Goal: Task Accomplishment & Management: Complete application form

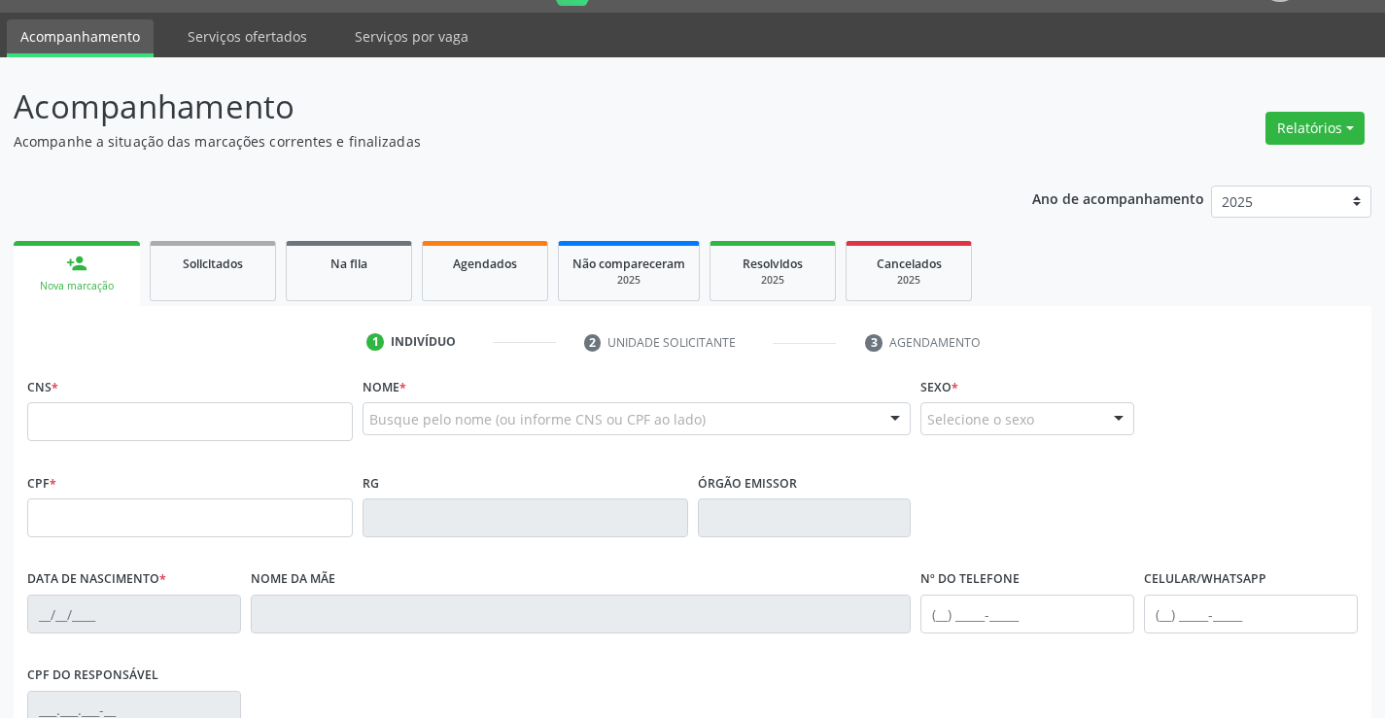
scroll to position [194, 0]
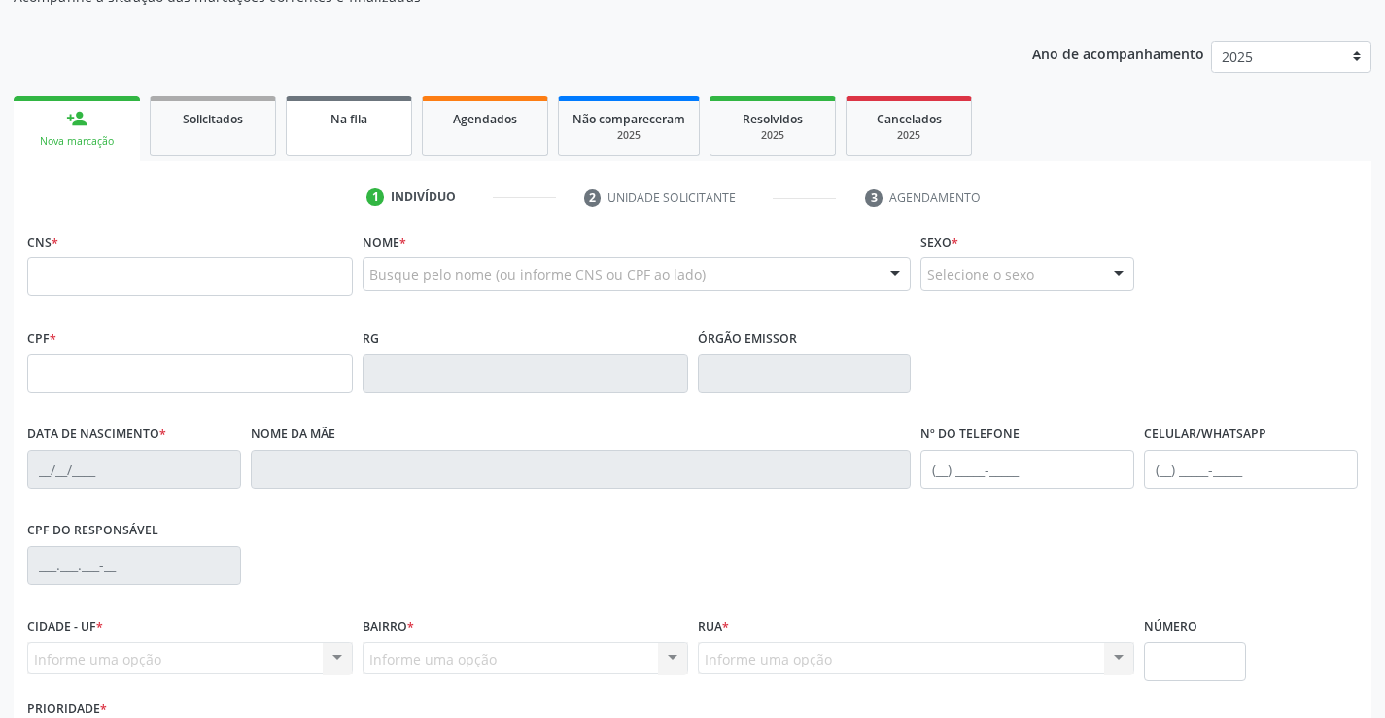
click at [333, 130] on link "Na fila" at bounding box center [349, 126] width 126 height 60
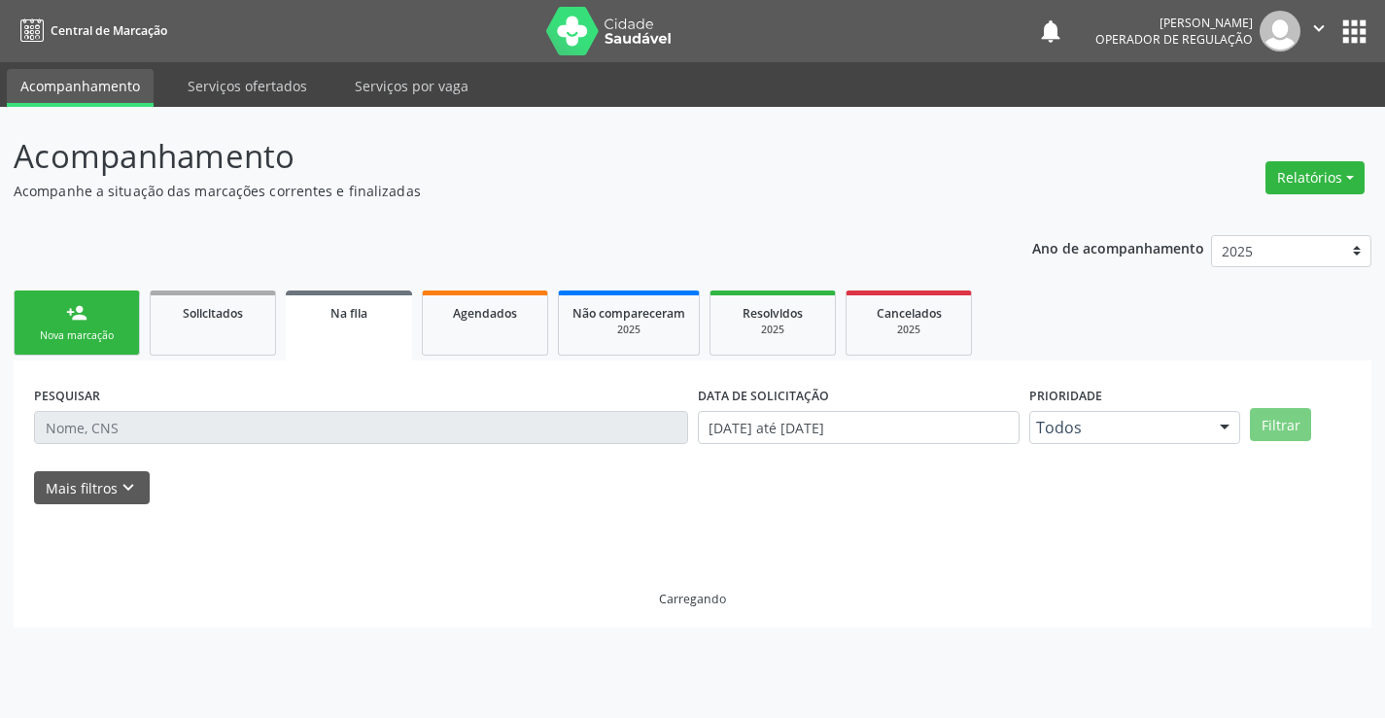
scroll to position [0, 0]
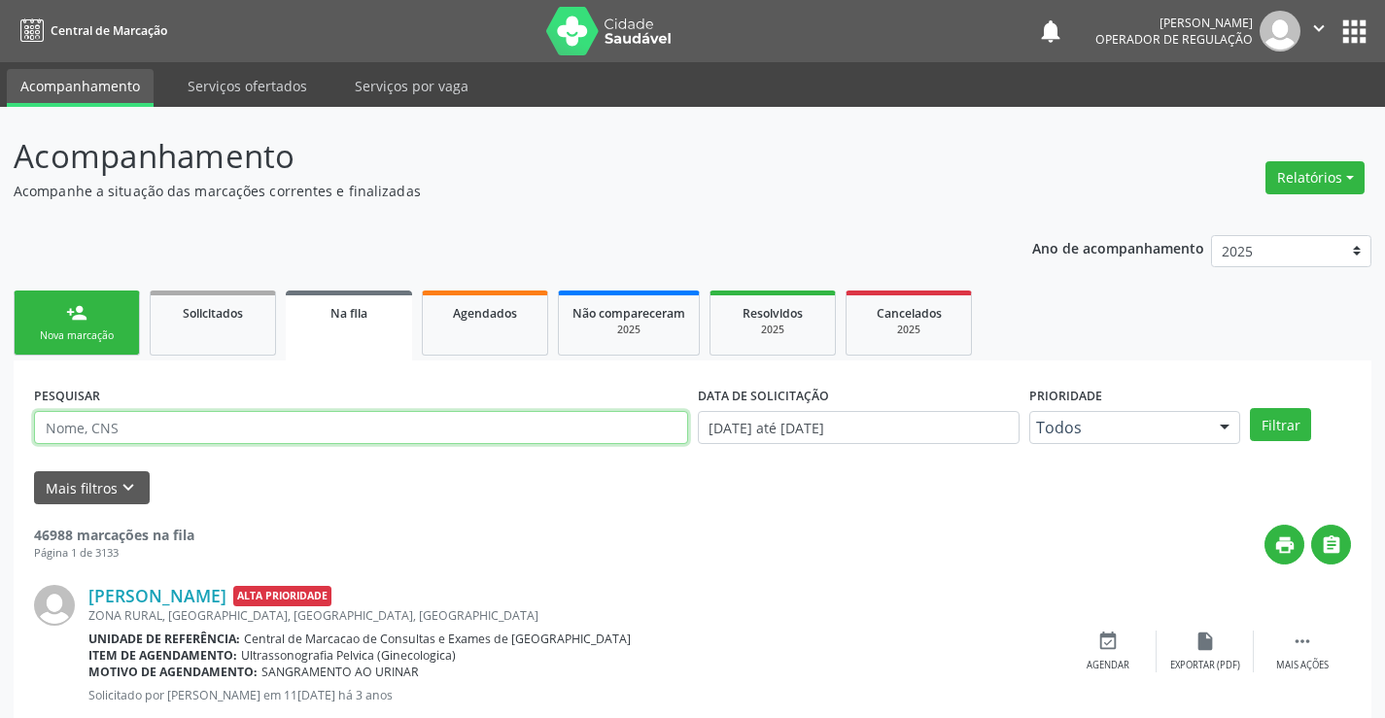
click at [147, 440] on input "text" at bounding box center [361, 427] width 654 height 33
type input "704709774621035"
click at [1293, 429] on button "Filtrar" at bounding box center [1280, 424] width 61 height 33
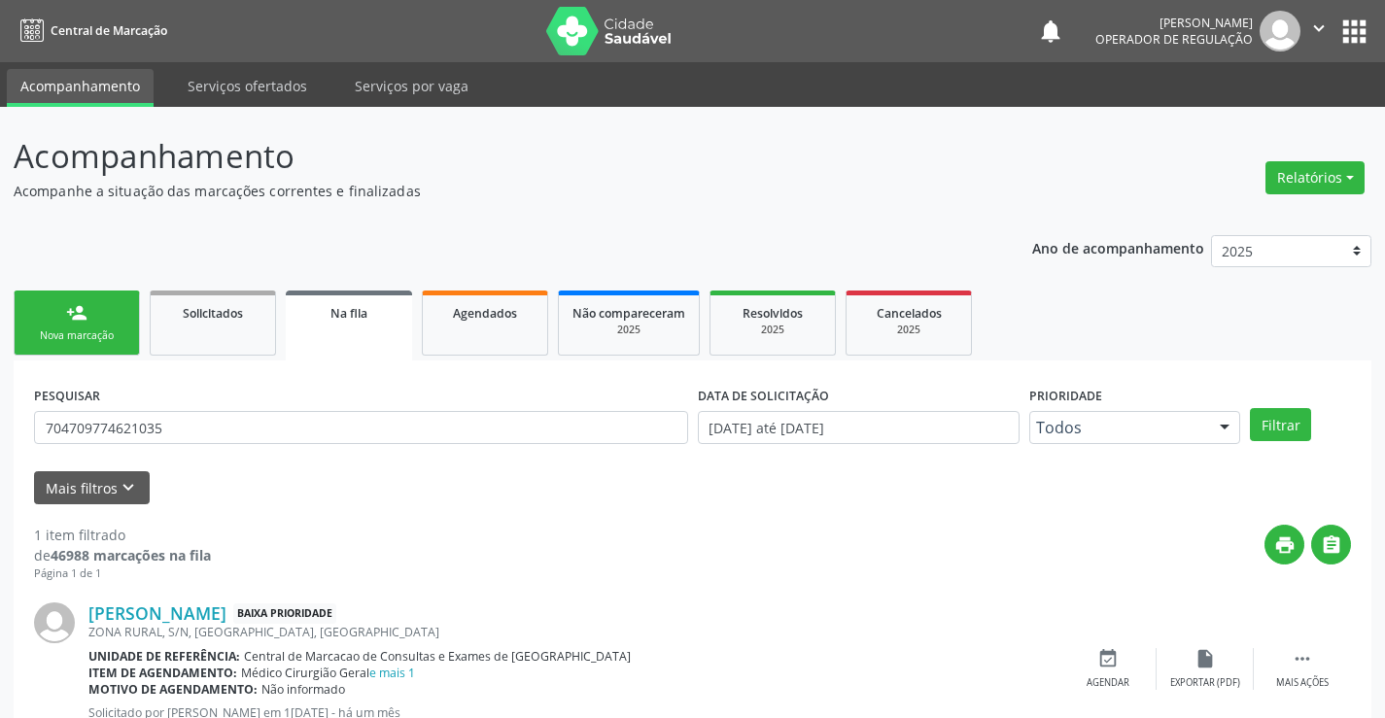
click at [122, 341] on div "Nova marcação" at bounding box center [76, 335] width 97 height 15
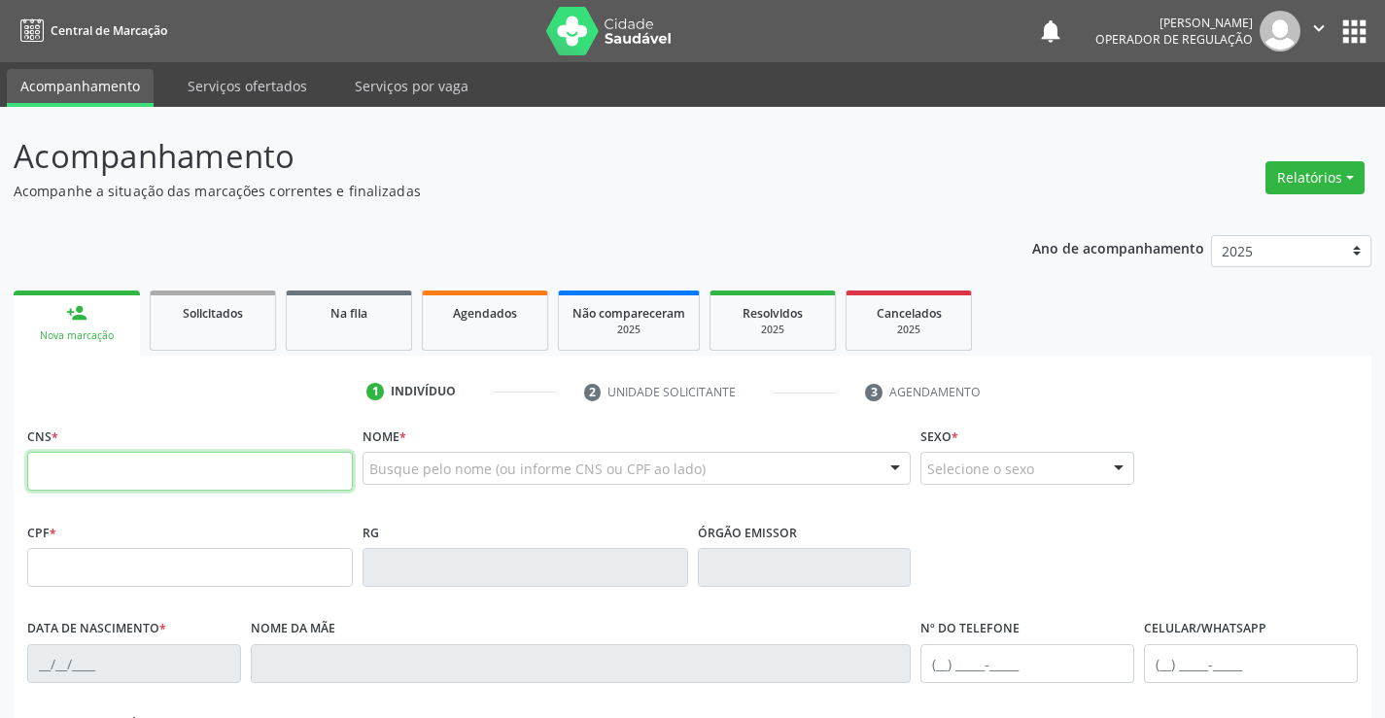
click at [105, 485] on input "text" at bounding box center [190, 471] width 326 height 39
type input "704 6056 2531 0124"
type input "[DATE]"
type input "[PHONE_NUMBER]"
type input "SN"
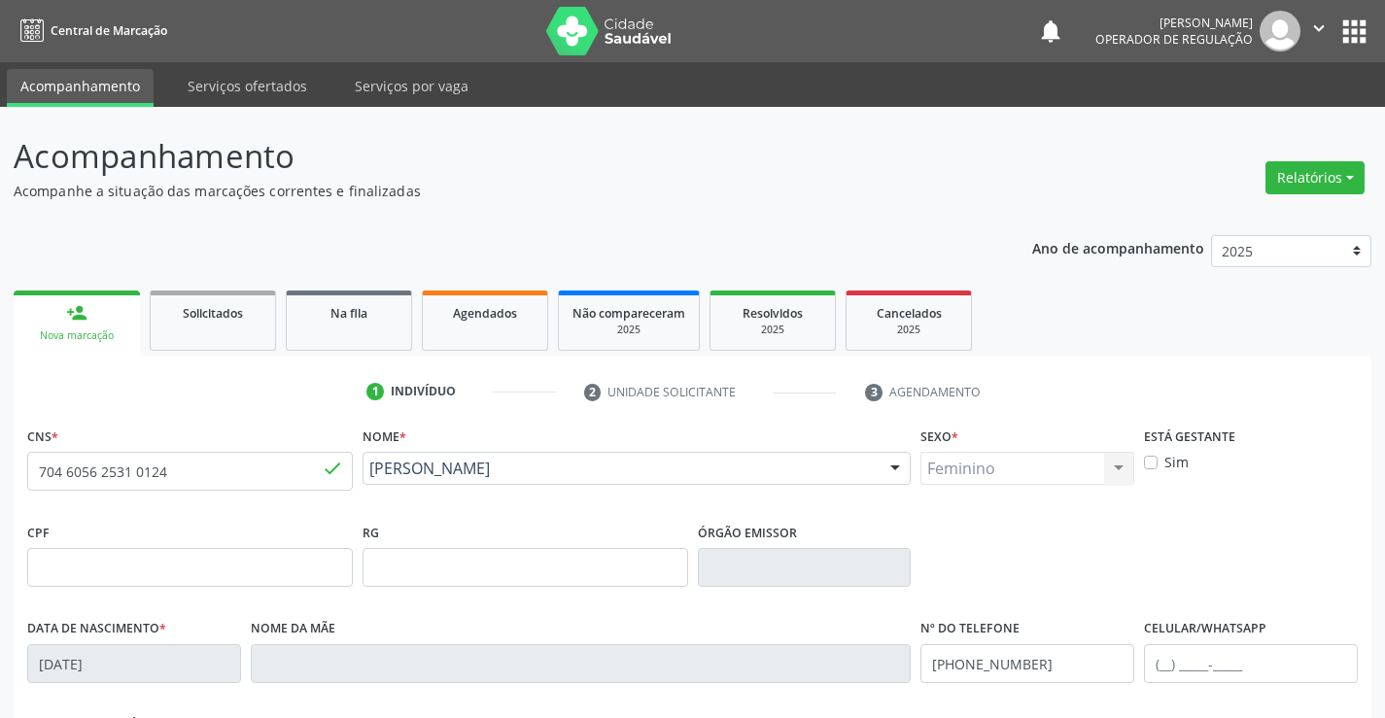
scroll to position [97, 0]
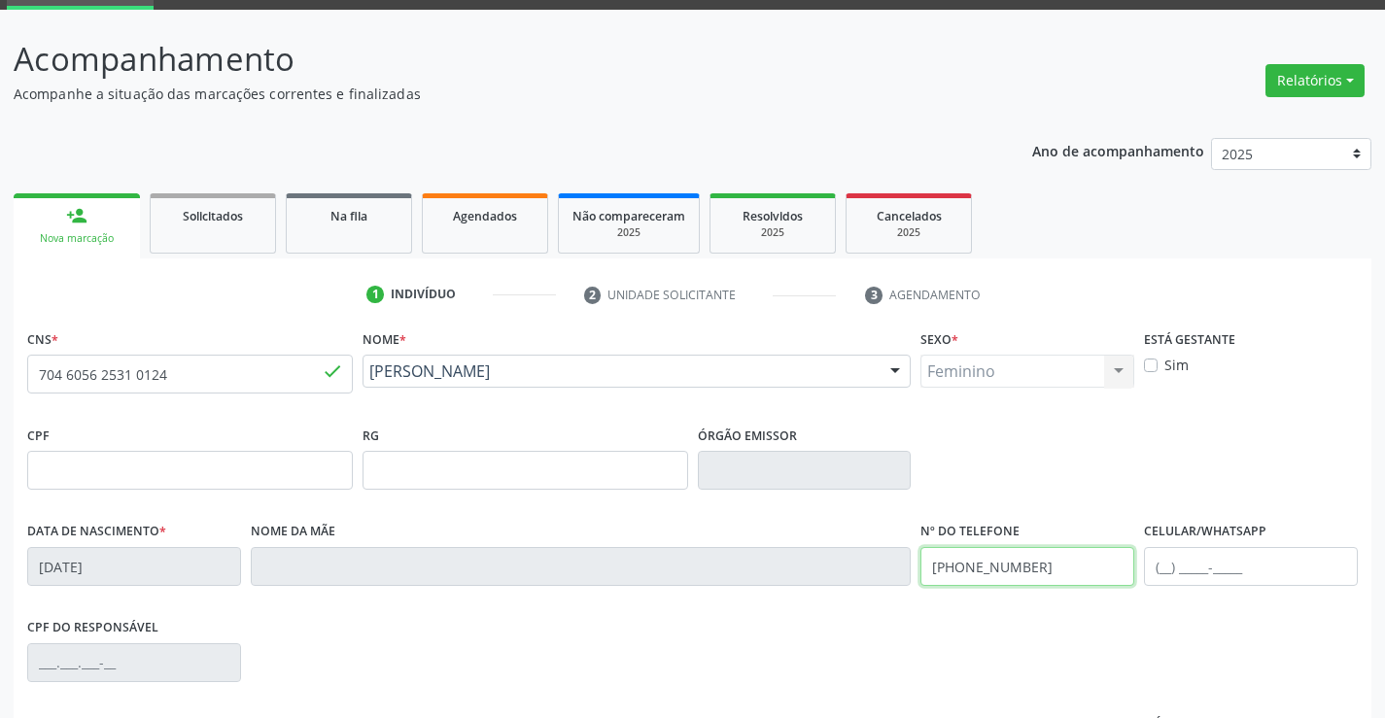
click at [1043, 568] on input "[PHONE_NUMBER]" at bounding box center [1027, 566] width 214 height 39
type input "[PHONE_NUMBER]"
click at [174, 471] on input "text" at bounding box center [190, 470] width 326 height 39
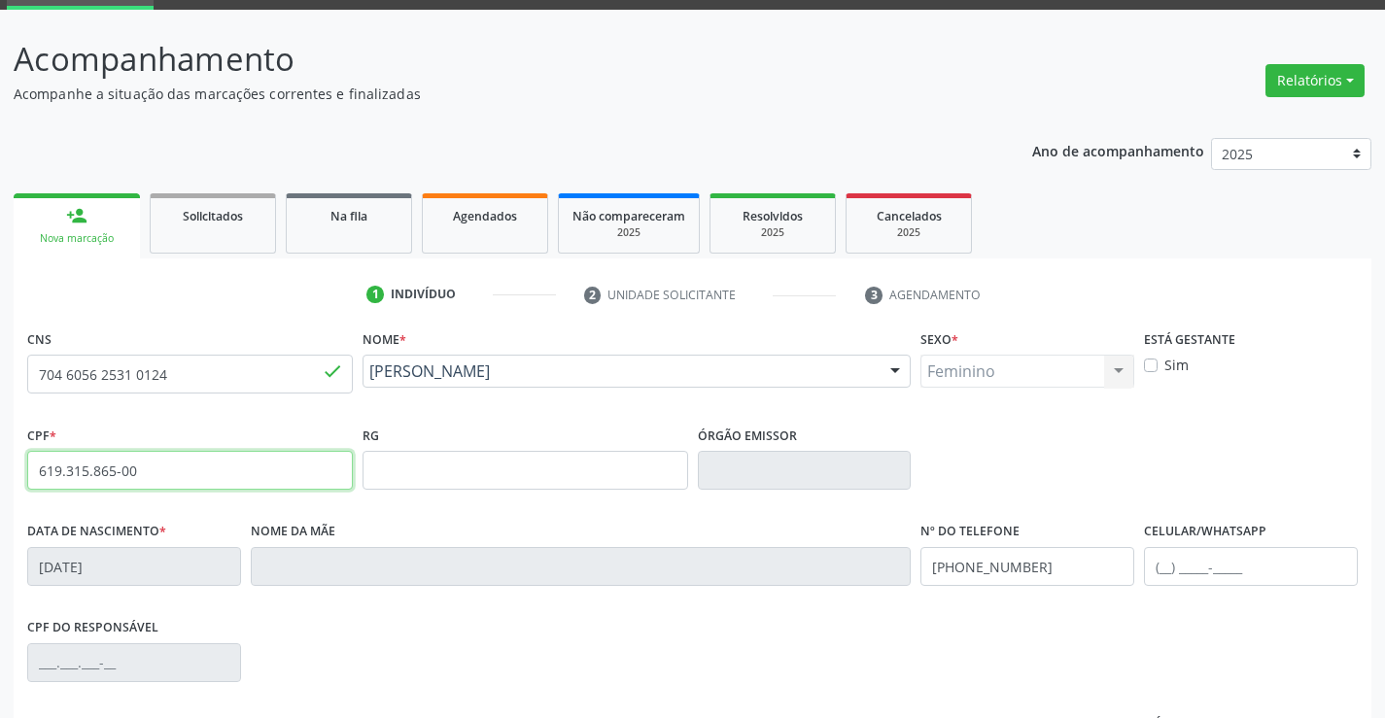
type input "619.315.865-00"
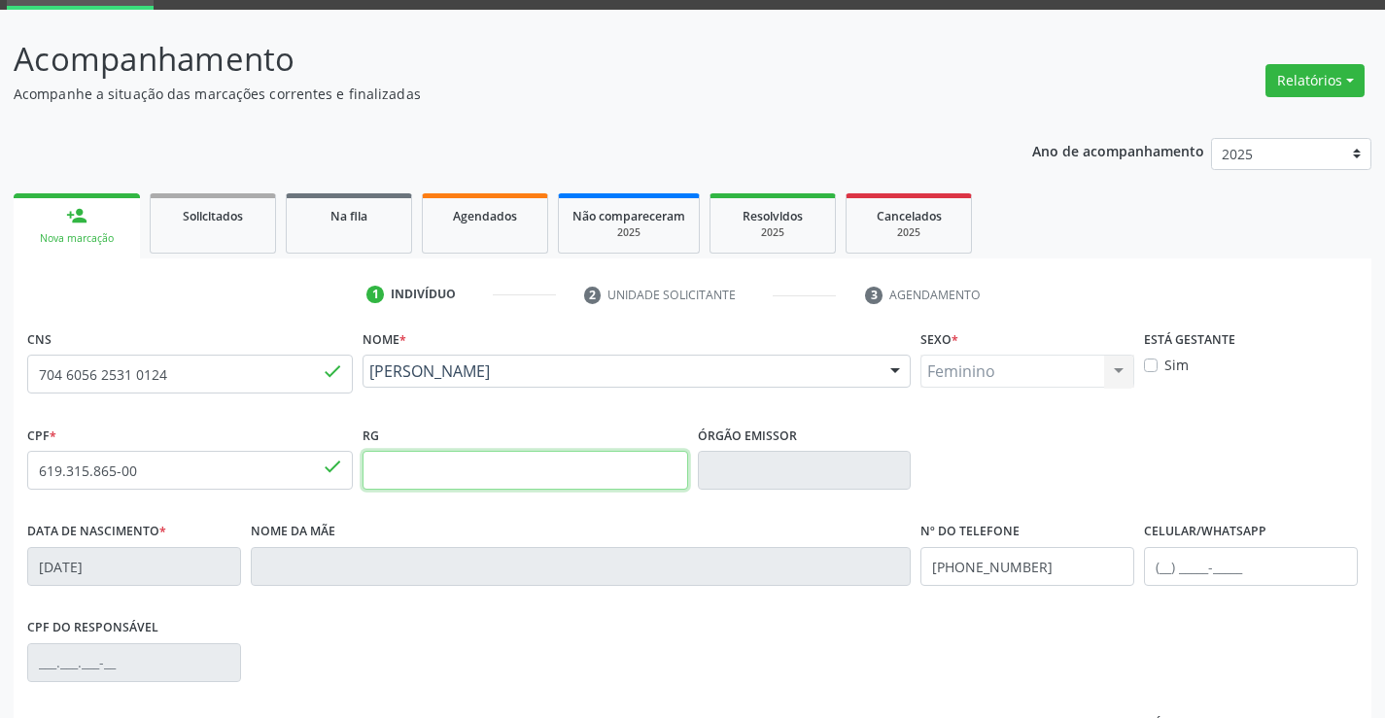
click at [488, 480] on input "text" at bounding box center [526, 470] width 326 height 39
type input "0503490075"
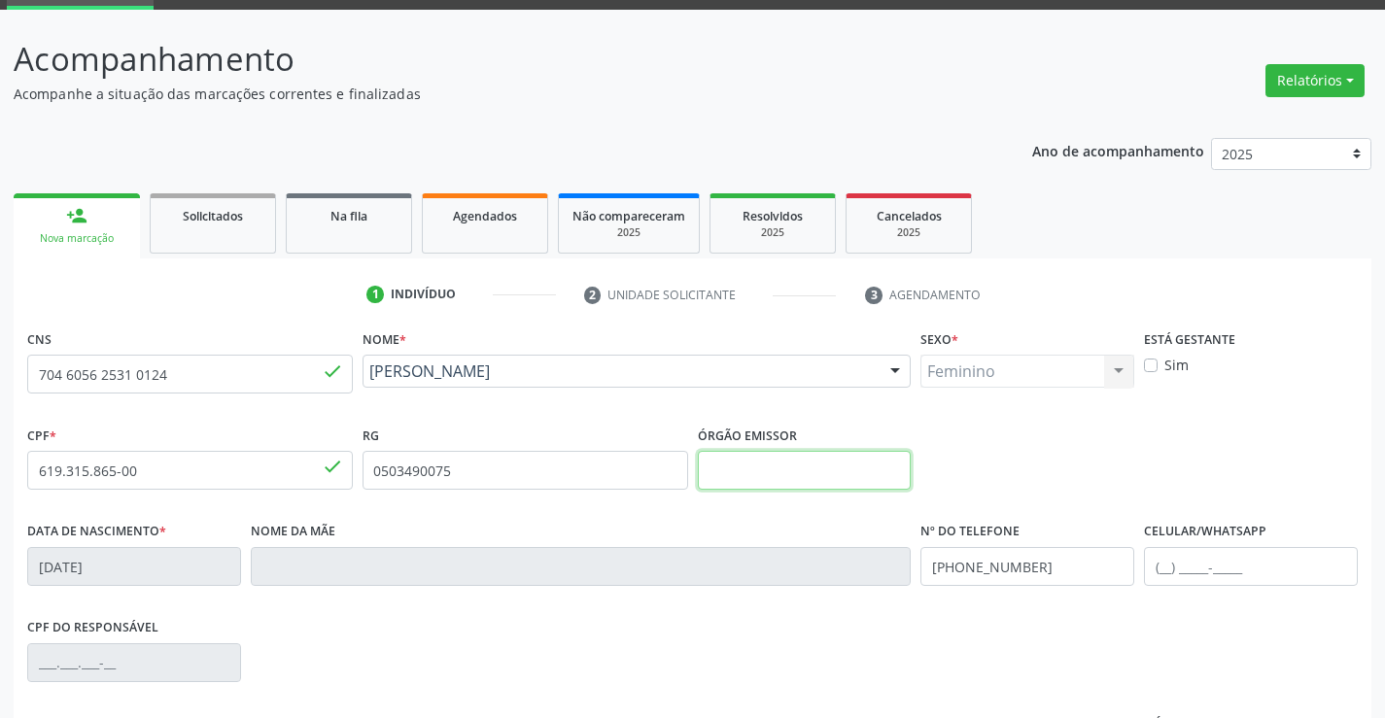
click at [826, 481] on input "text" at bounding box center [805, 470] width 214 height 39
type input "SSPBA"
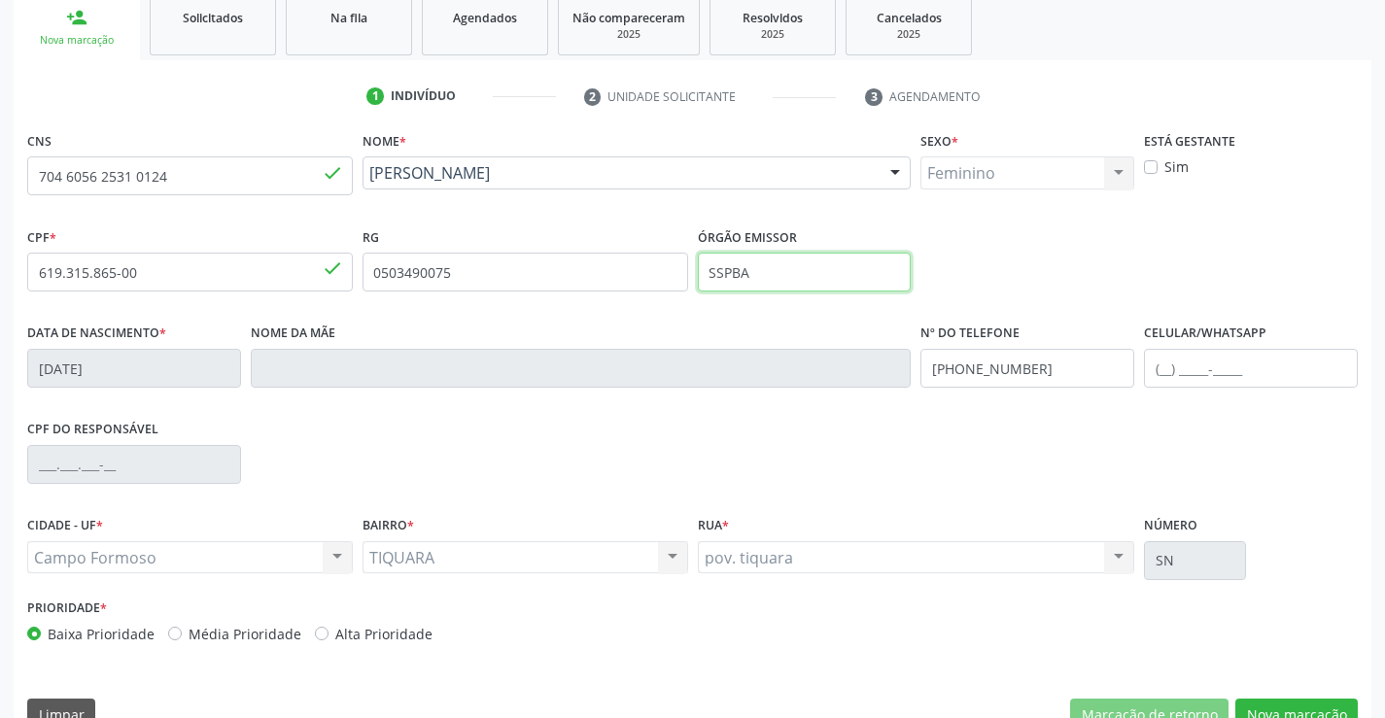
scroll to position [335, 0]
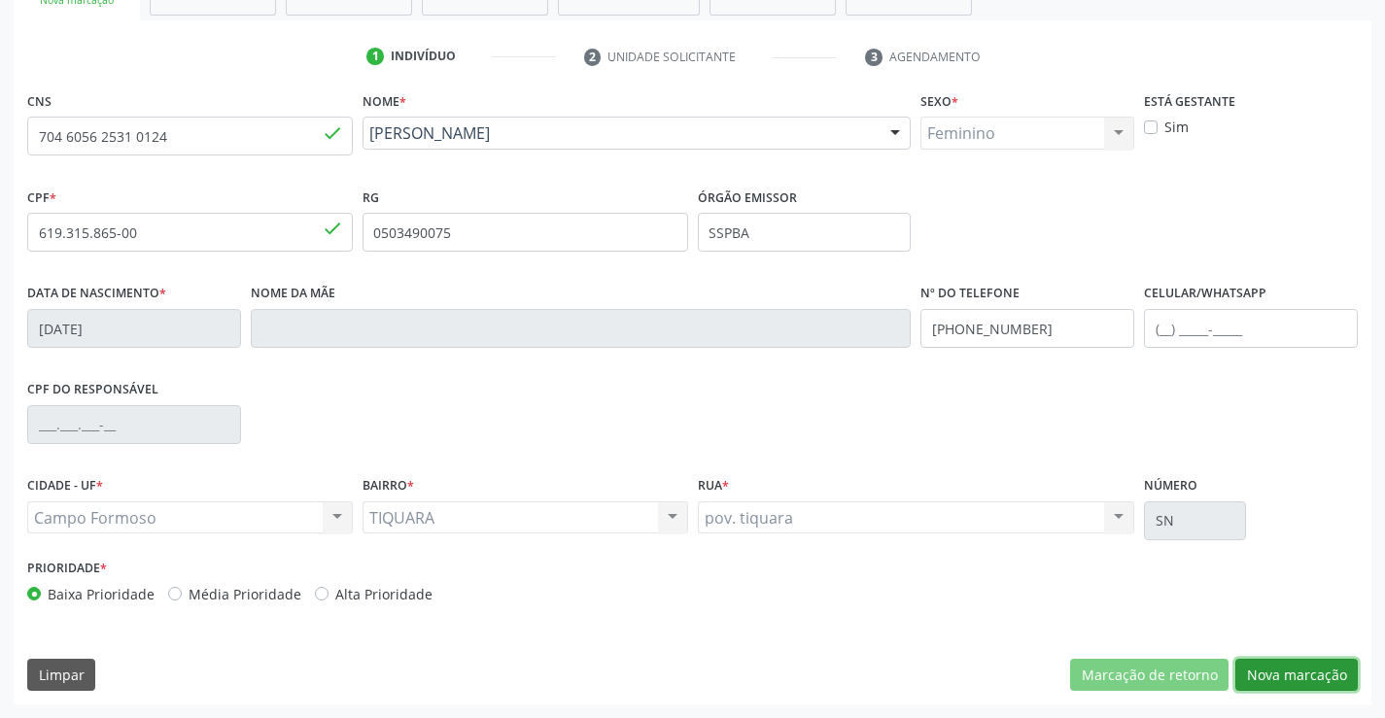
click at [1261, 674] on button "Nova marcação" at bounding box center [1296, 675] width 122 height 33
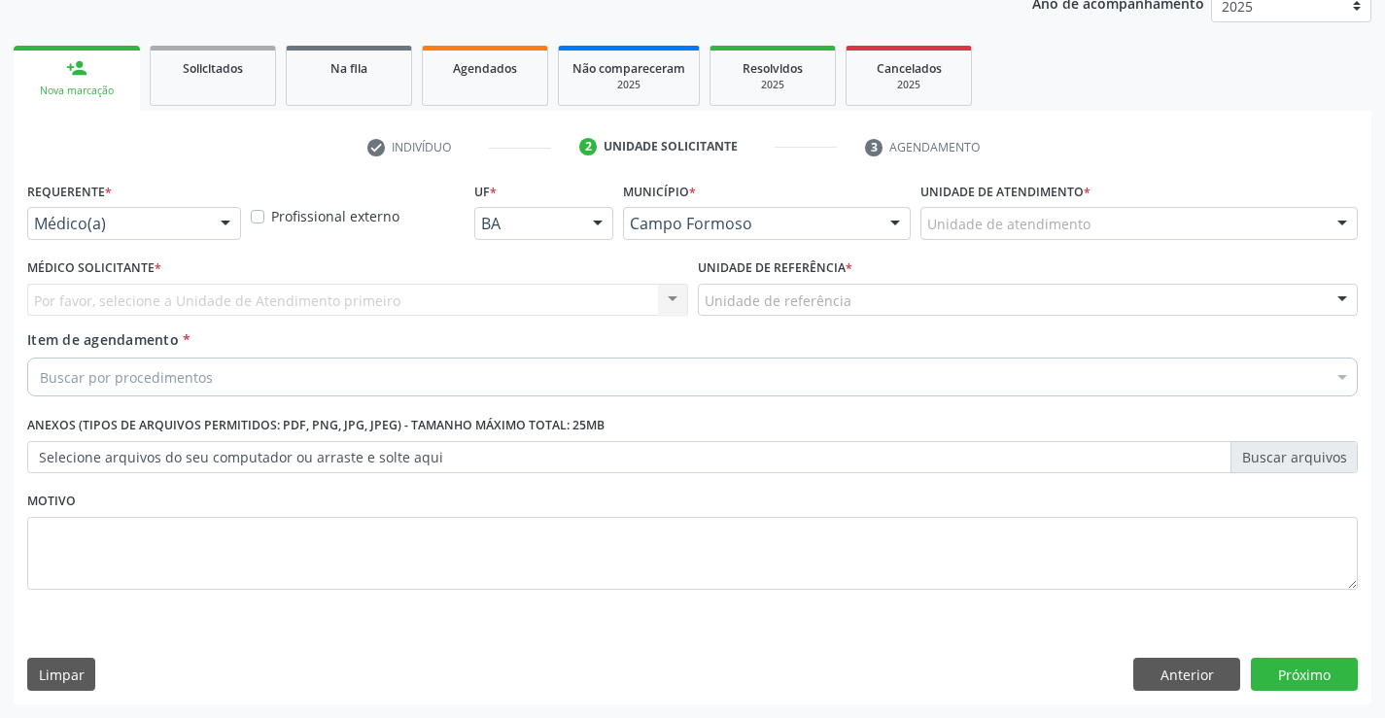
scroll to position [245, 0]
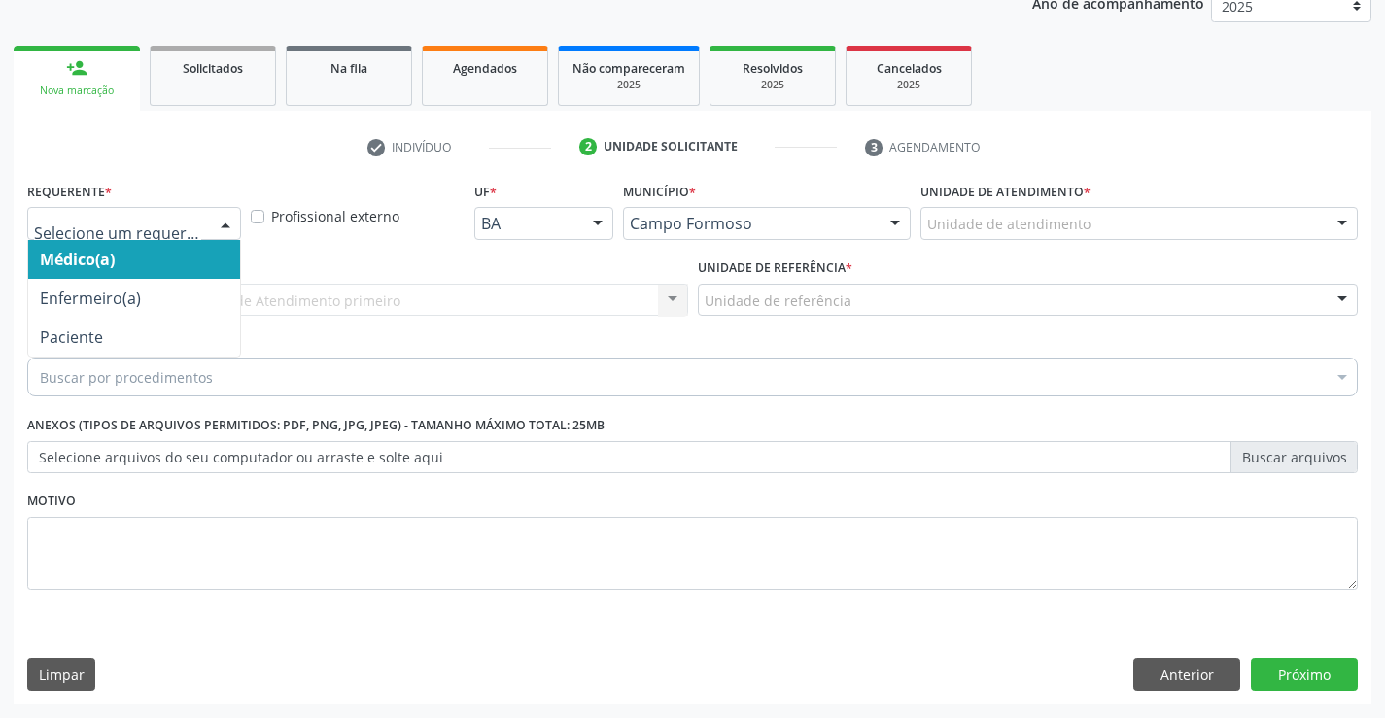
click at [227, 222] on div at bounding box center [225, 224] width 29 height 33
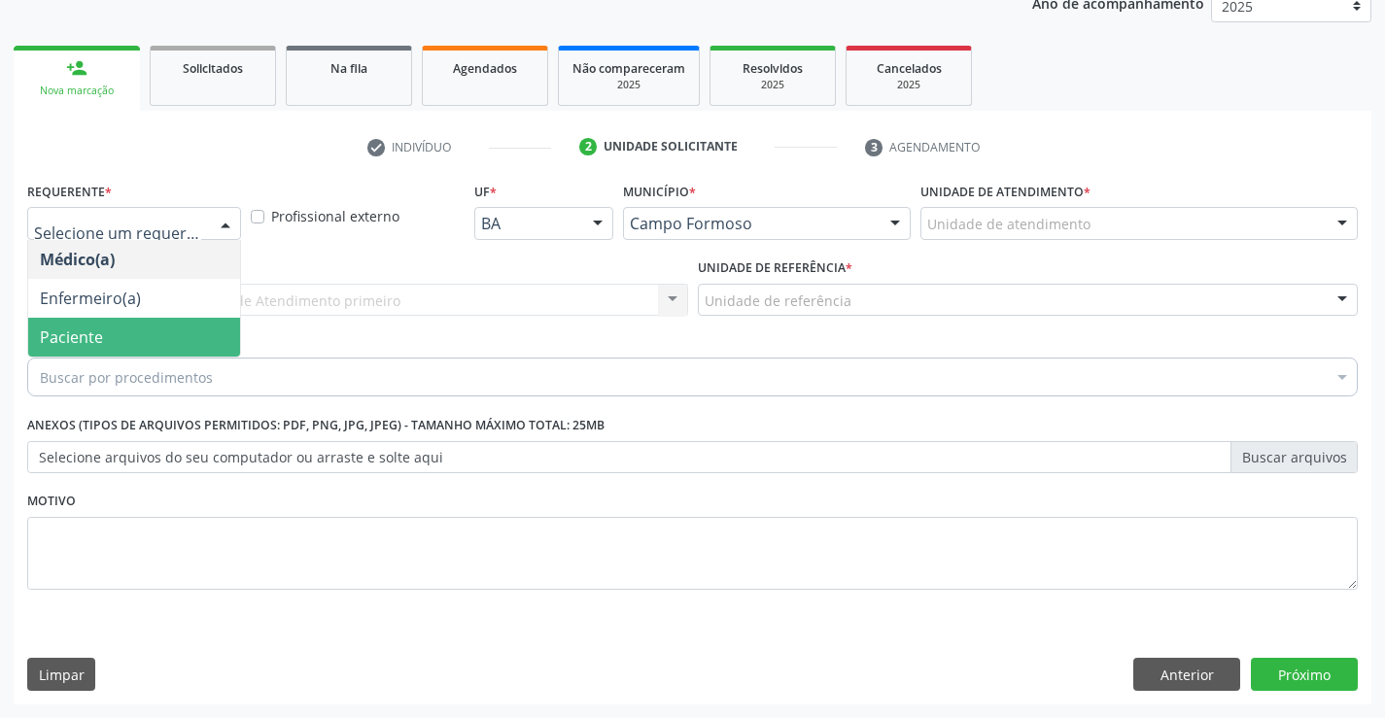
click at [164, 349] on span "Paciente" at bounding box center [134, 337] width 212 height 39
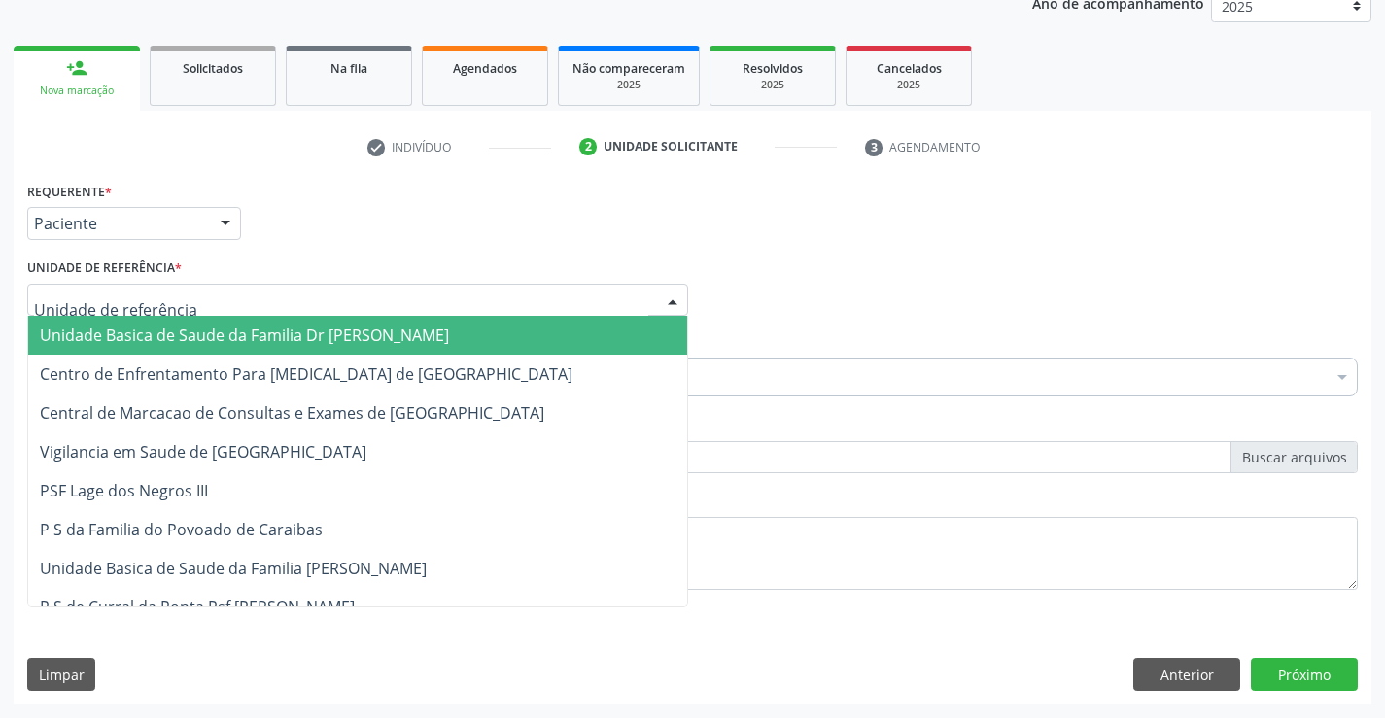
click at [244, 303] on div at bounding box center [357, 300] width 661 height 33
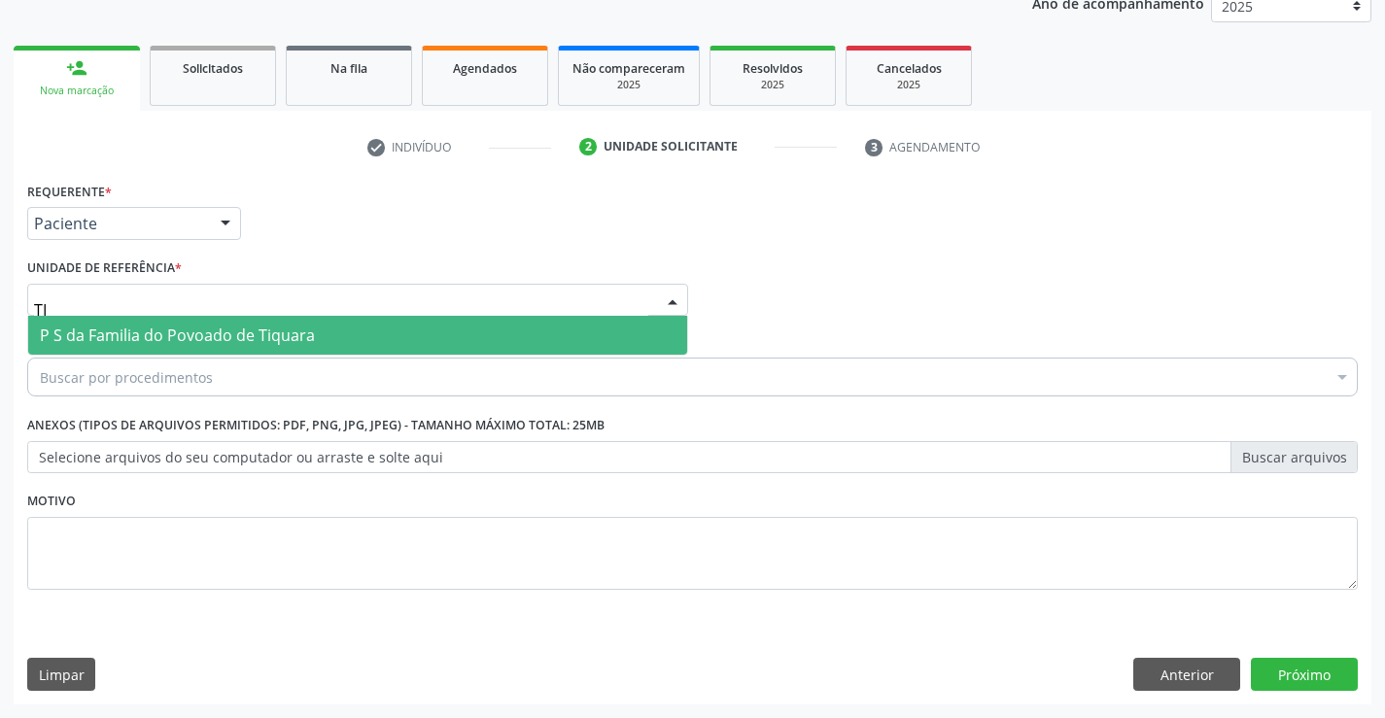
type input "TIQ"
click at [250, 329] on span "P S da Familia do Povoado de Tiquara" at bounding box center [177, 335] width 275 height 21
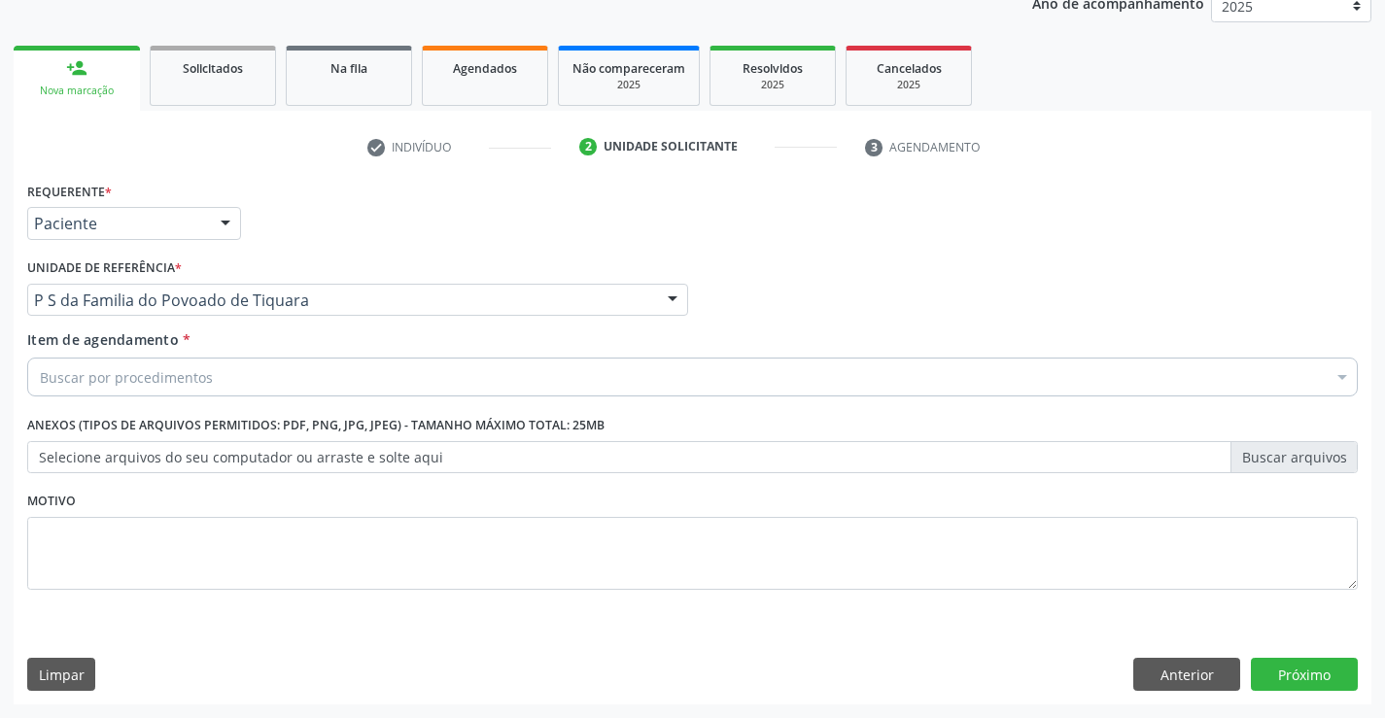
click at [239, 381] on div "Buscar por procedimentos" at bounding box center [692, 377] width 1330 height 39
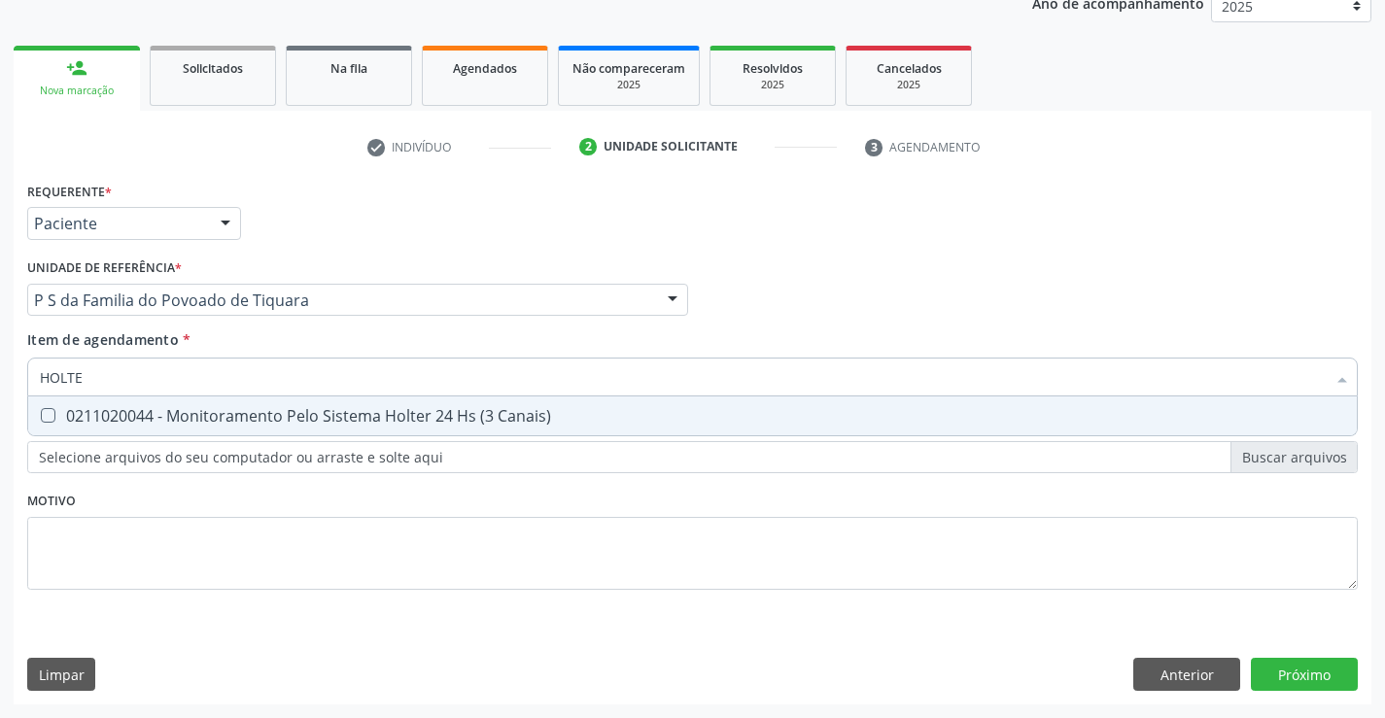
type input "HOLTER"
click at [231, 421] on div "0211020044 - Monitoramento Pelo Sistema Holter 24 Hs (3 Canais)" at bounding box center [692, 416] width 1305 height 16
checkbox Canais\) "true"
click at [238, 513] on div "Requerente * Paciente Médico(a) Enfermeiro(a) Paciente Nenhum resultado encontr…" at bounding box center [692, 397] width 1330 height 440
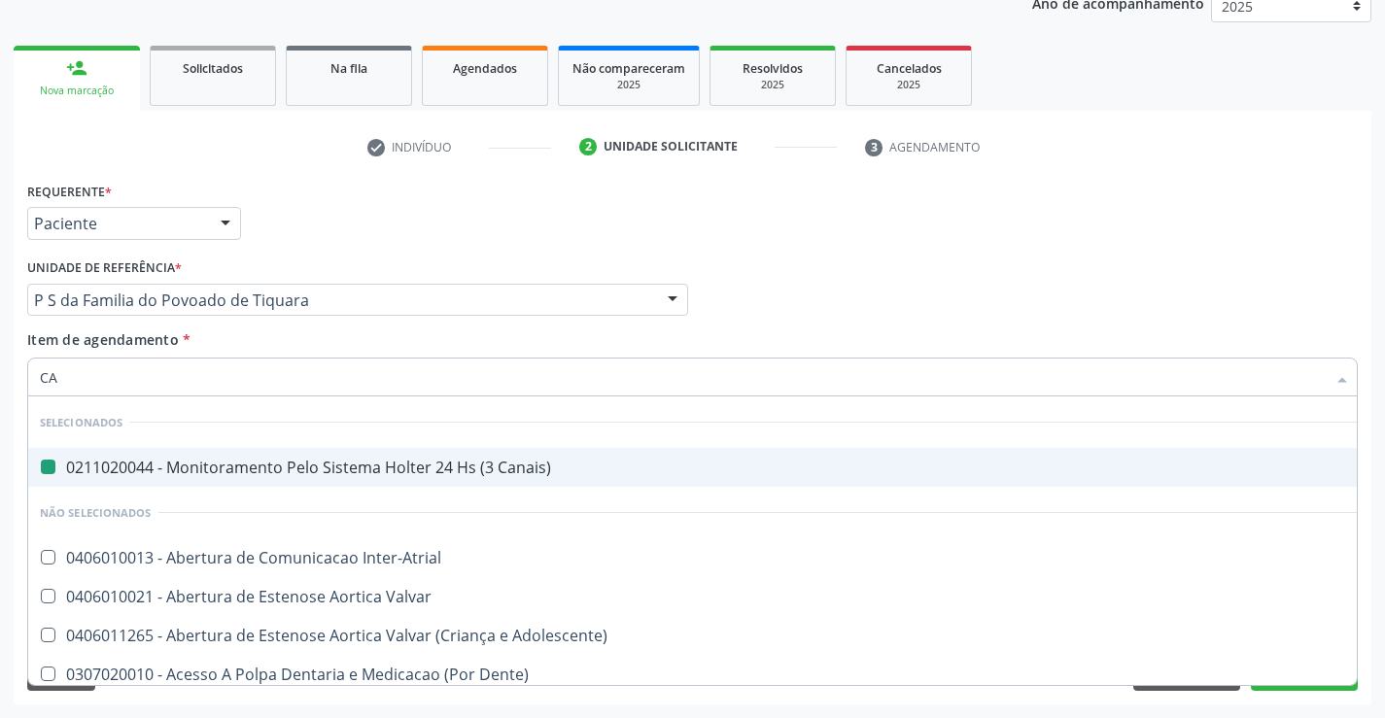
type input "CAR"
checkbox Canais\) "false"
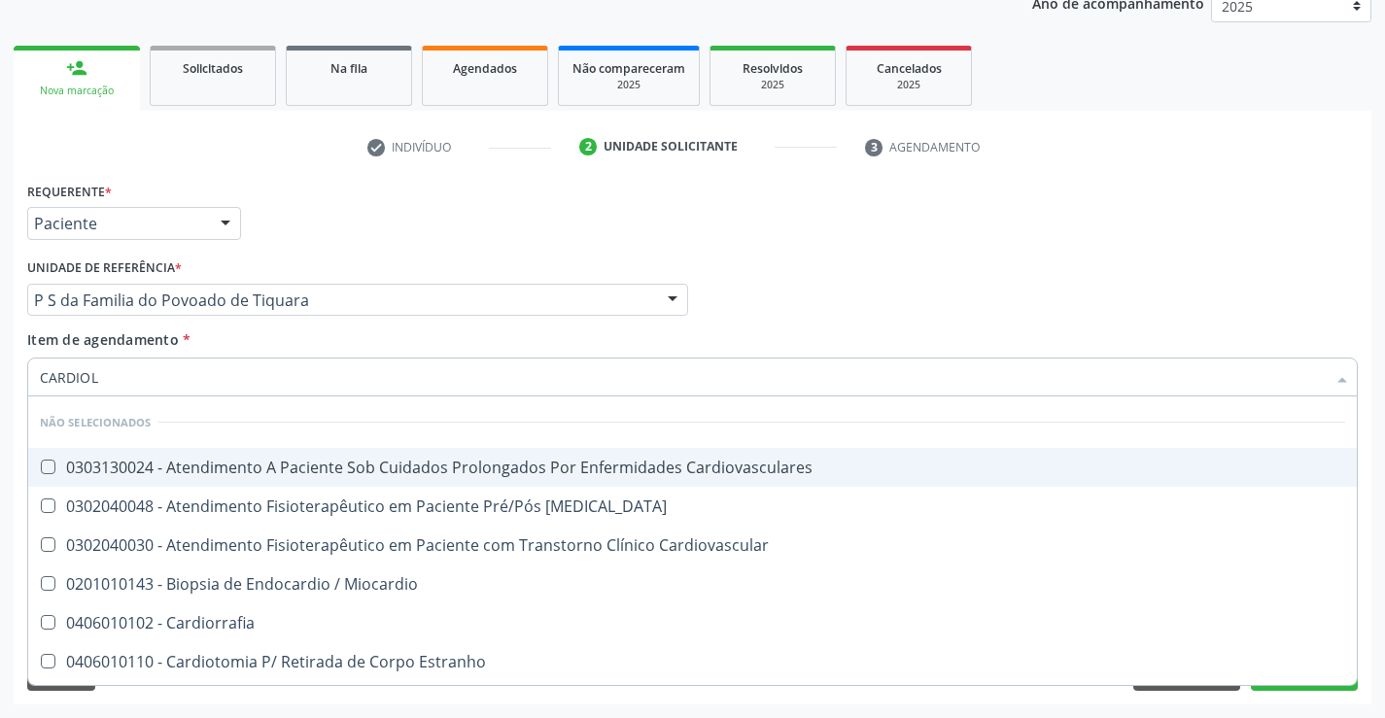
type input "CARDIOLO"
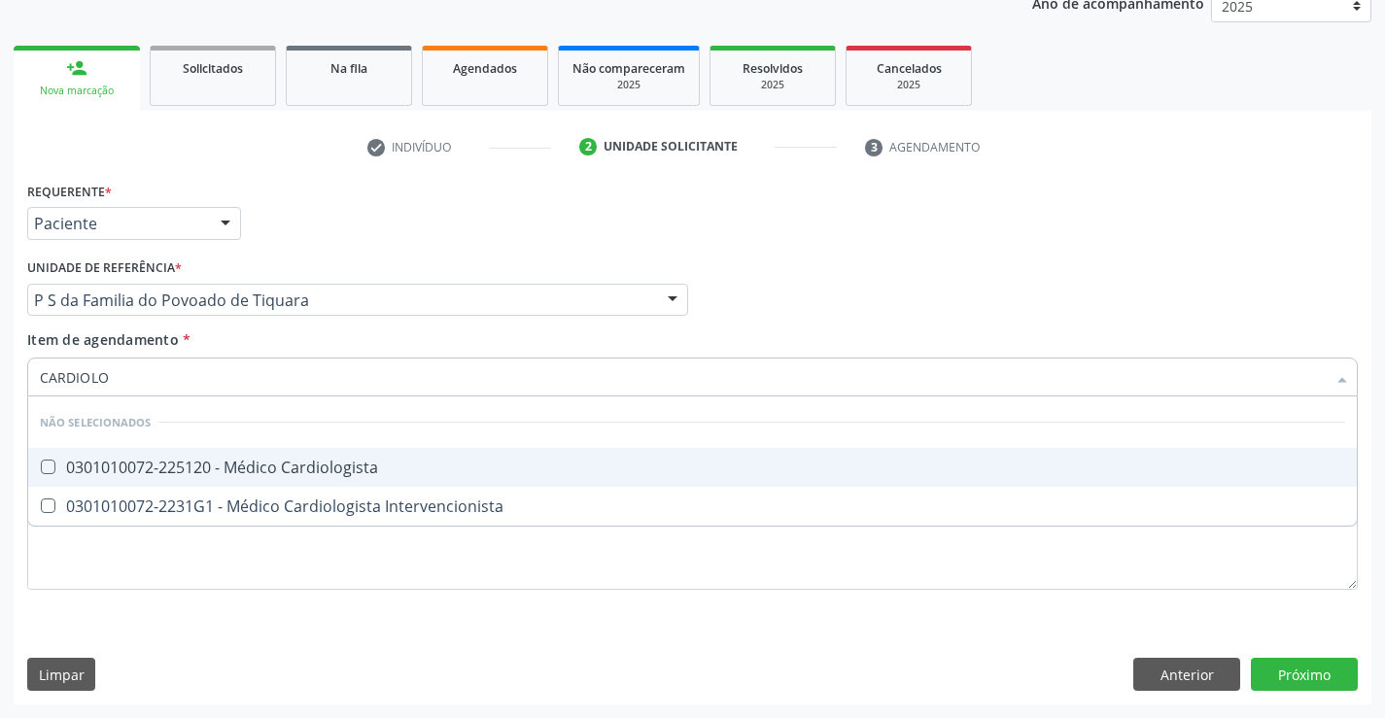
click at [351, 464] on div "0301010072-225120 - Médico Cardiologista" at bounding box center [692, 468] width 1305 height 16
checkbox Cardiologista "true"
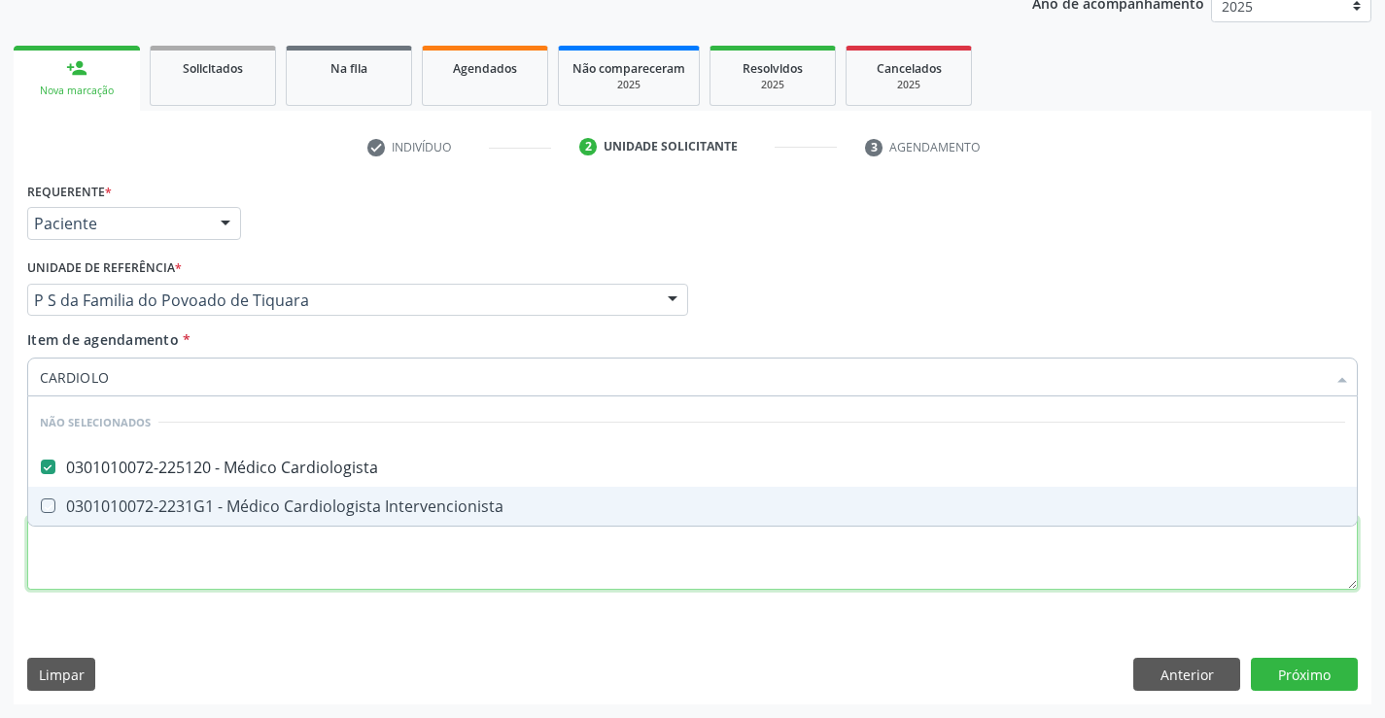
click at [265, 556] on div "Requerente * Paciente Médico(a) Enfermeiro(a) Paciente Nenhum resultado encontr…" at bounding box center [692, 397] width 1330 height 440
checkbox Intervencionista "true"
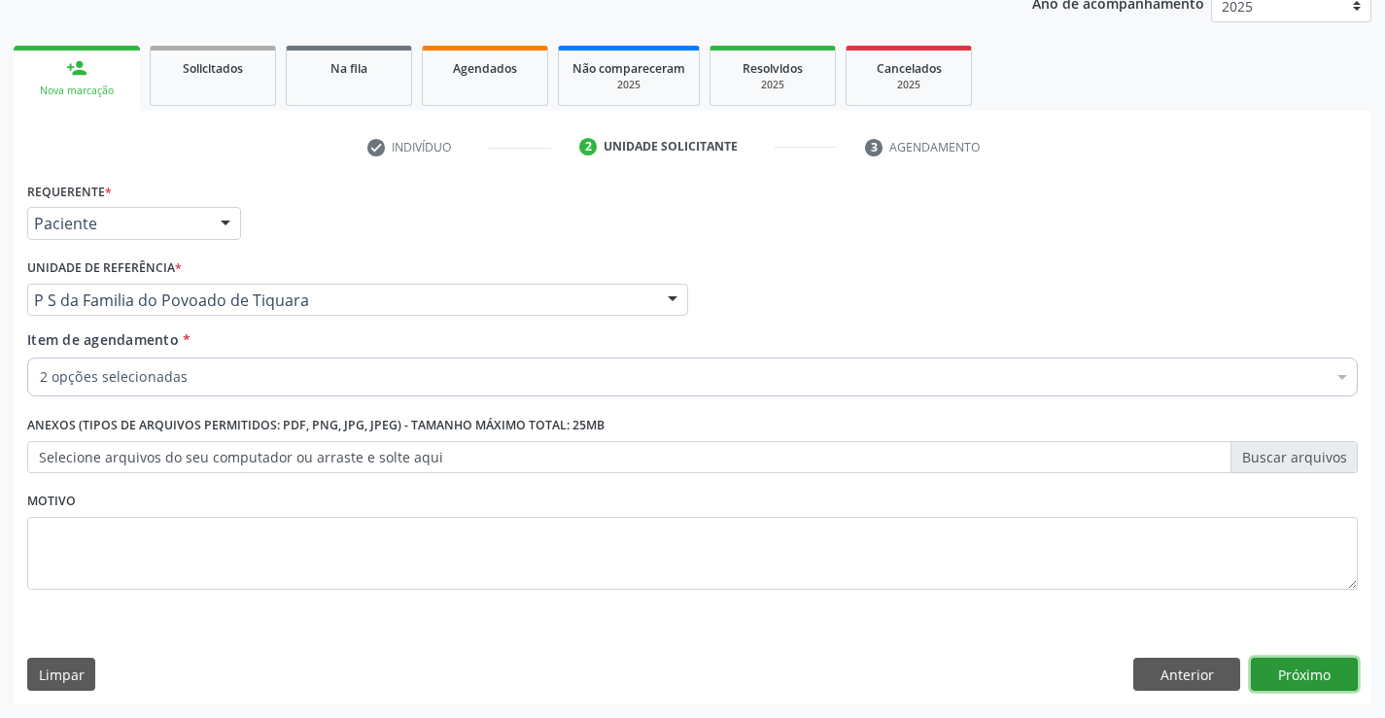
click at [1265, 673] on button "Próximo" at bounding box center [1304, 674] width 107 height 33
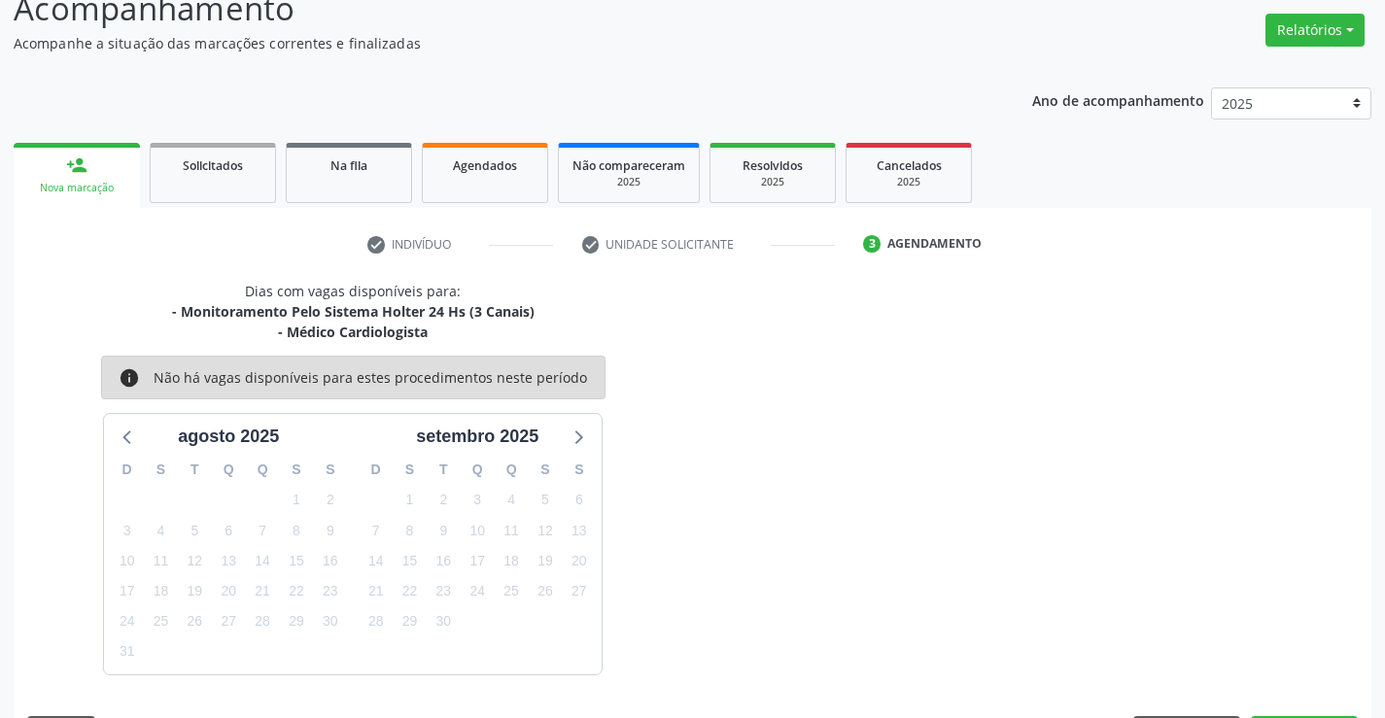
scroll to position [205, 0]
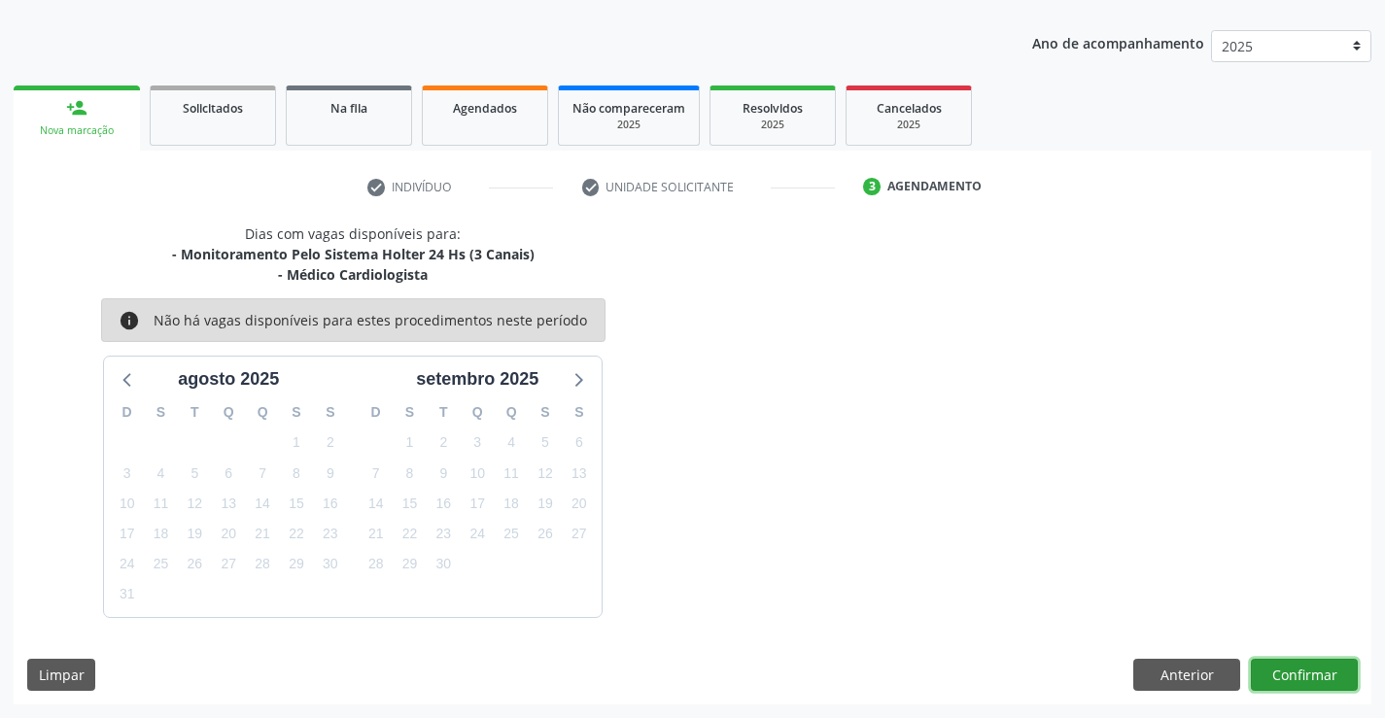
click at [1265, 673] on button "Confirmar" at bounding box center [1304, 675] width 107 height 33
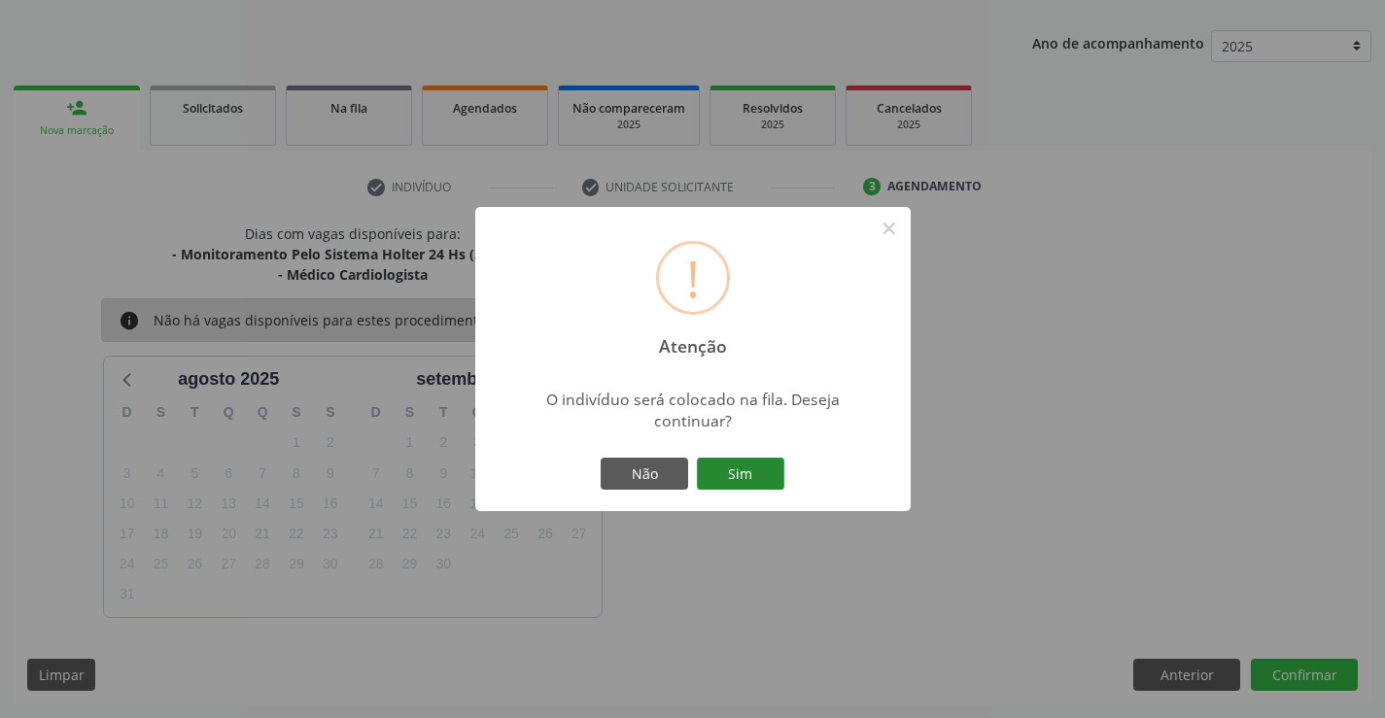
click at [755, 464] on button "Sim" at bounding box center [740, 474] width 87 height 33
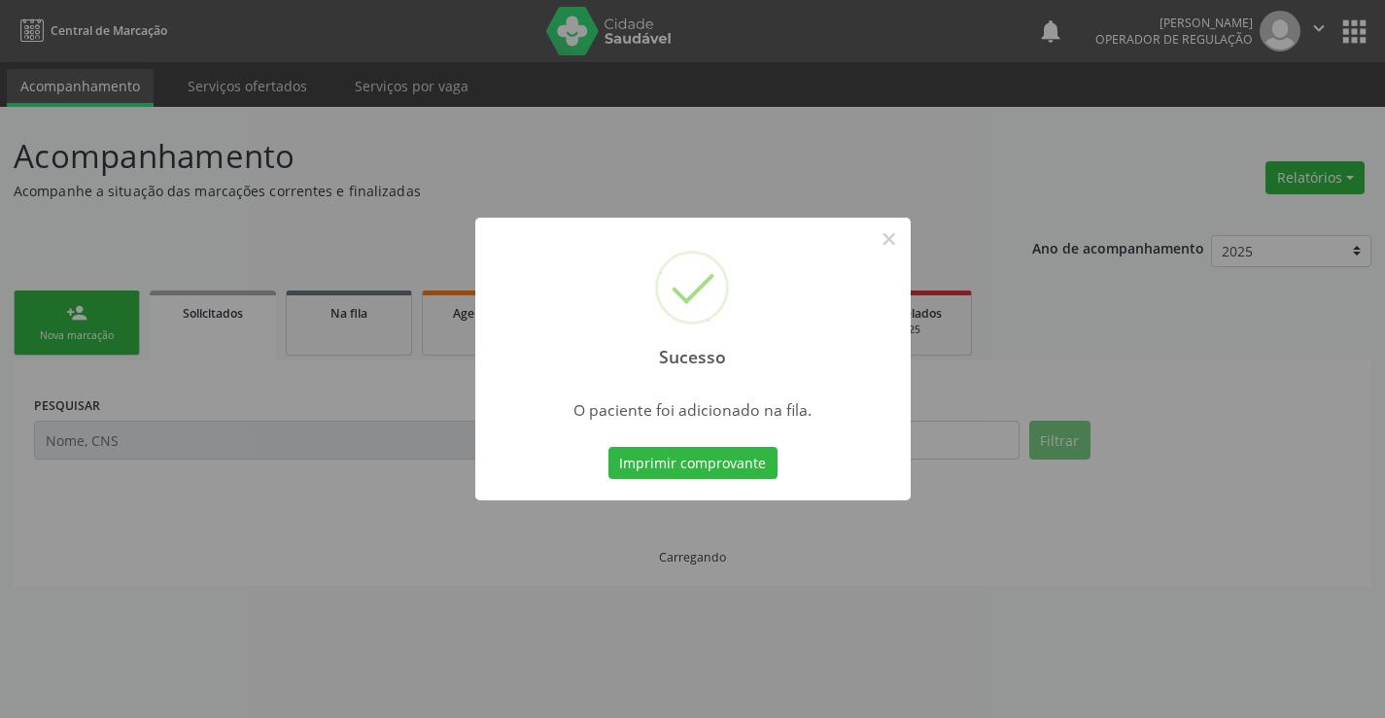
scroll to position [0, 0]
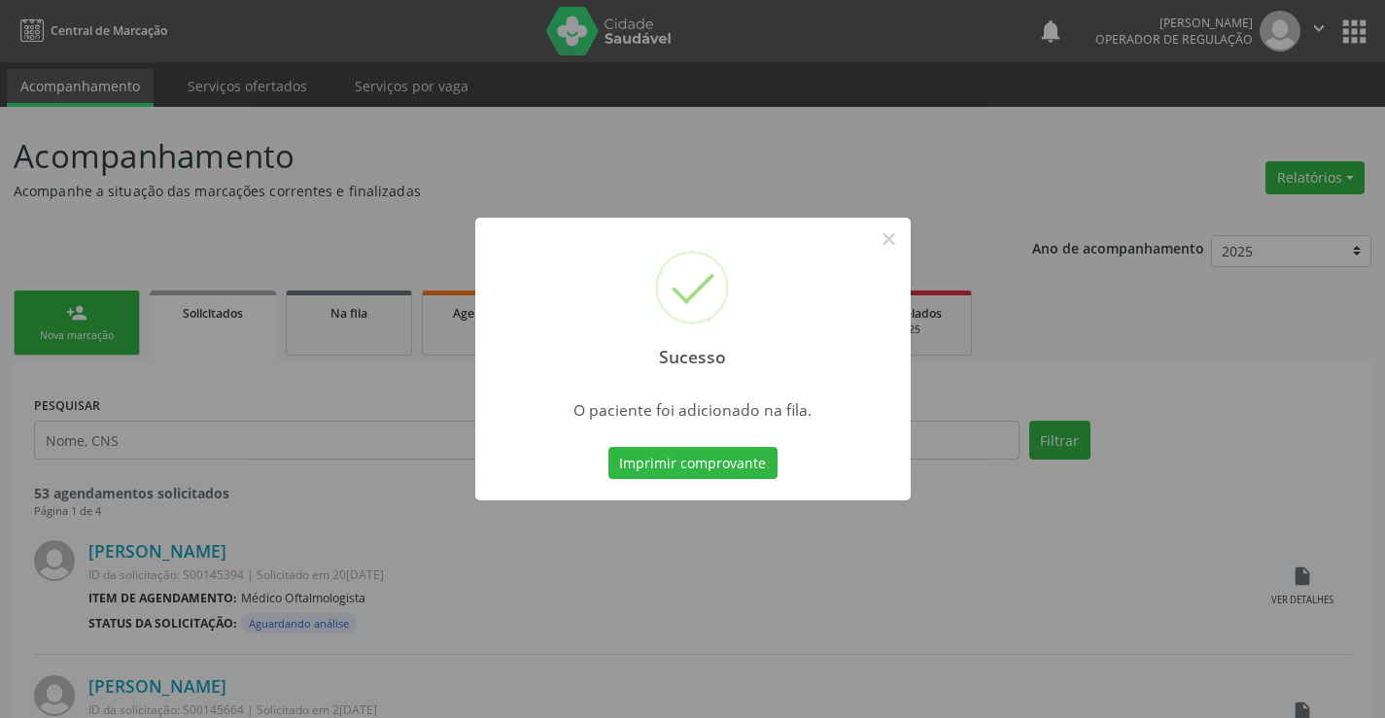
click at [755, 464] on button "Imprimir comprovante" at bounding box center [692, 463] width 169 height 33
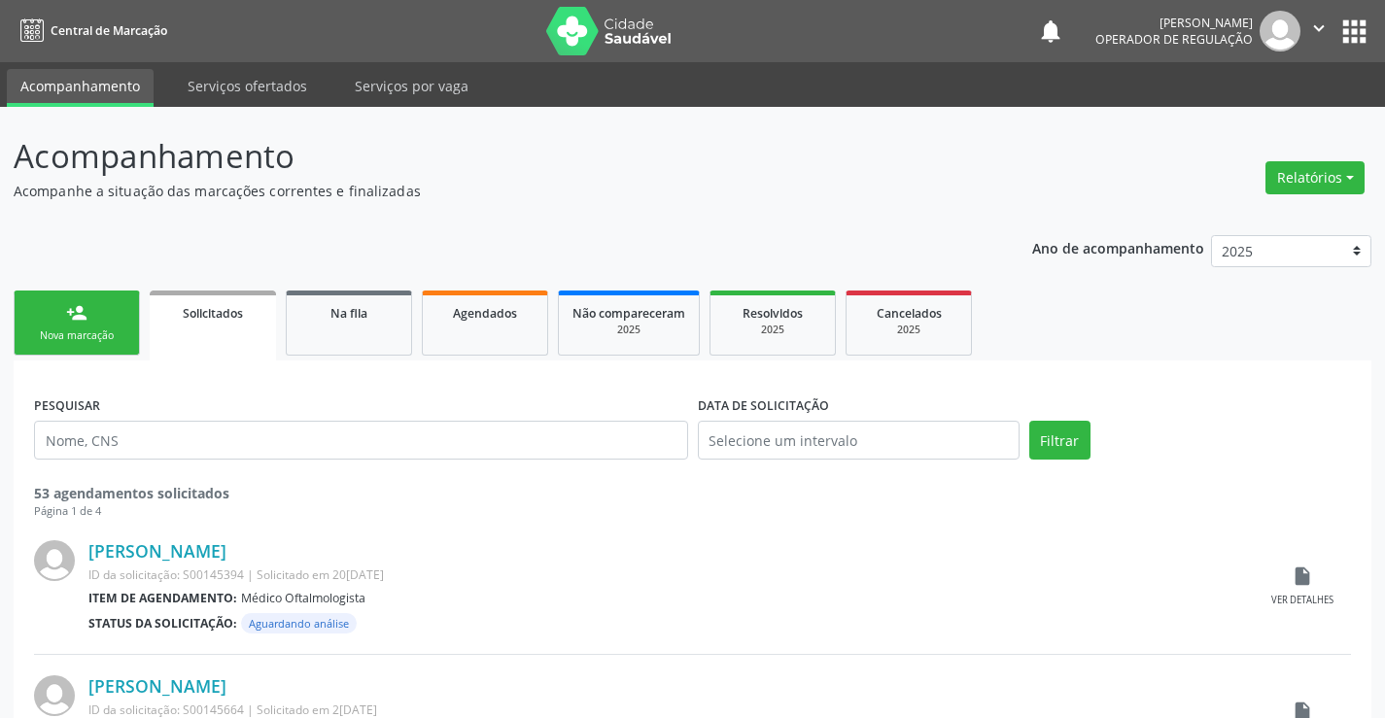
click at [120, 327] on link "person_add Nova marcação" at bounding box center [77, 323] width 126 height 65
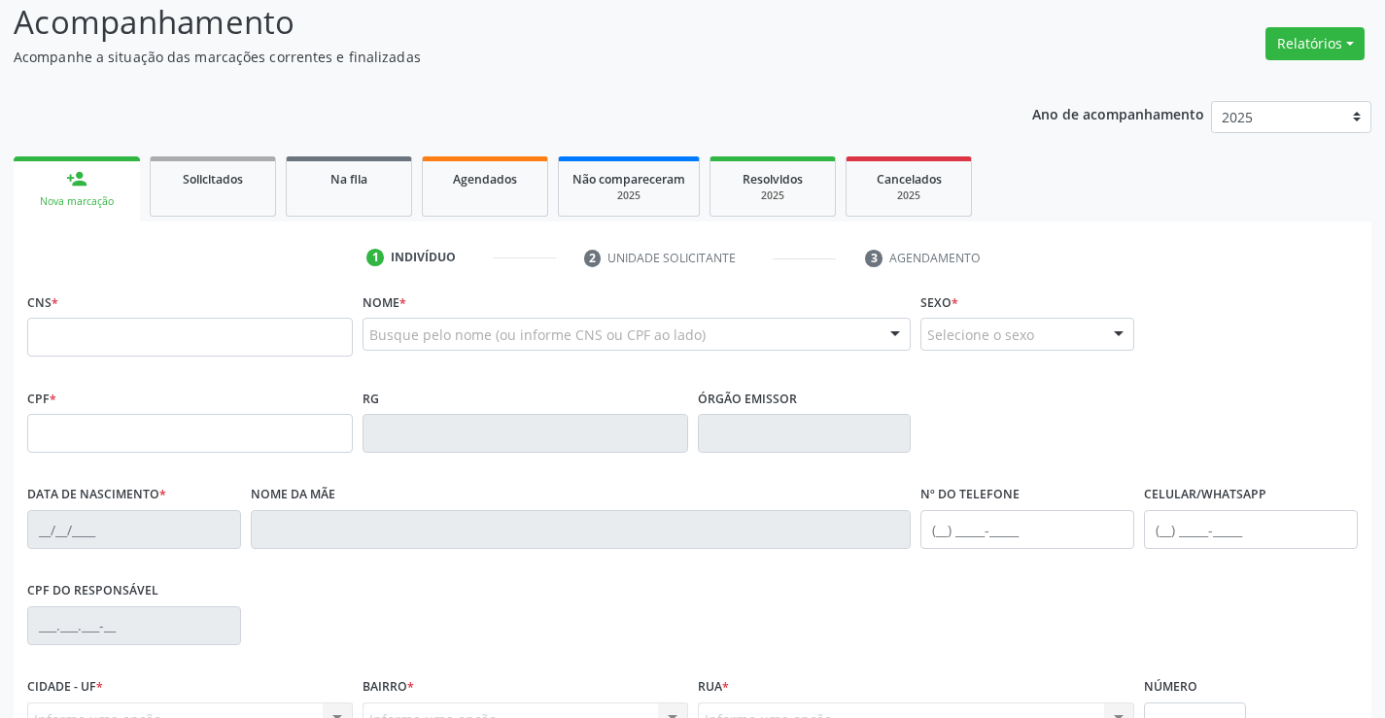
scroll to position [194, 0]
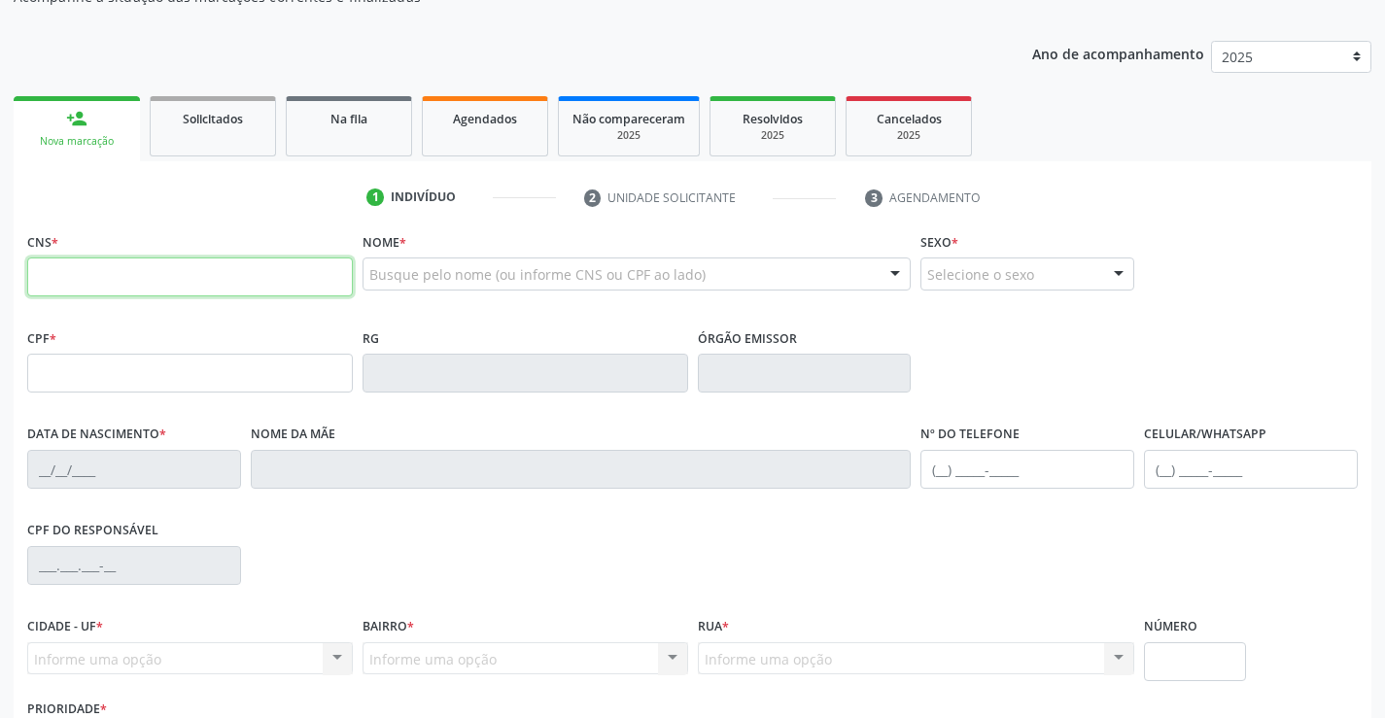
click at [80, 271] on input "text" at bounding box center [190, 277] width 326 height 39
type input "708 9017 6113 2018"
type input "6389296"
type input "[DATE]"
type input "[PHONE_NUMBER]"
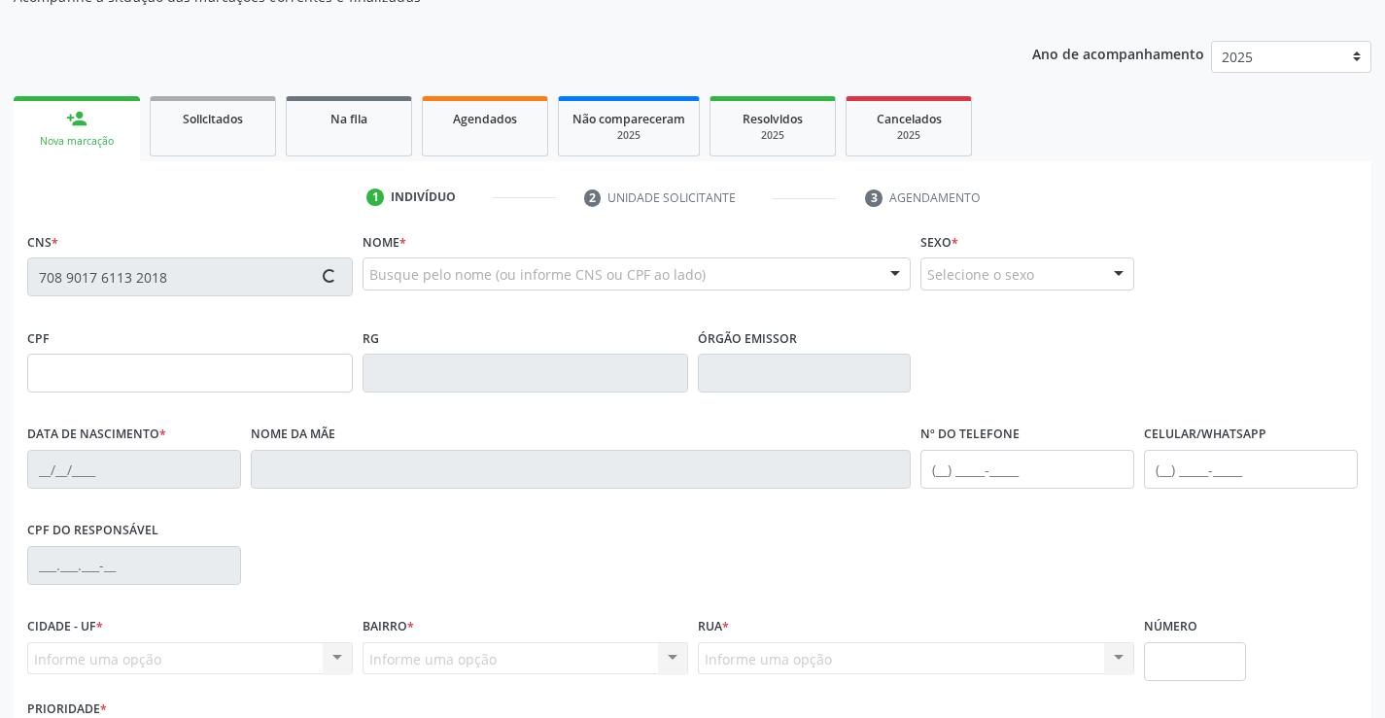
type input "[PHONE_NUMBER]"
type input "S/N"
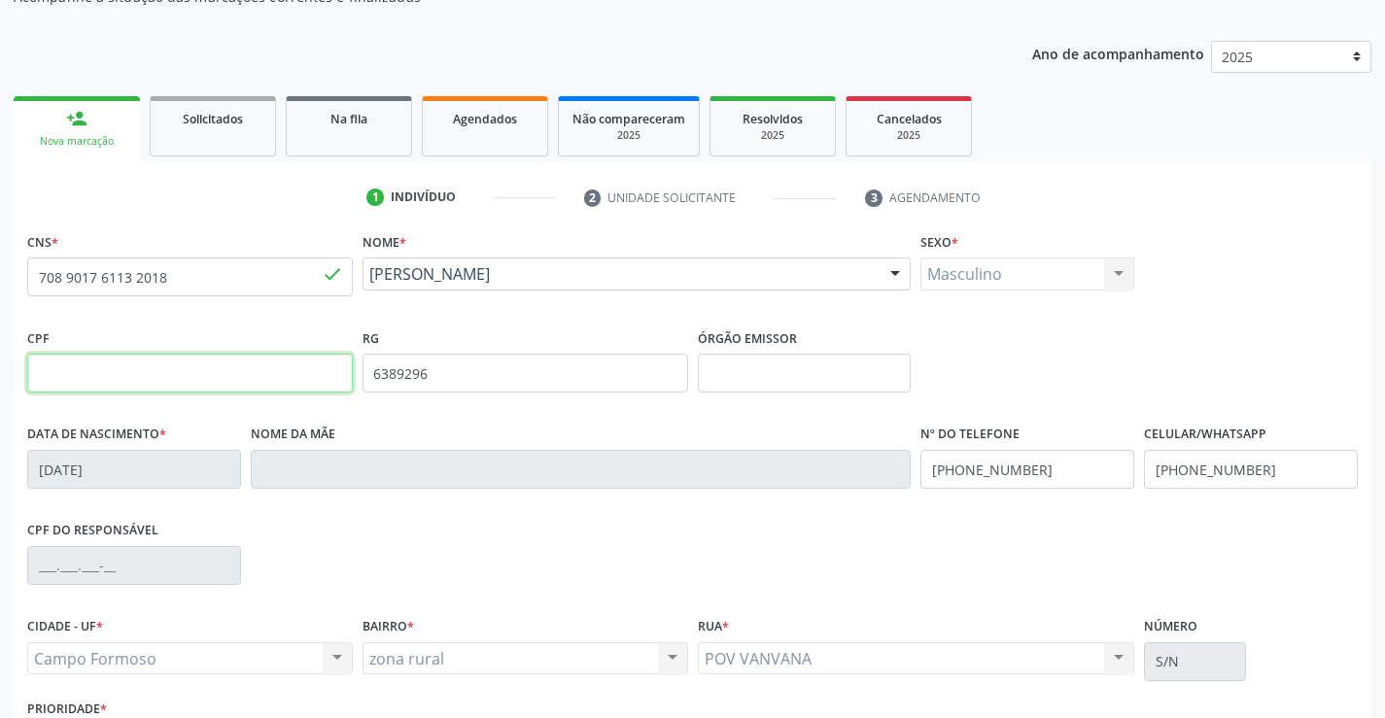
click at [80, 369] on input "text" at bounding box center [190, 373] width 326 height 39
type input "600.495.455-15"
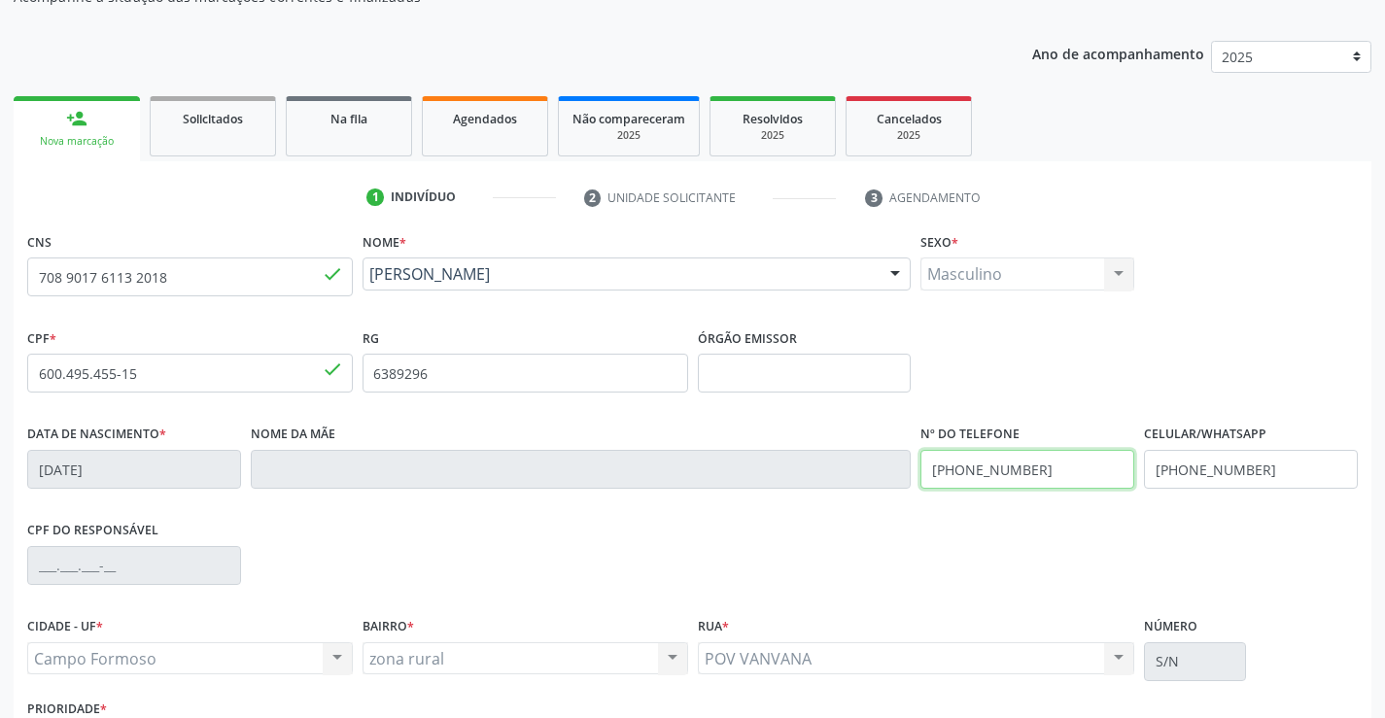
click at [1040, 473] on input "[PHONE_NUMBER]" at bounding box center [1027, 469] width 214 height 39
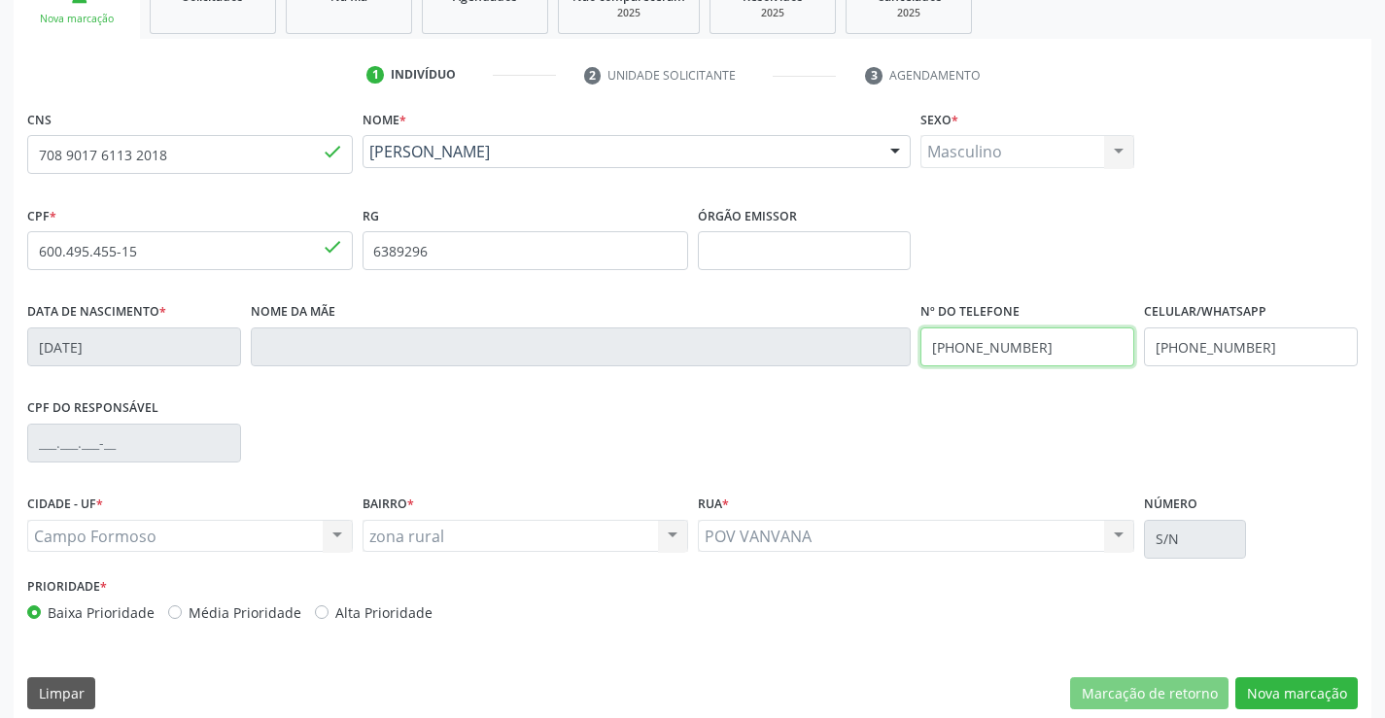
scroll to position [335, 0]
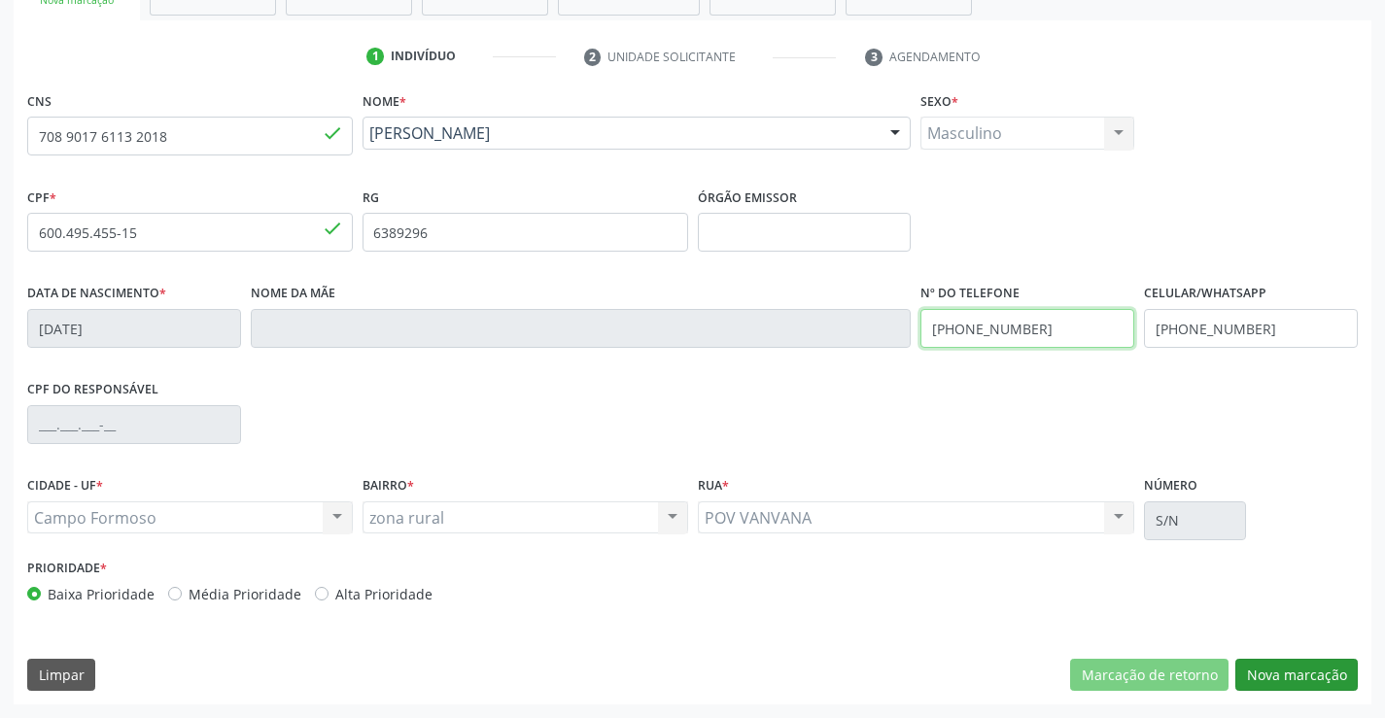
type input "[PHONE_NUMBER]"
click at [1285, 684] on button "Nova marcação" at bounding box center [1296, 675] width 122 height 33
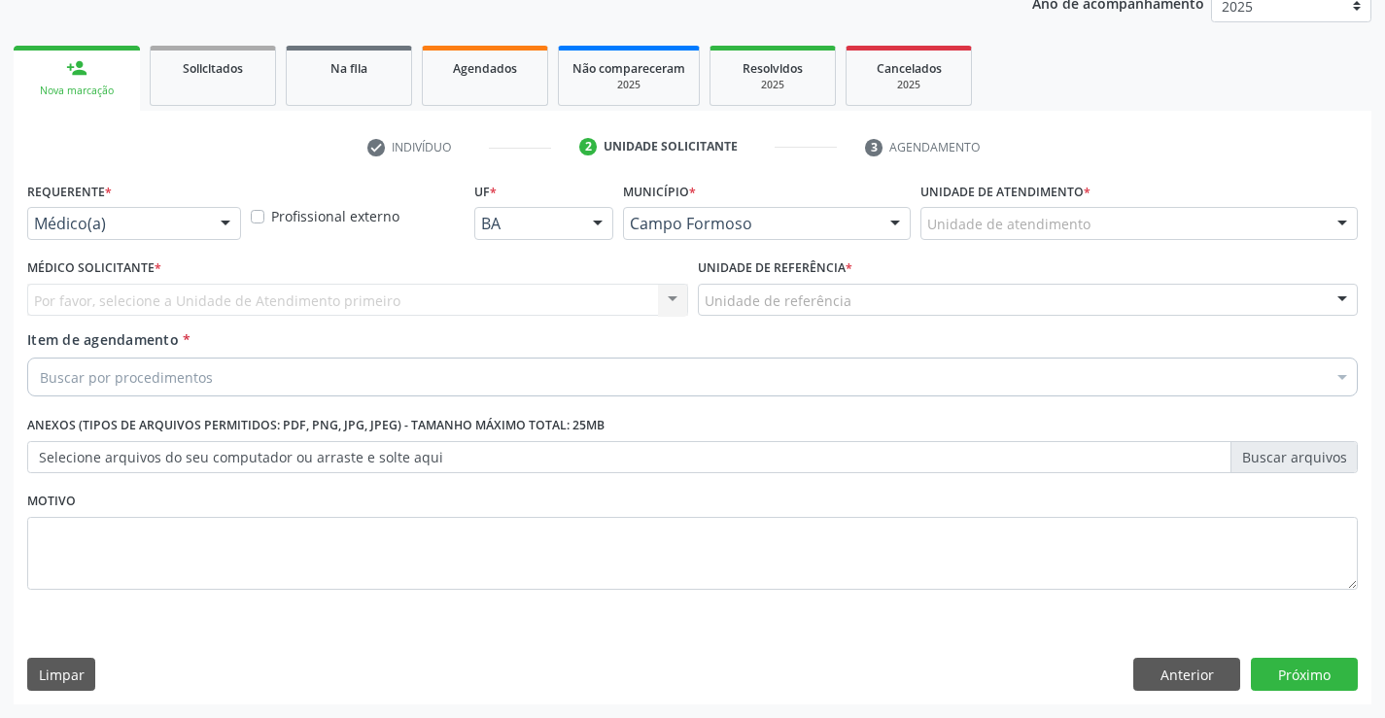
click at [218, 220] on div at bounding box center [225, 224] width 29 height 33
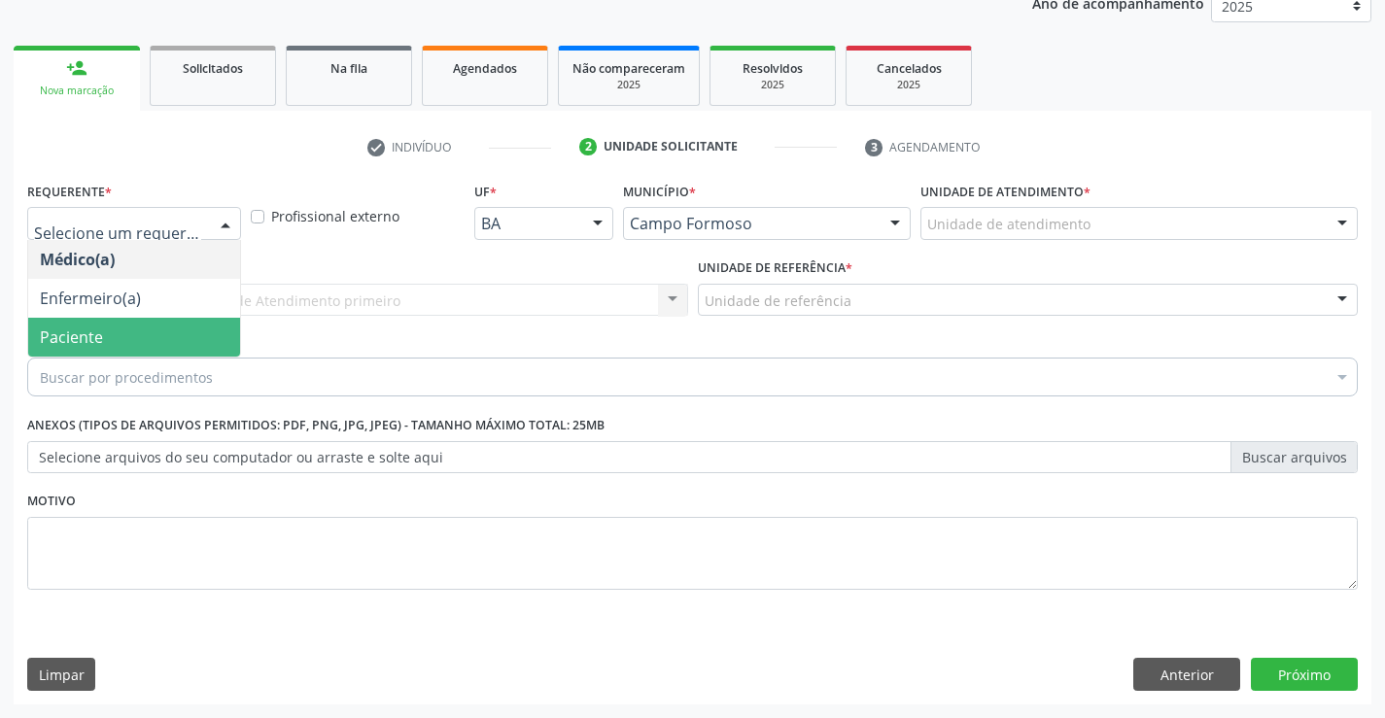
click at [158, 334] on span "Paciente" at bounding box center [134, 337] width 212 height 39
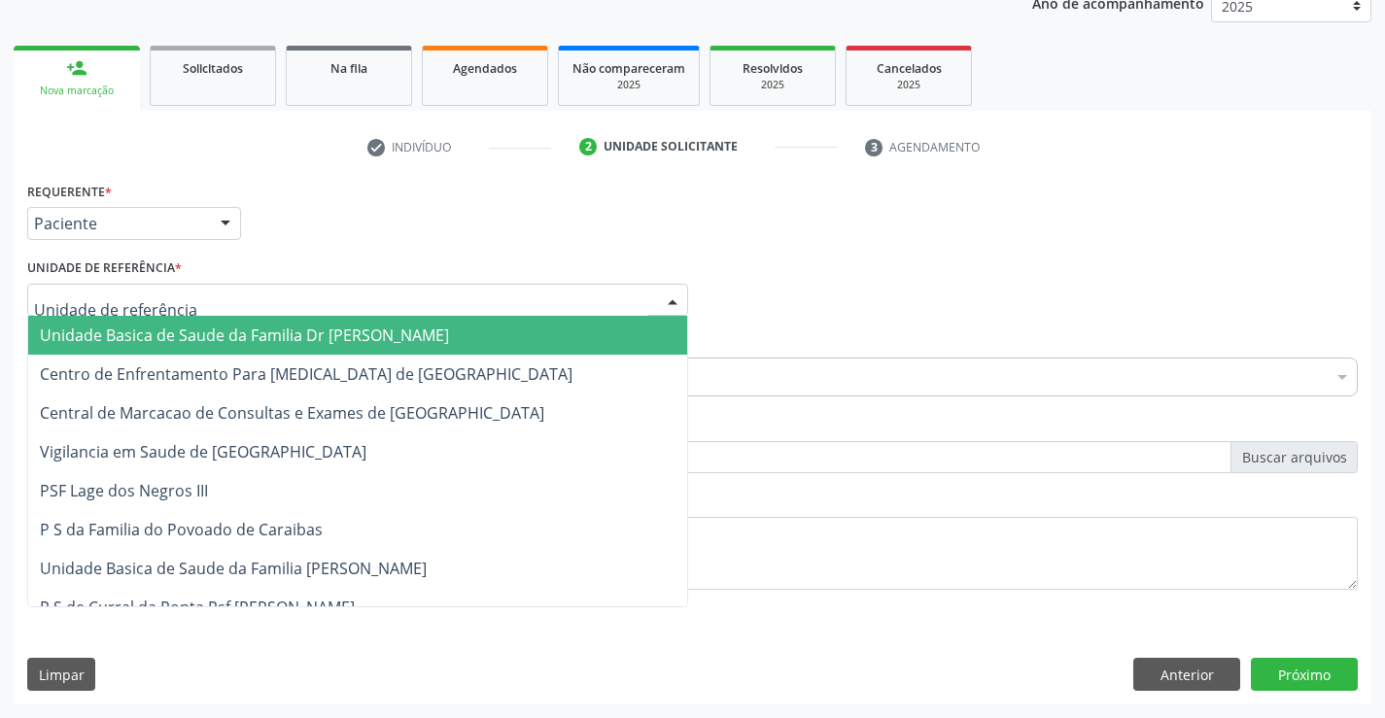
click at [188, 297] on div at bounding box center [357, 300] width 661 height 33
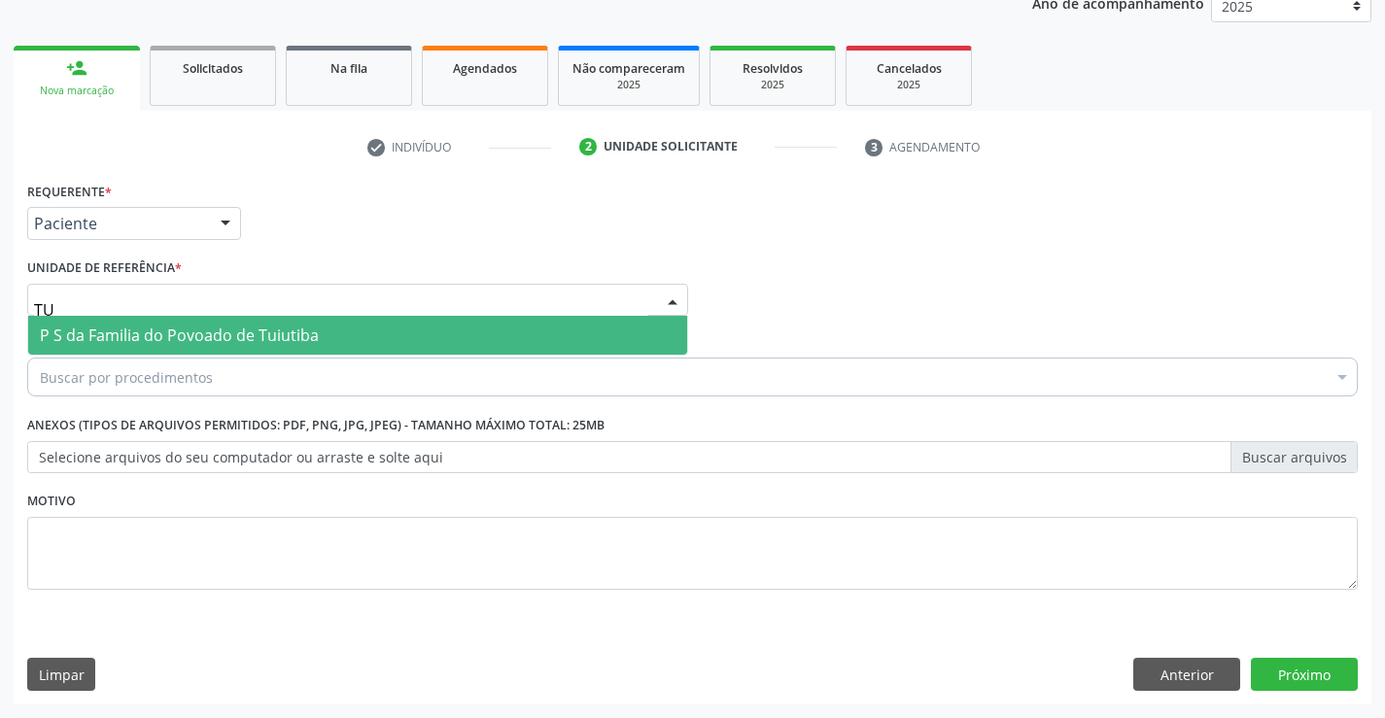
type input "TUI"
click at [196, 332] on span "P S da Familia do Povoado de Tuiutiba" at bounding box center [179, 335] width 279 height 21
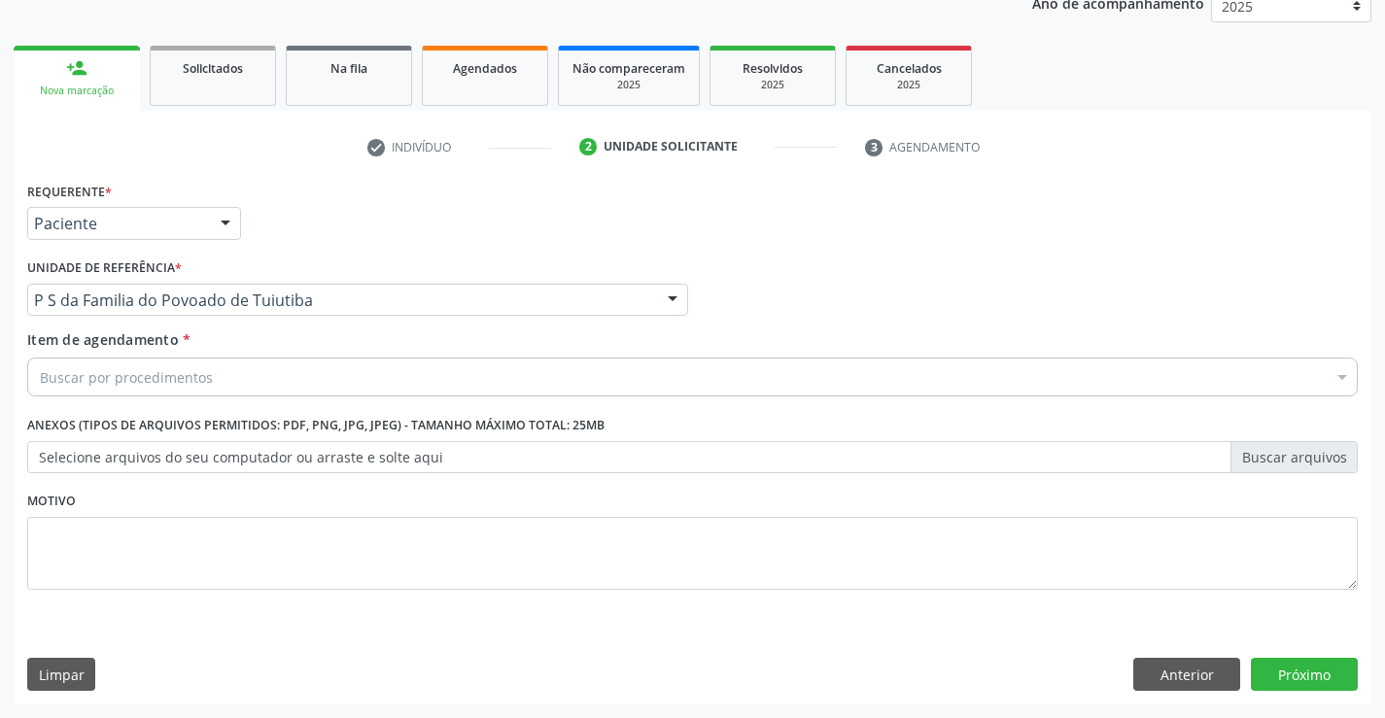
click at [193, 390] on div "Buscar por procedimentos" at bounding box center [692, 377] width 1330 height 39
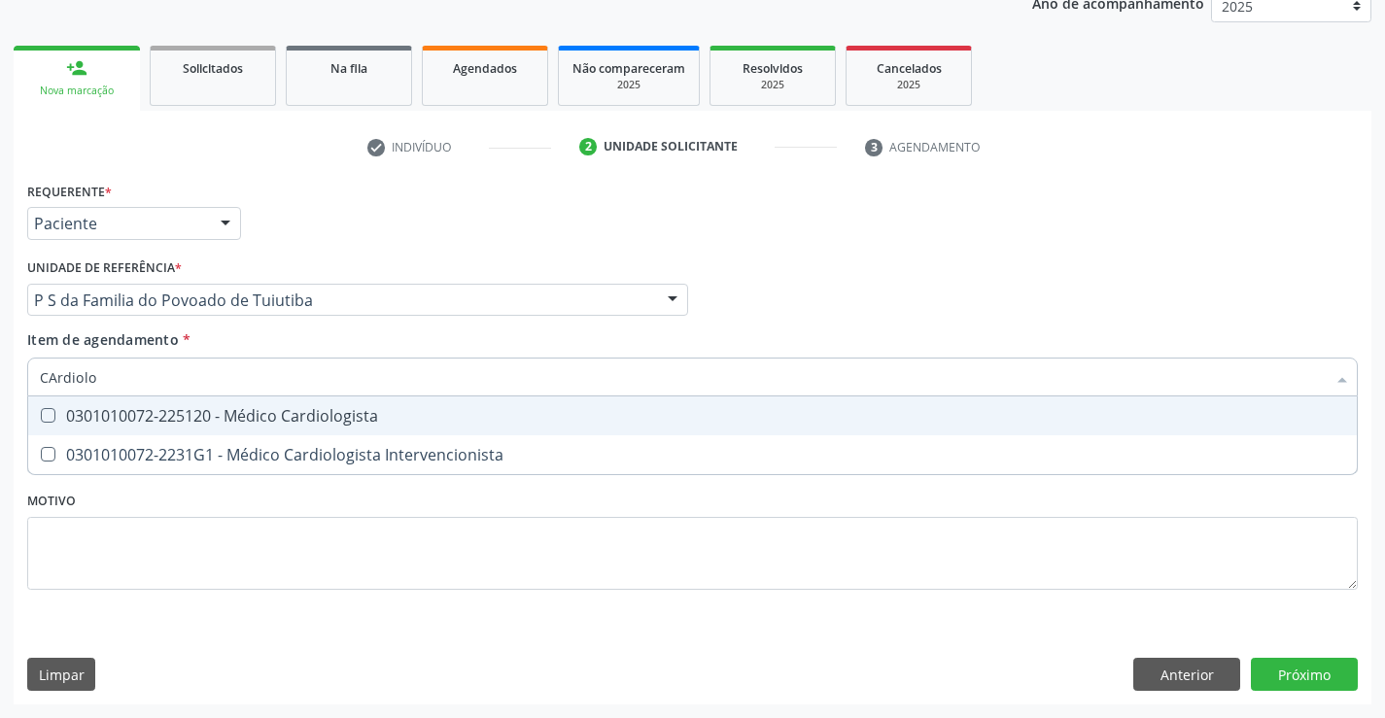
type input "CArdiolog"
click at [258, 419] on div "0301010072-225120 - Médico Cardiologista" at bounding box center [692, 416] width 1305 height 16
checkbox Cardiologista "true"
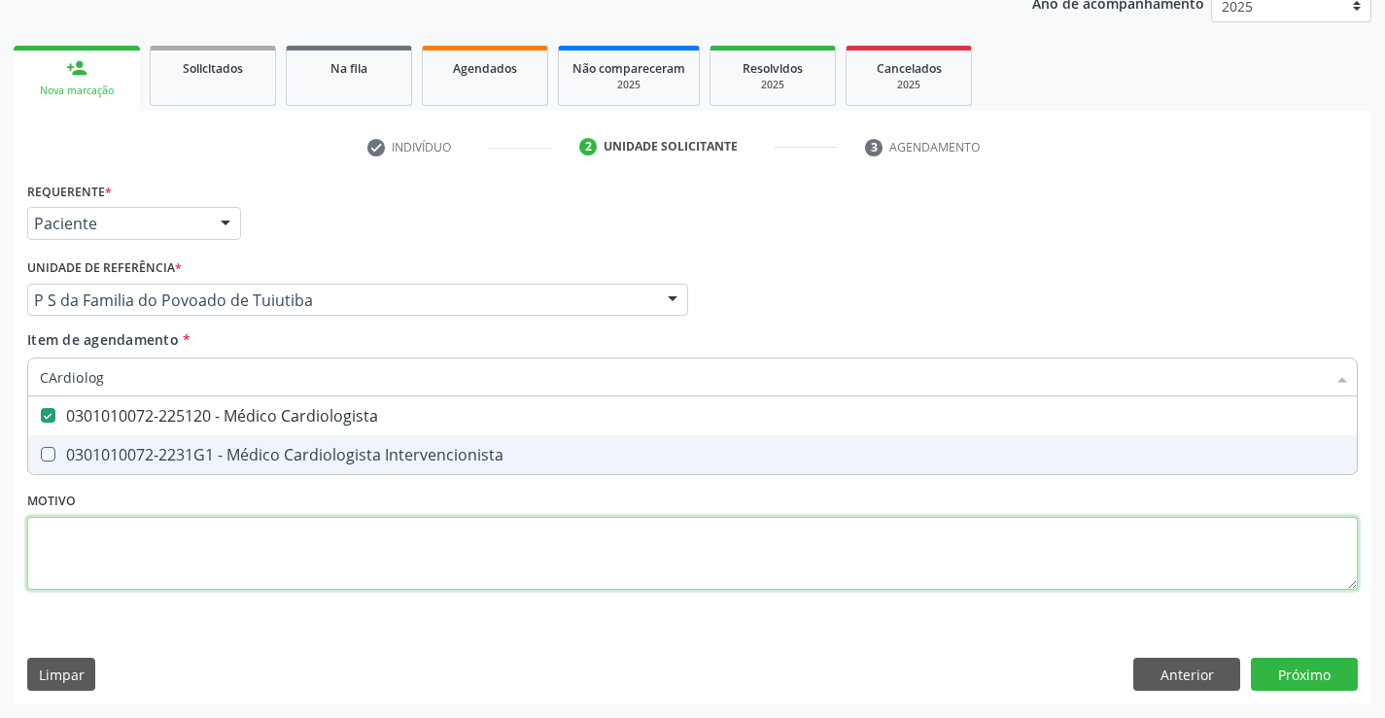
click at [238, 537] on div "Requerente * Paciente Médico(a) Enfermeiro(a) Paciente Nenhum resultado encontr…" at bounding box center [692, 397] width 1330 height 440
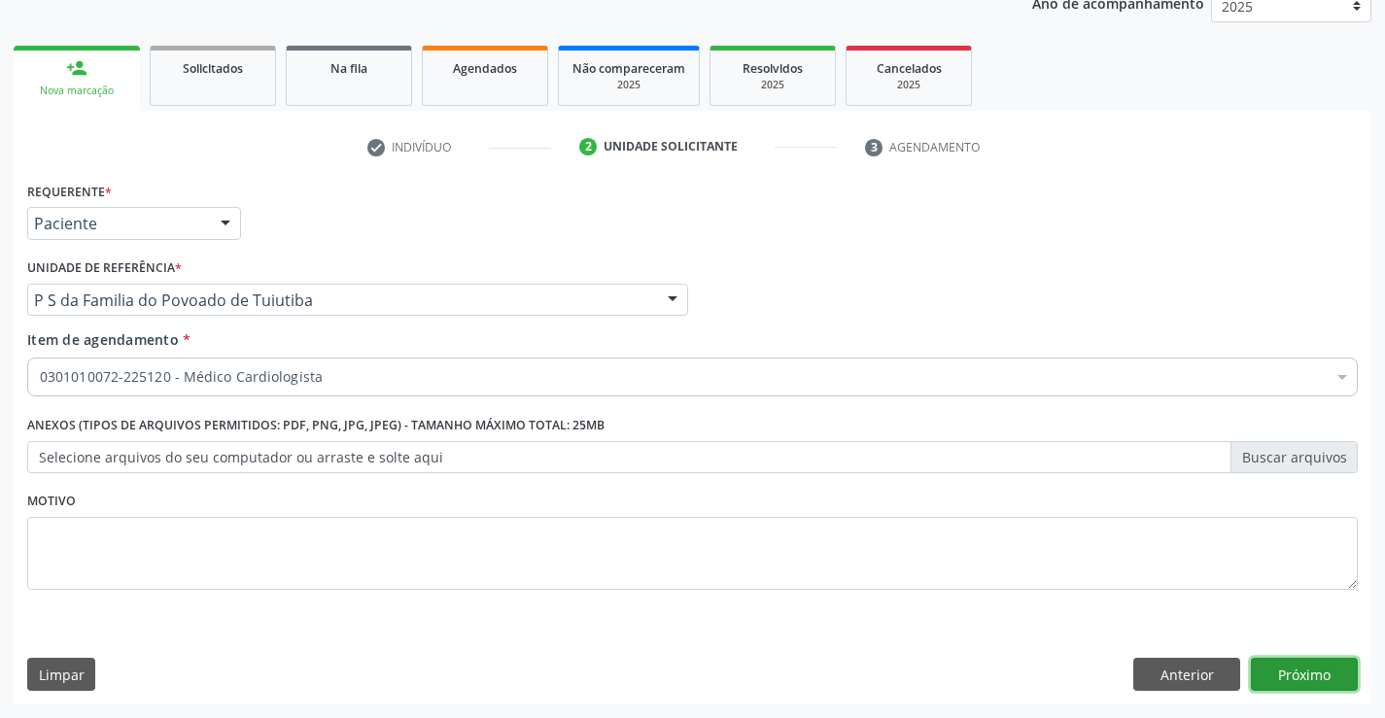
click at [1261, 660] on button "Próximo" at bounding box center [1304, 674] width 107 height 33
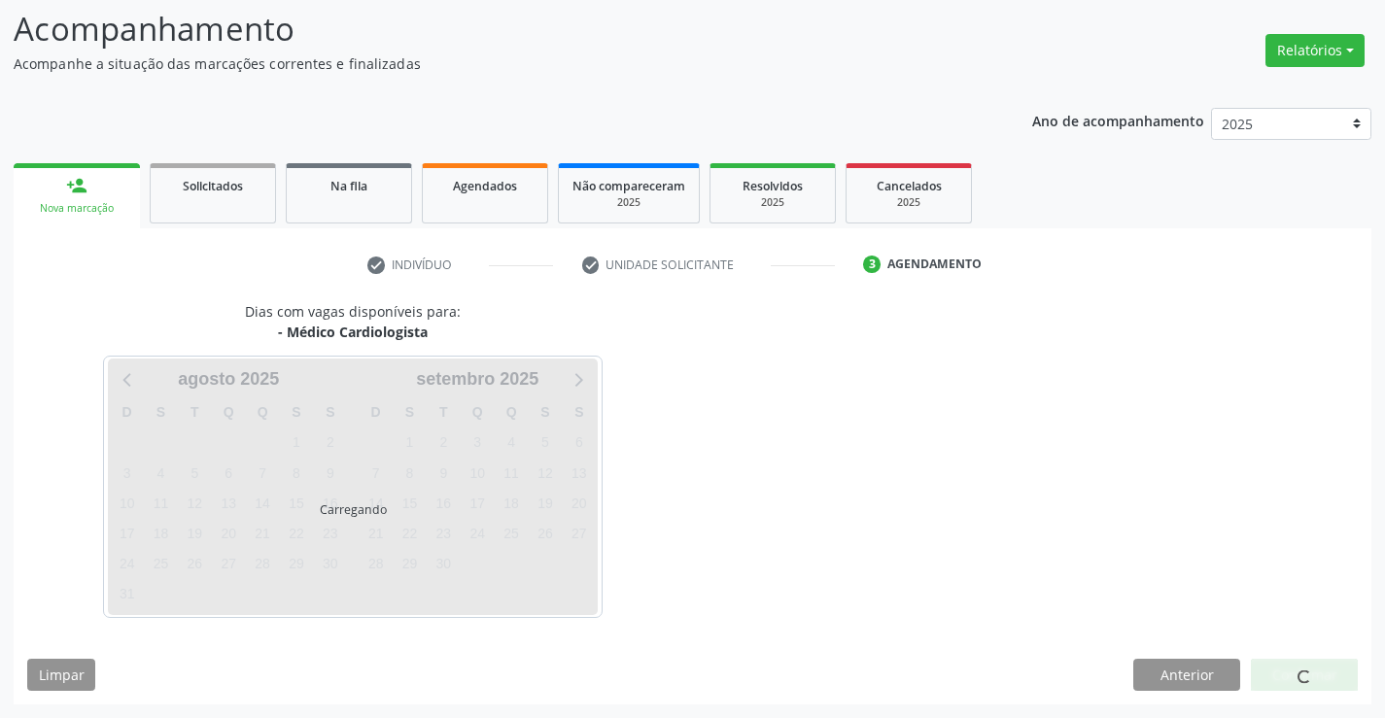
scroll to position [185, 0]
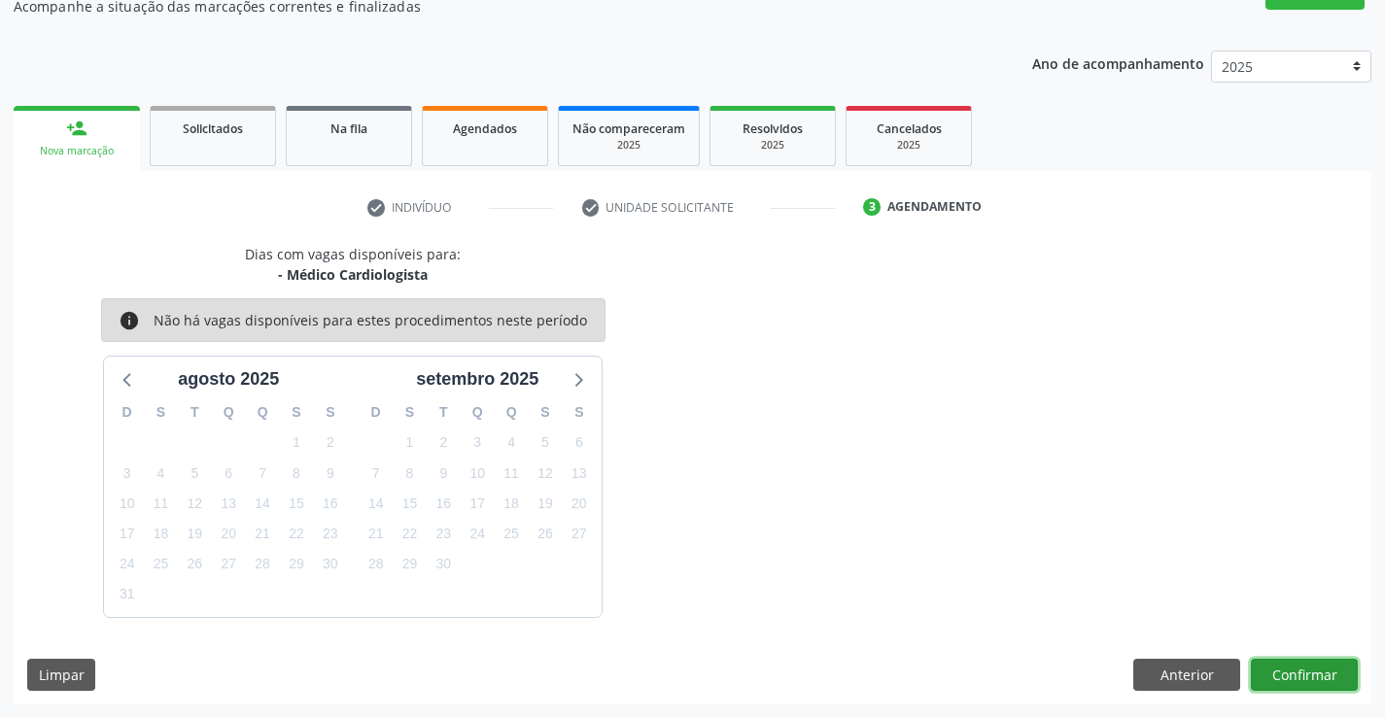
click at [1296, 680] on button "Confirmar" at bounding box center [1304, 675] width 107 height 33
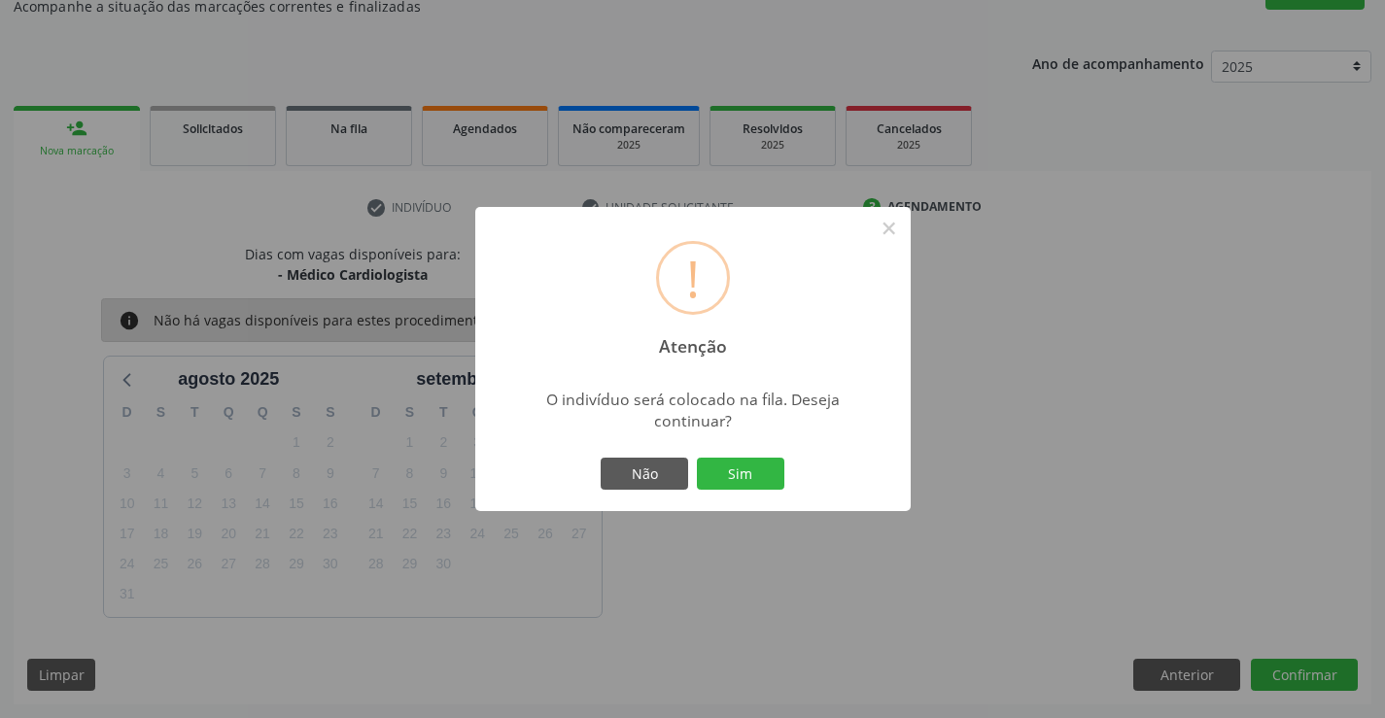
click at [748, 454] on div "Não Sim" at bounding box center [693, 474] width 192 height 41
click at [748, 473] on button "Sim" at bounding box center [740, 474] width 87 height 33
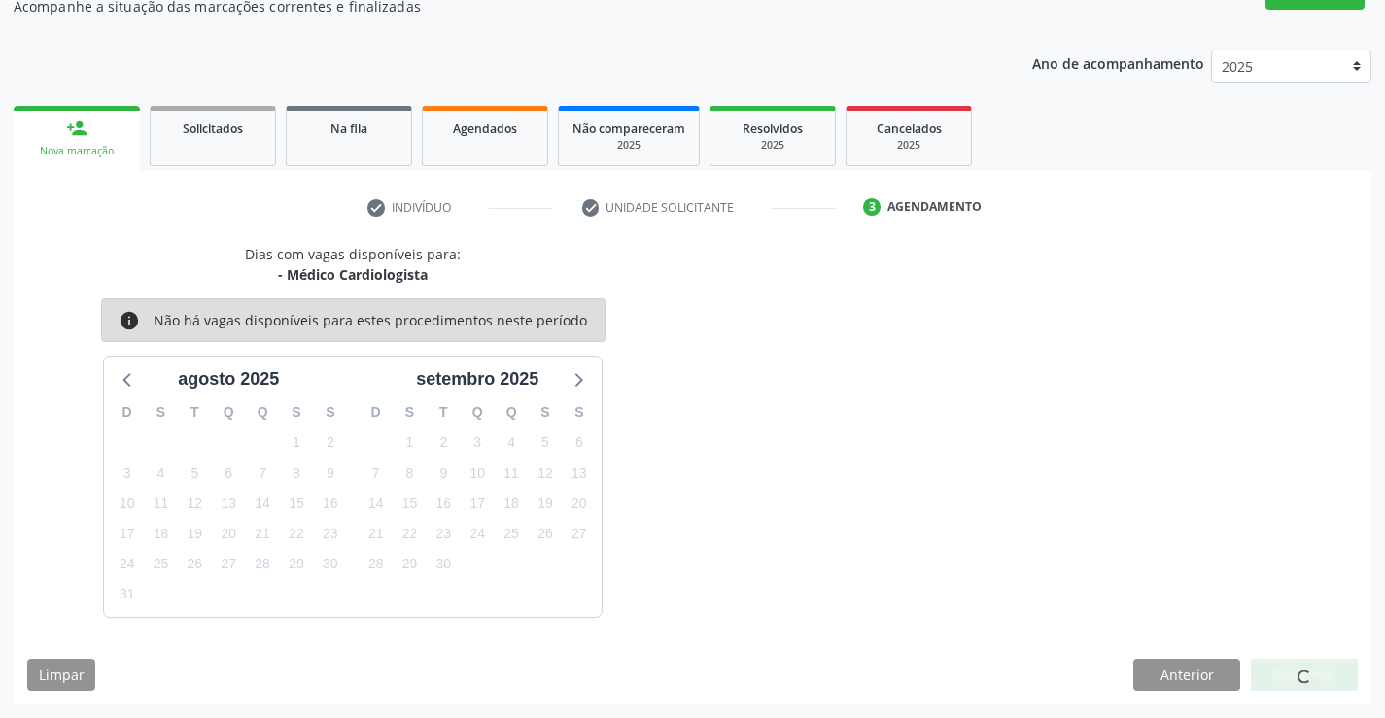
scroll to position [0, 0]
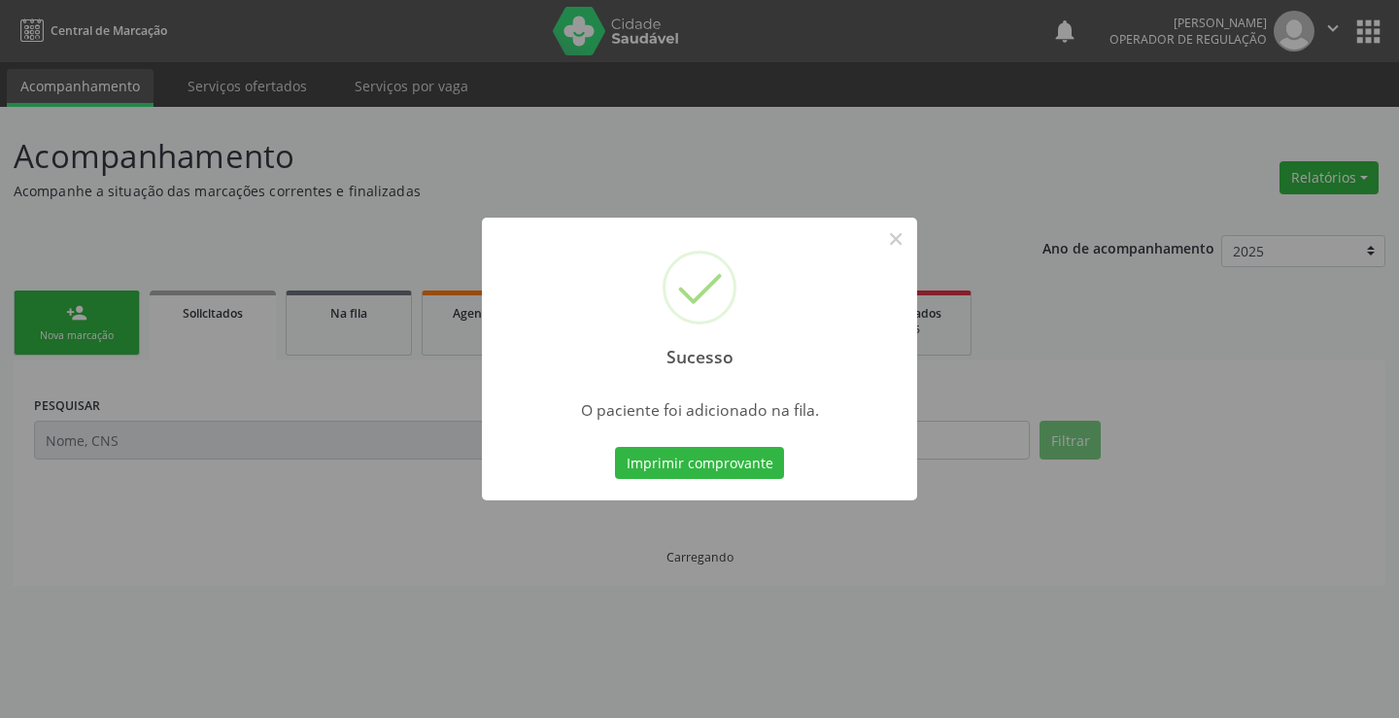
click at [615, 447] on button "Imprimir comprovante" at bounding box center [699, 463] width 169 height 33
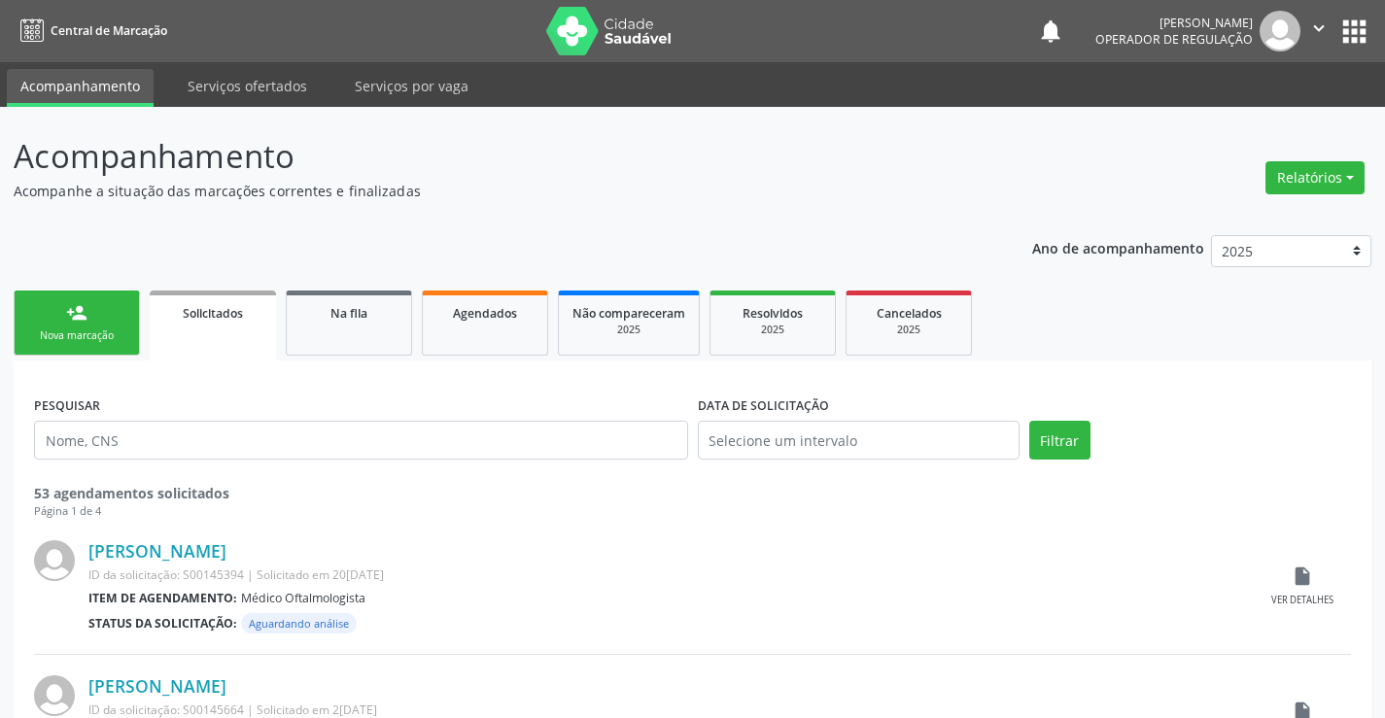
click at [119, 339] on div "Nova marcação" at bounding box center [76, 335] width 97 height 15
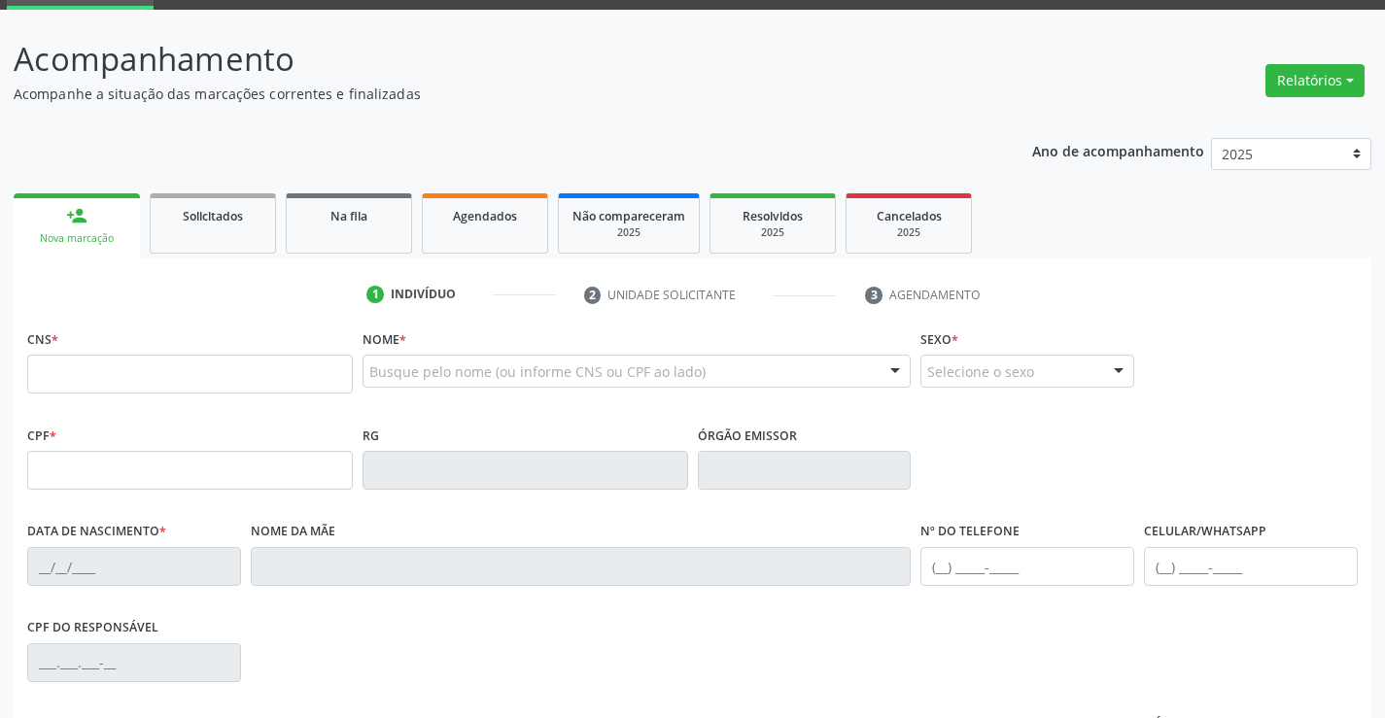
scroll to position [194, 0]
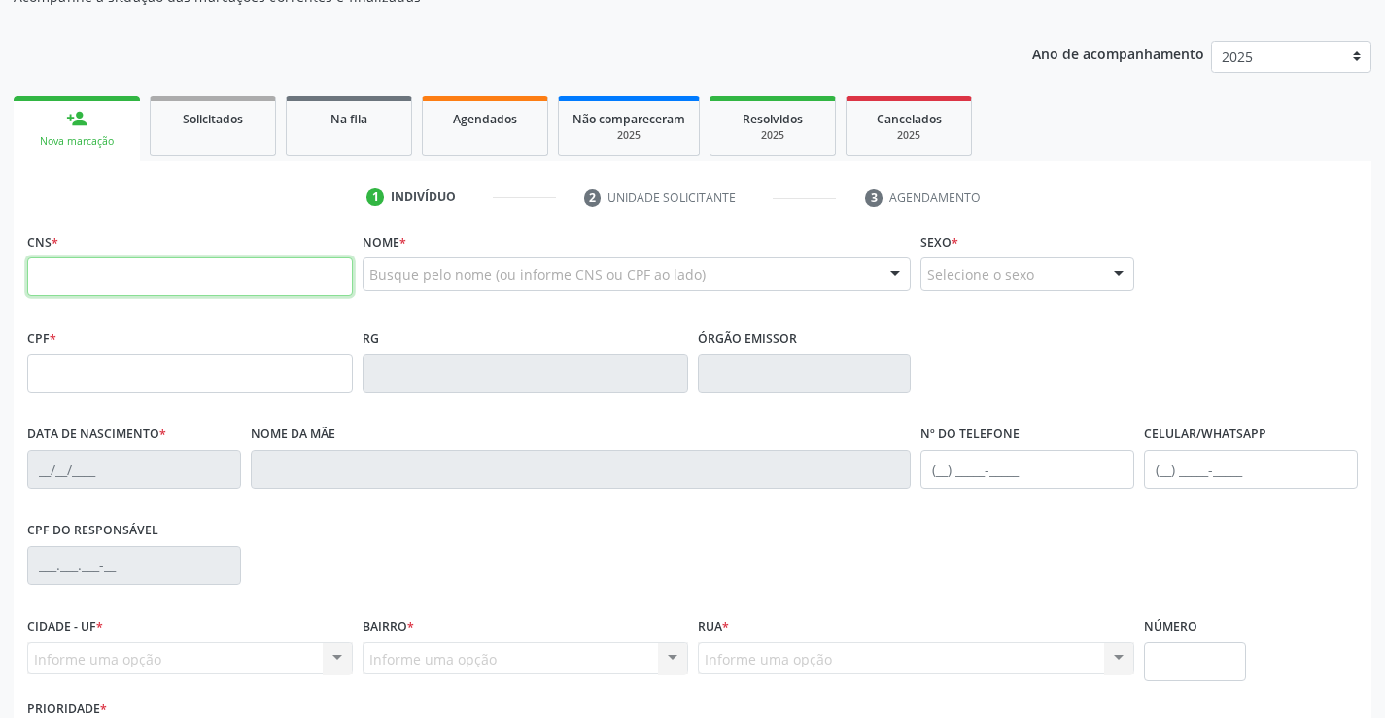
click at [124, 278] on input "text" at bounding box center [190, 277] width 326 height 39
type input "702 8016 8038 0560"
type input "22860077"
type input "1[DATE]"
type input "[PHONE_NUMBER]"
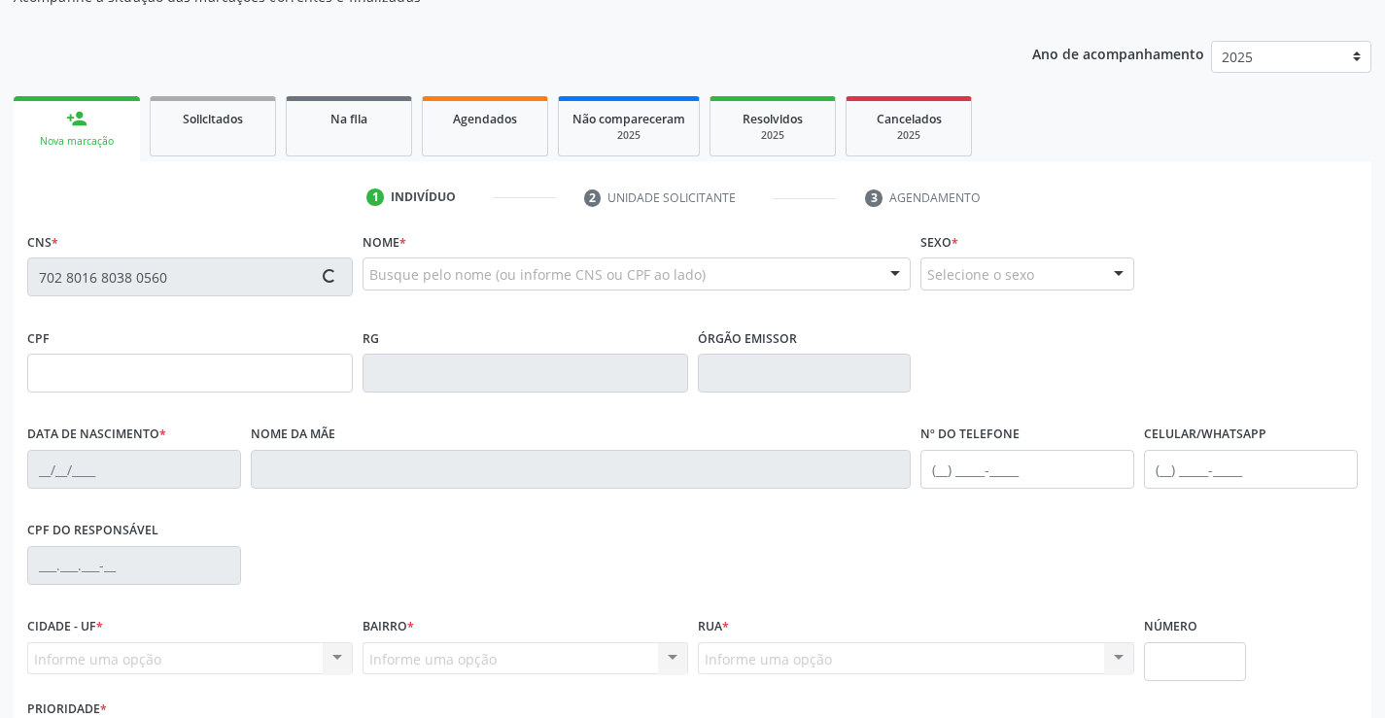
type input "[PHONE_NUMBER]"
type input "006.318.825-29"
type input "S/N"
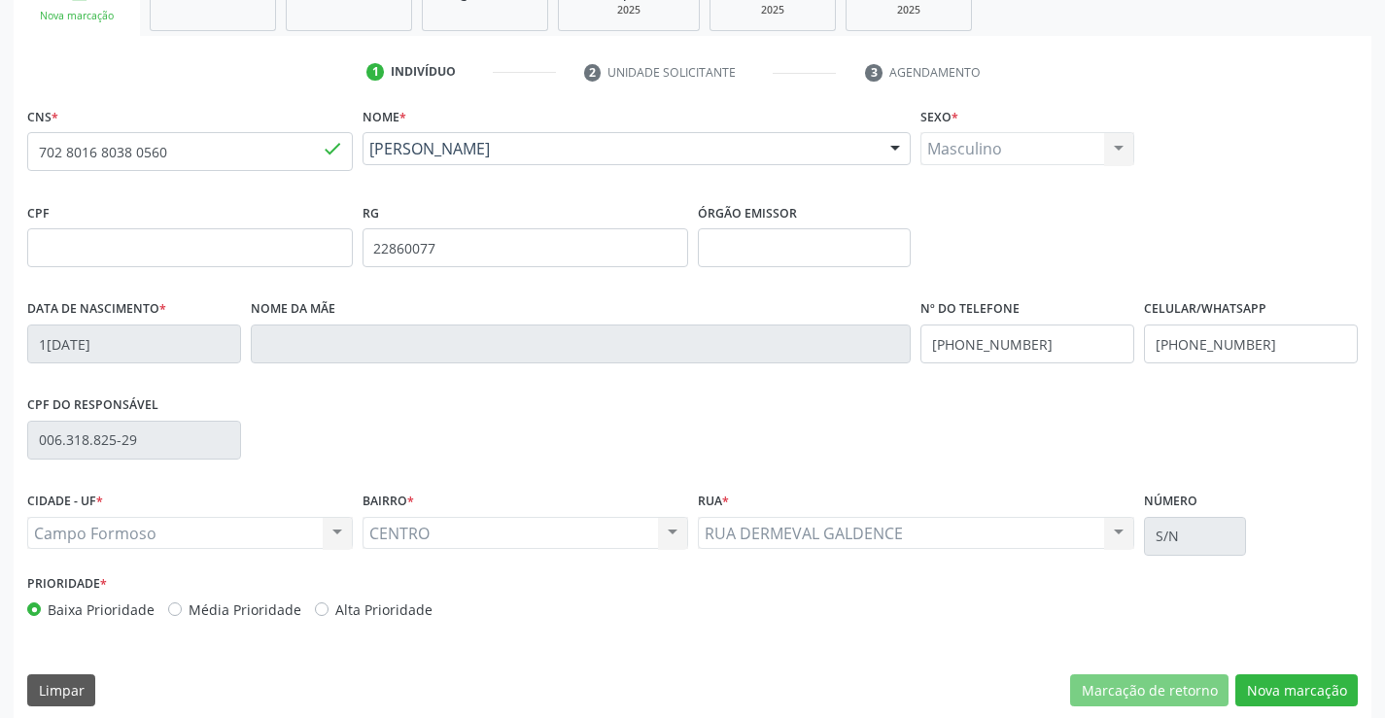
scroll to position [335, 0]
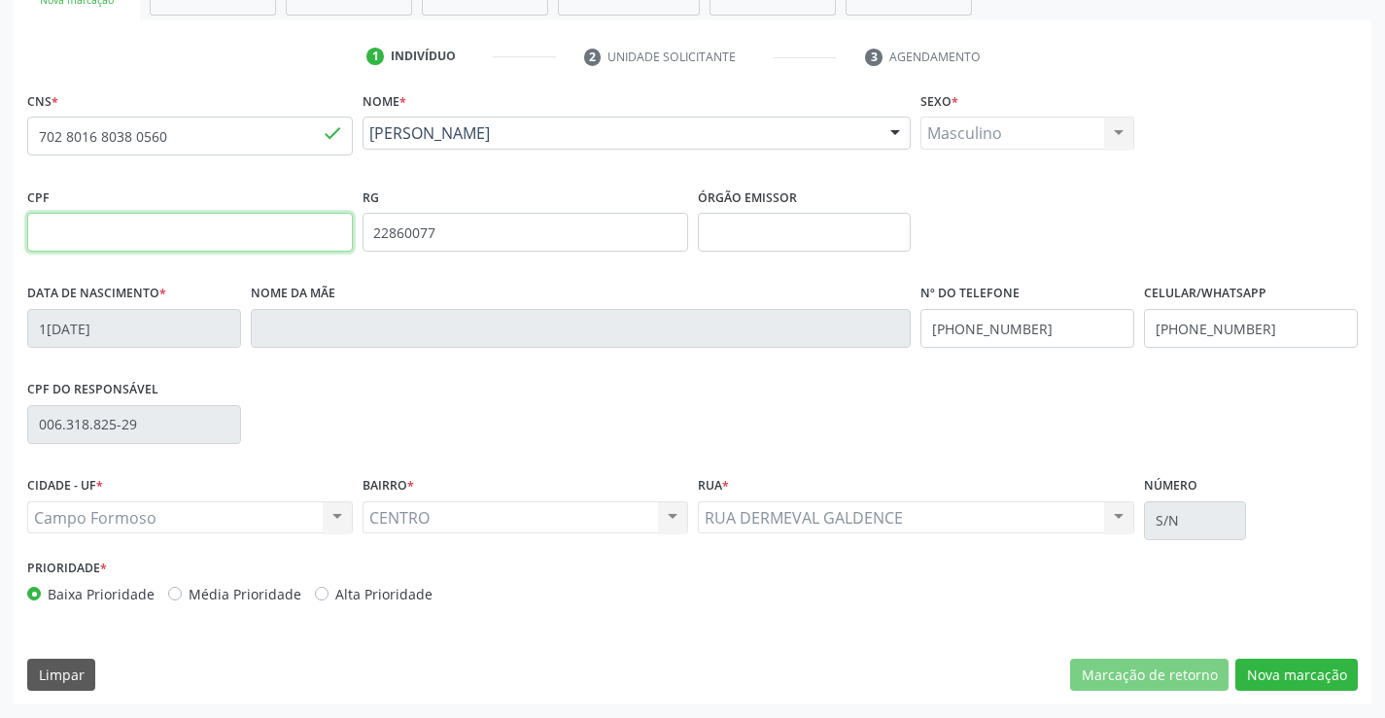
click at [138, 230] on input "text" at bounding box center [190, 232] width 326 height 39
type input "006.318.825-29"
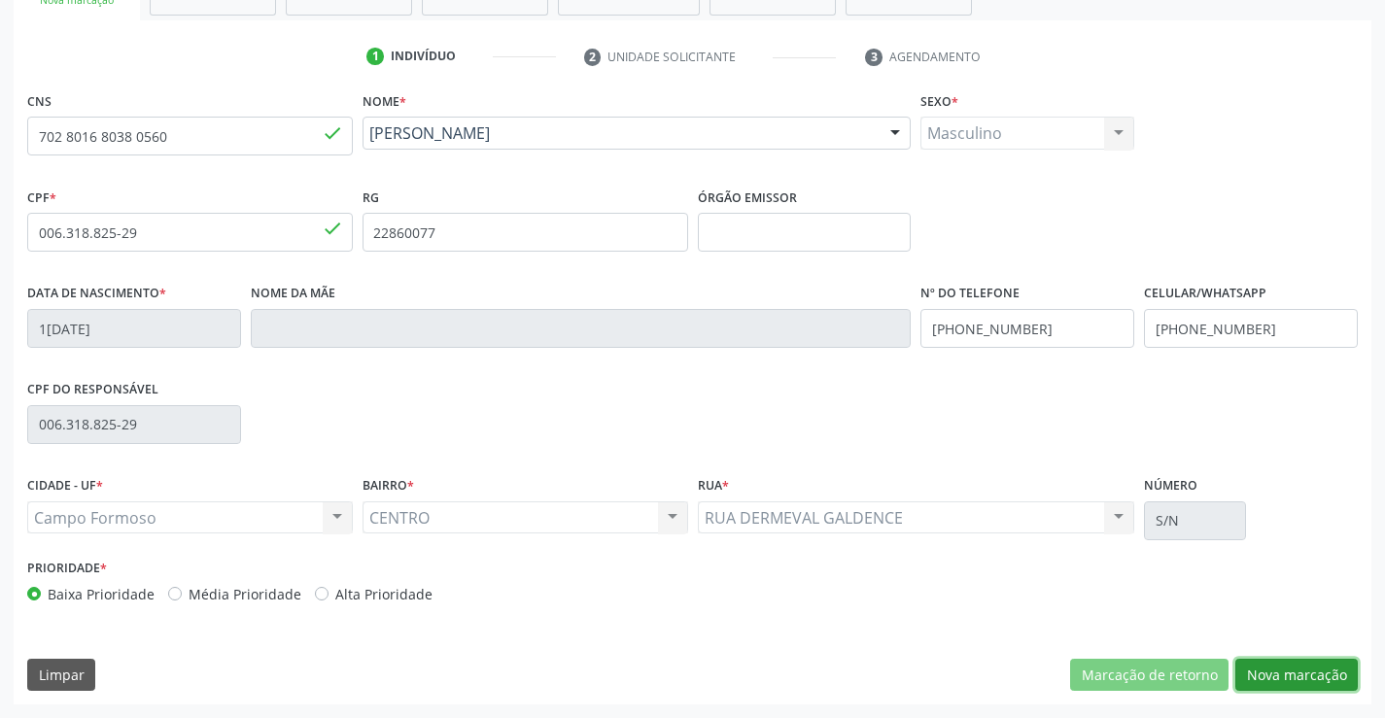
click at [1251, 668] on button "Nova marcação" at bounding box center [1296, 675] width 122 height 33
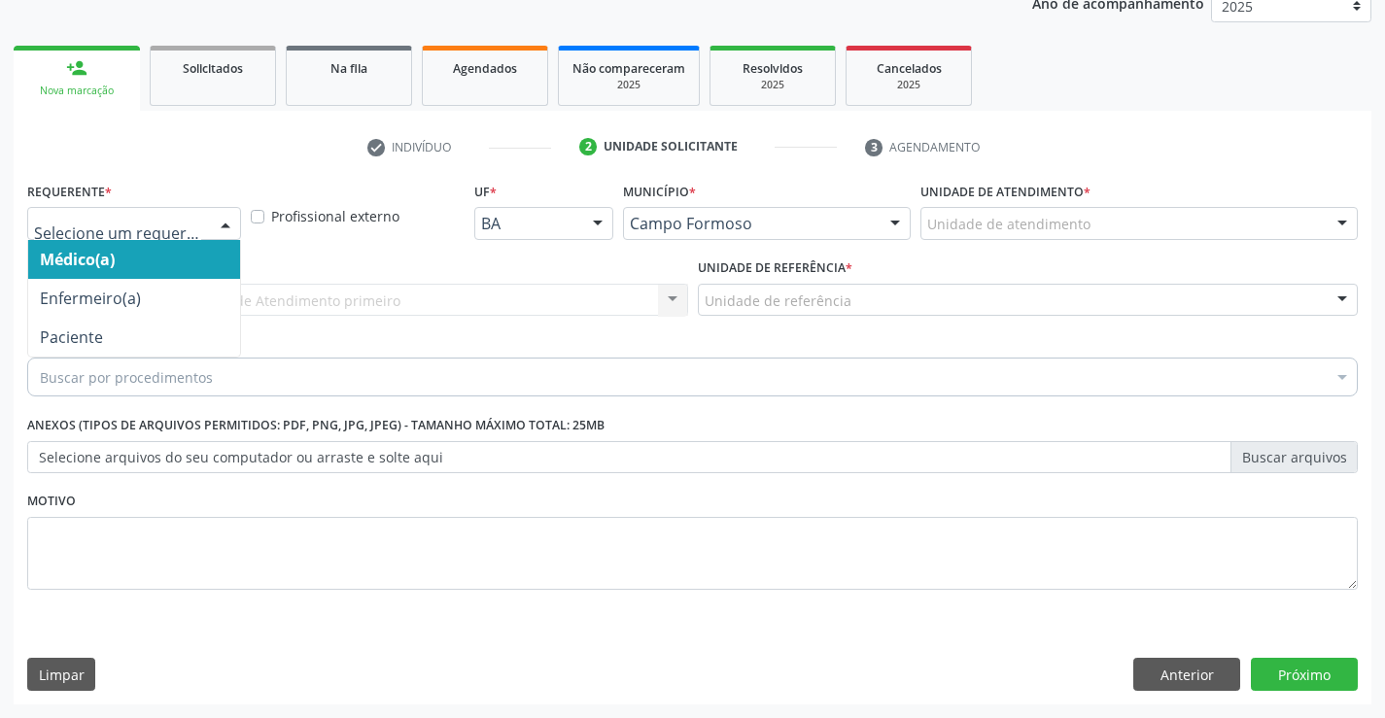
click at [221, 223] on div at bounding box center [225, 224] width 29 height 33
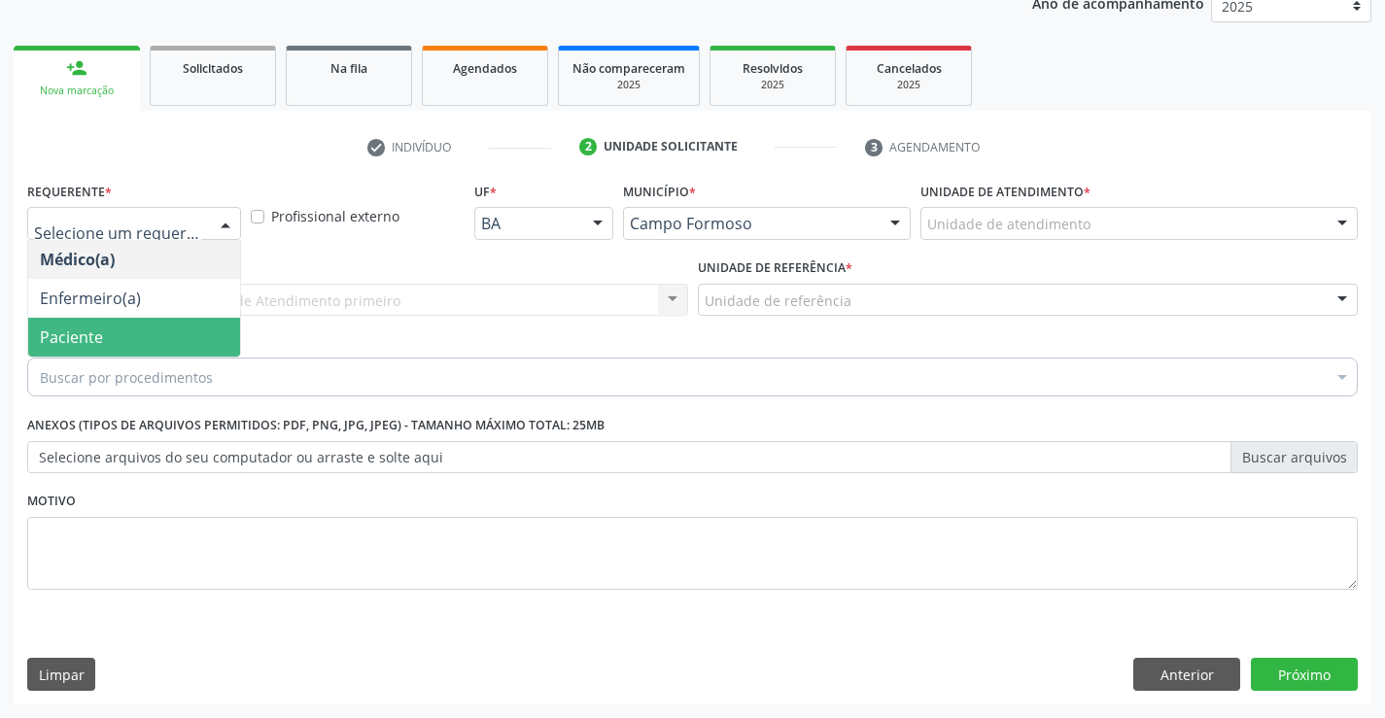
click at [203, 323] on span "Paciente" at bounding box center [134, 337] width 212 height 39
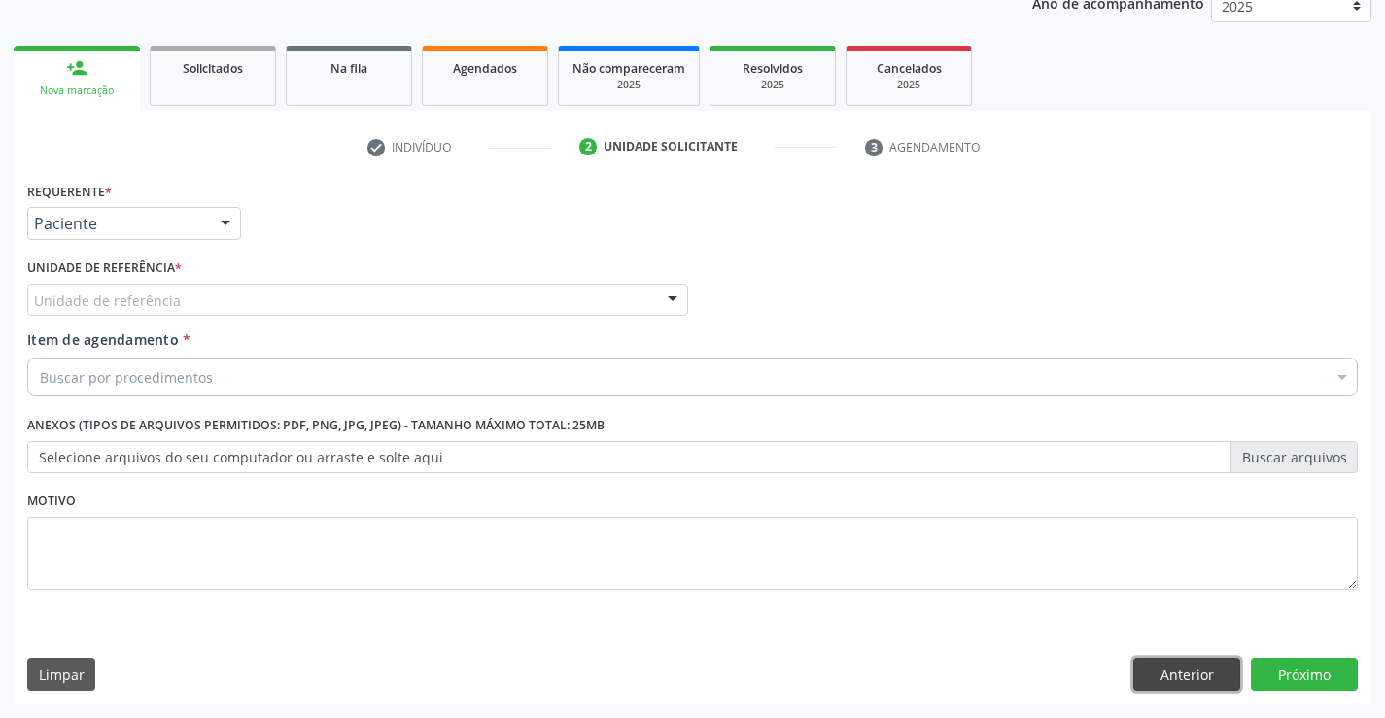
click at [1141, 673] on button "Anterior" at bounding box center [1186, 674] width 107 height 33
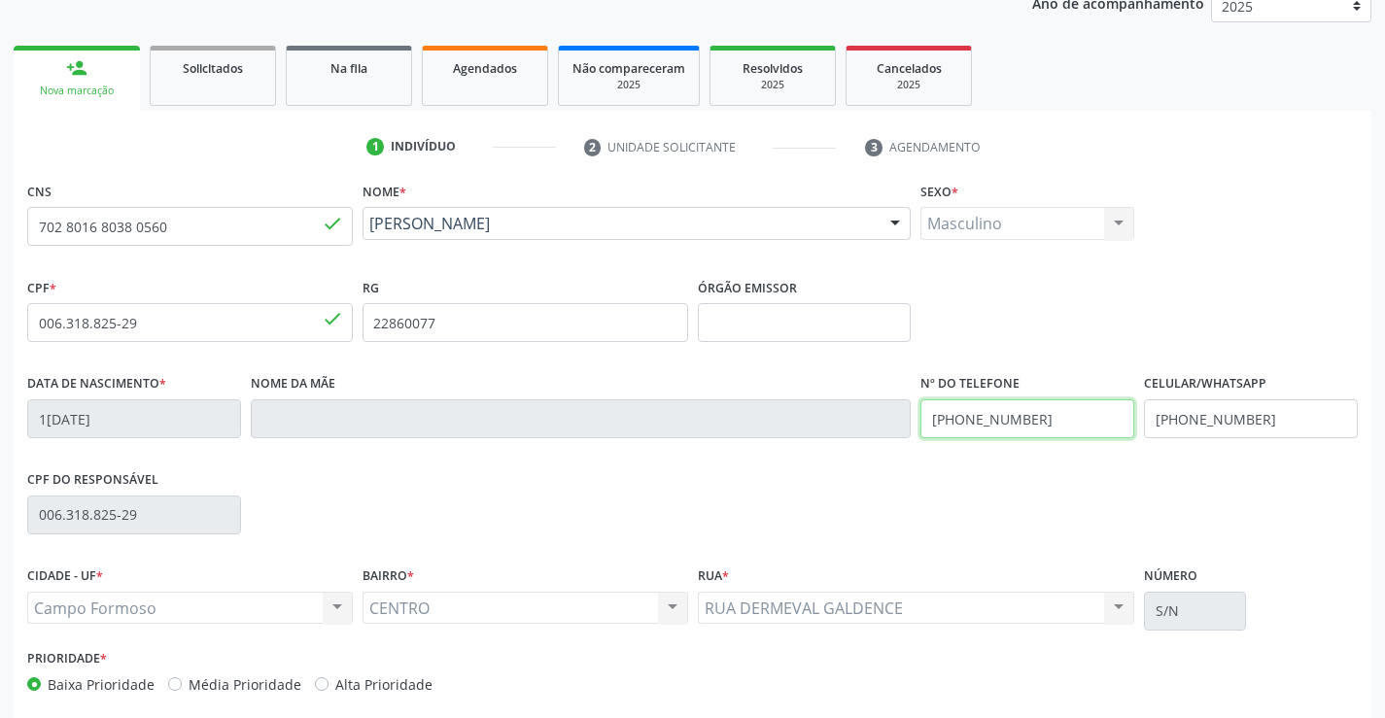
click at [1053, 417] on input "[PHONE_NUMBER]" at bounding box center [1027, 418] width 214 height 39
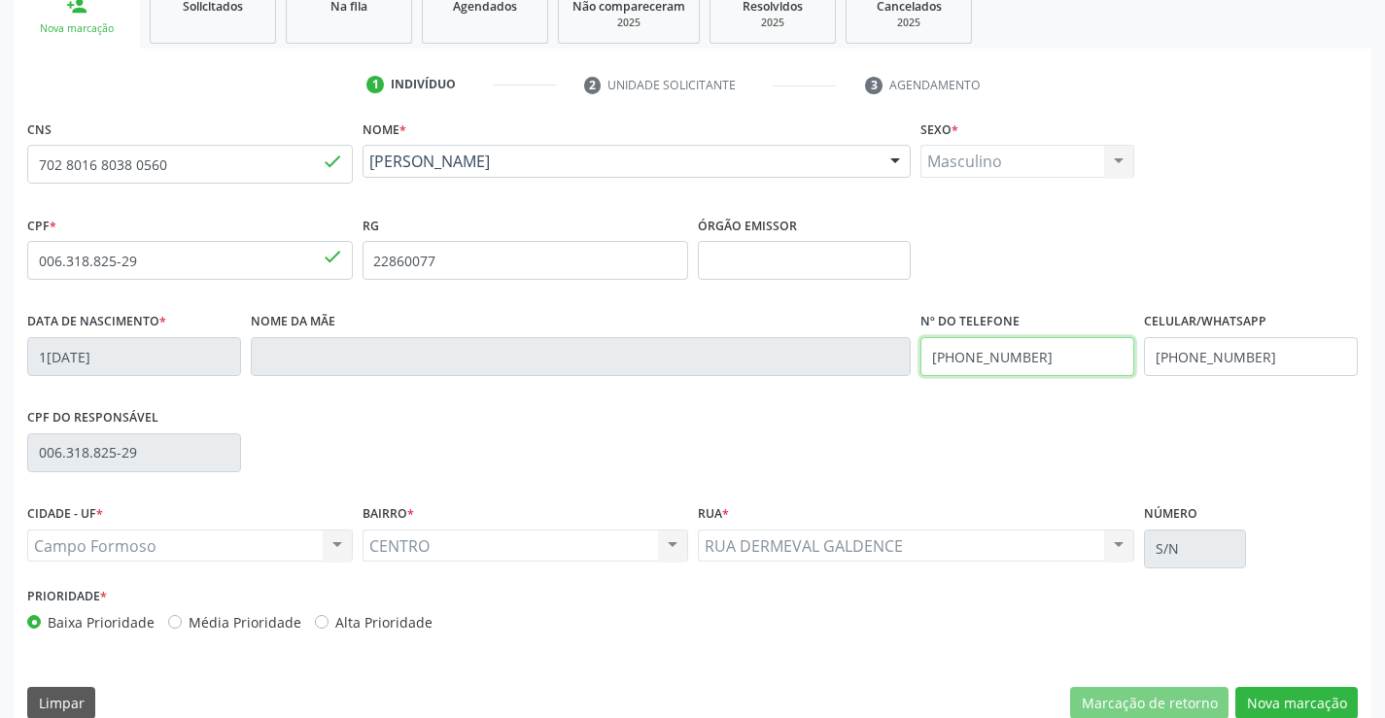
scroll to position [335, 0]
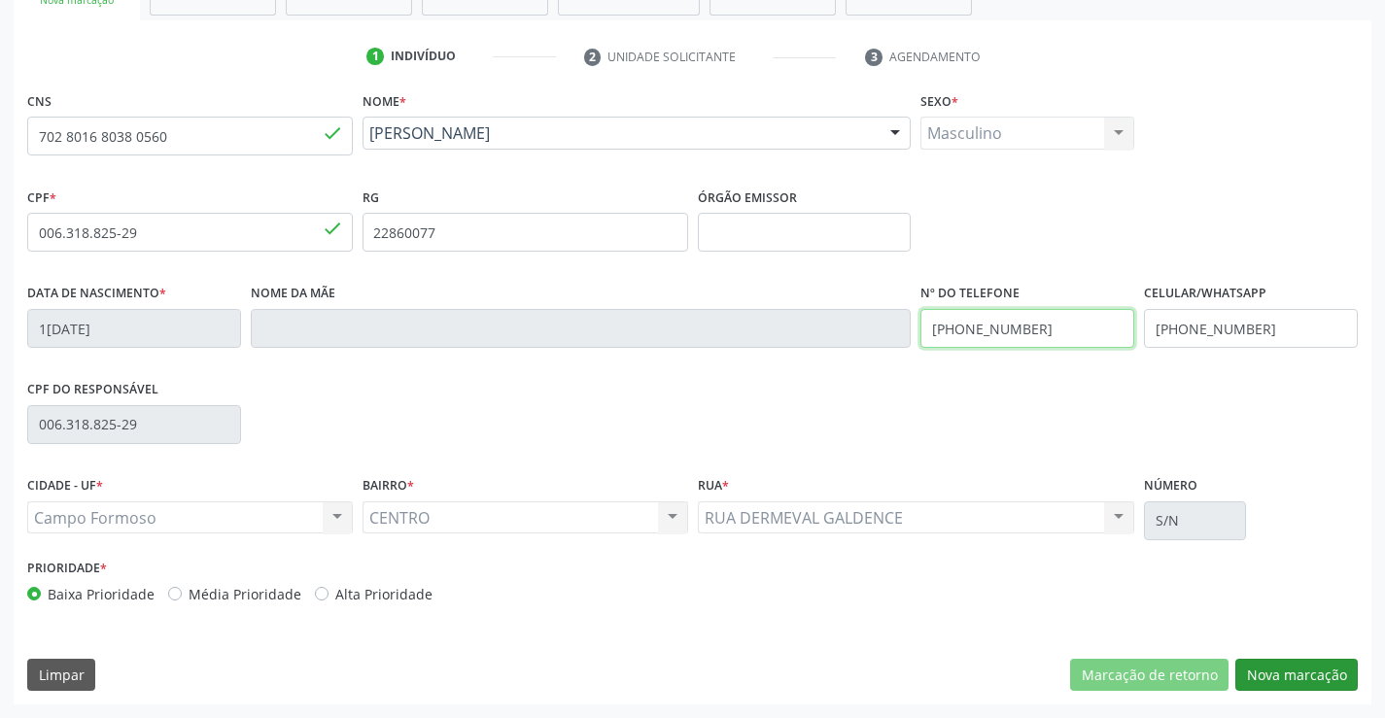
type input "[PHONE_NUMBER]"
click at [1262, 674] on button "Nova marcação" at bounding box center [1296, 675] width 122 height 33
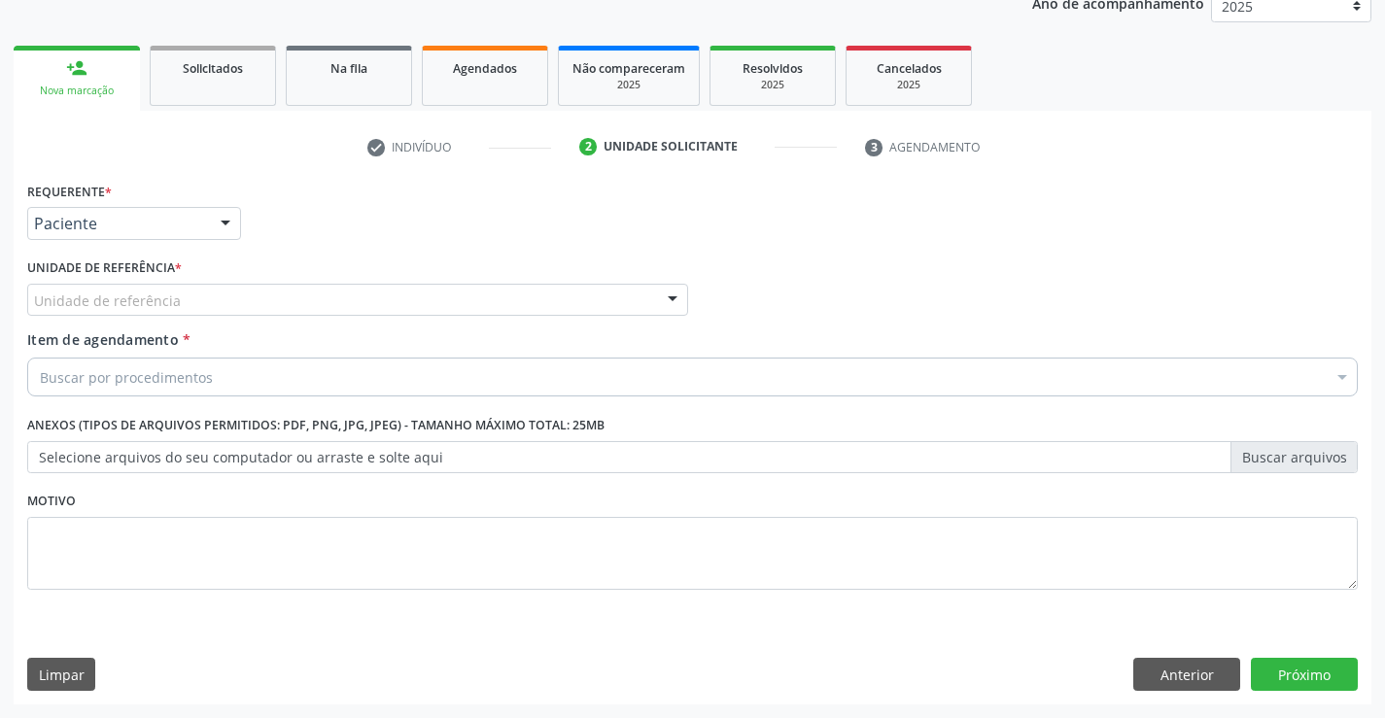
scroll to position [245, 0]
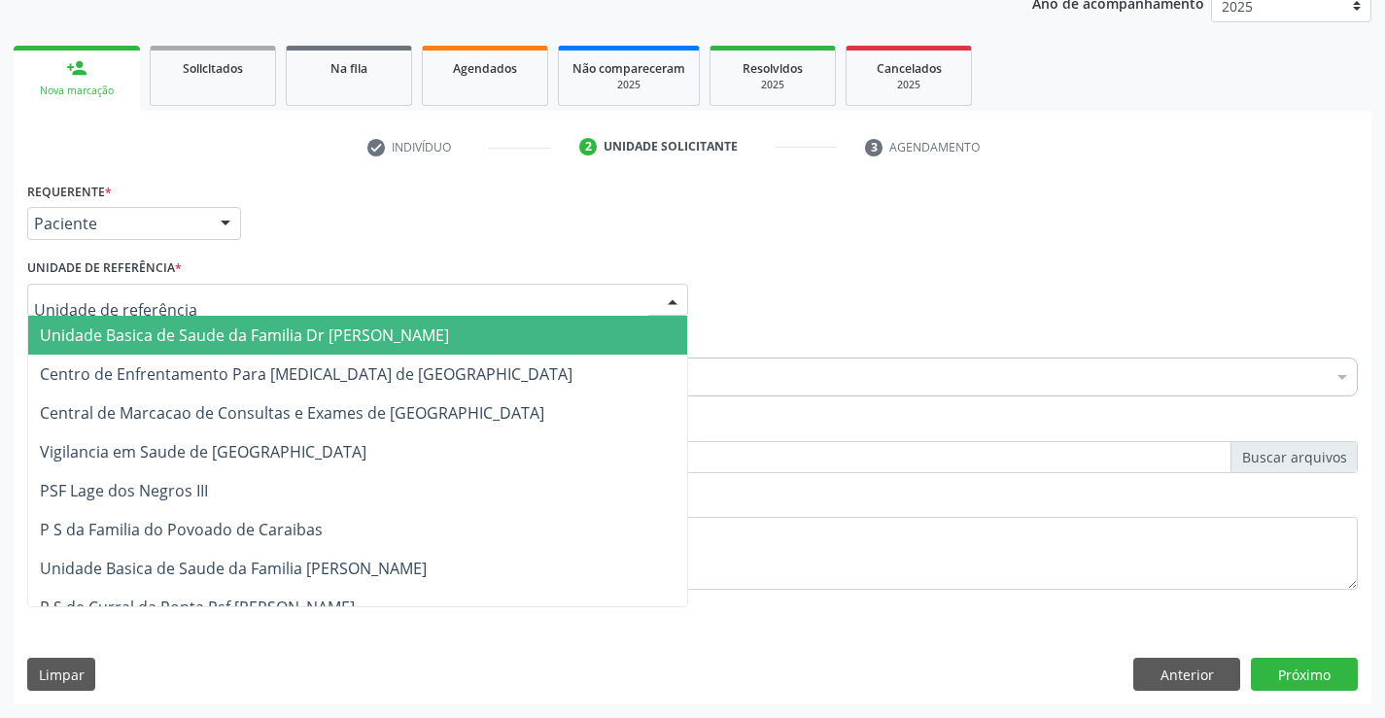
click at [215, 306] on div at bounding box center [357, 300] width 661 height 33
click at [213, 324] on span "Unidade Basica de Saude da Familia Dr [PERSON_NAME]" at bounding box center [357, 335] width 659 height 39
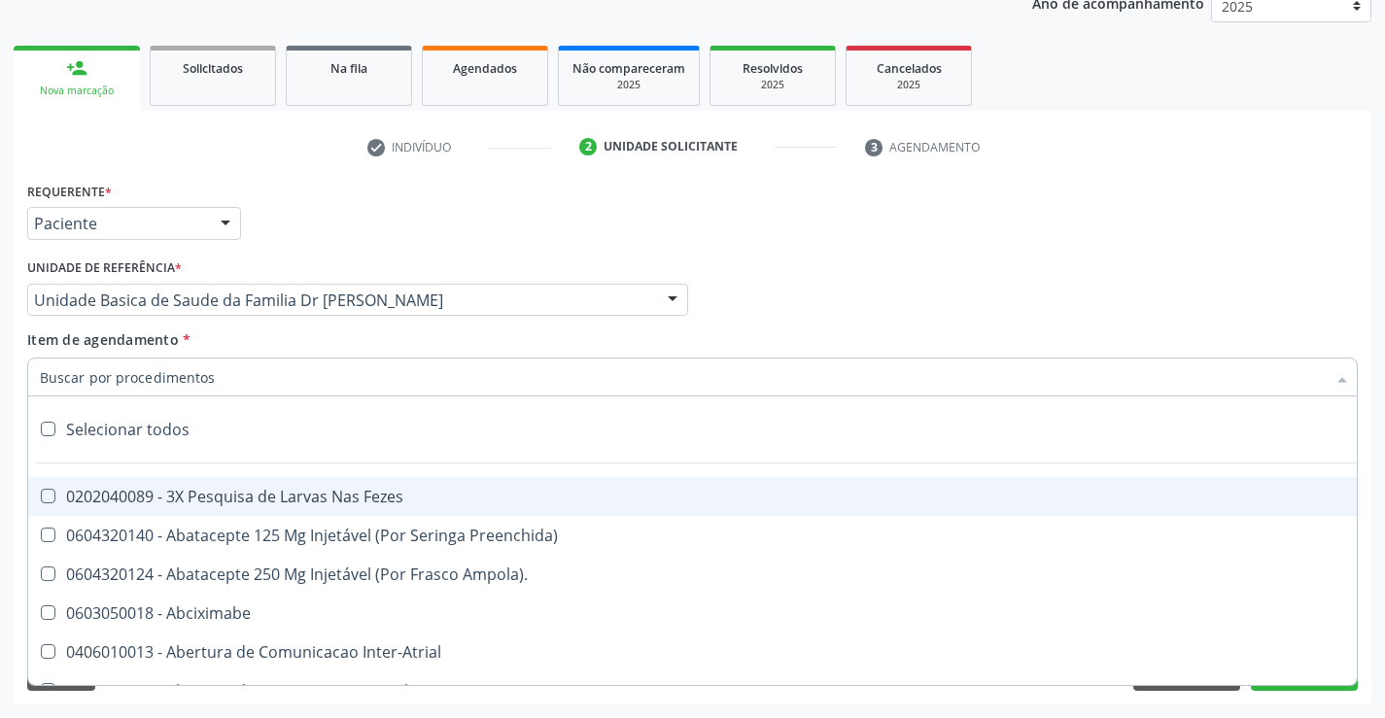
click at [234, 378] on div at bounding box center [692, 377] width 1330 height 39
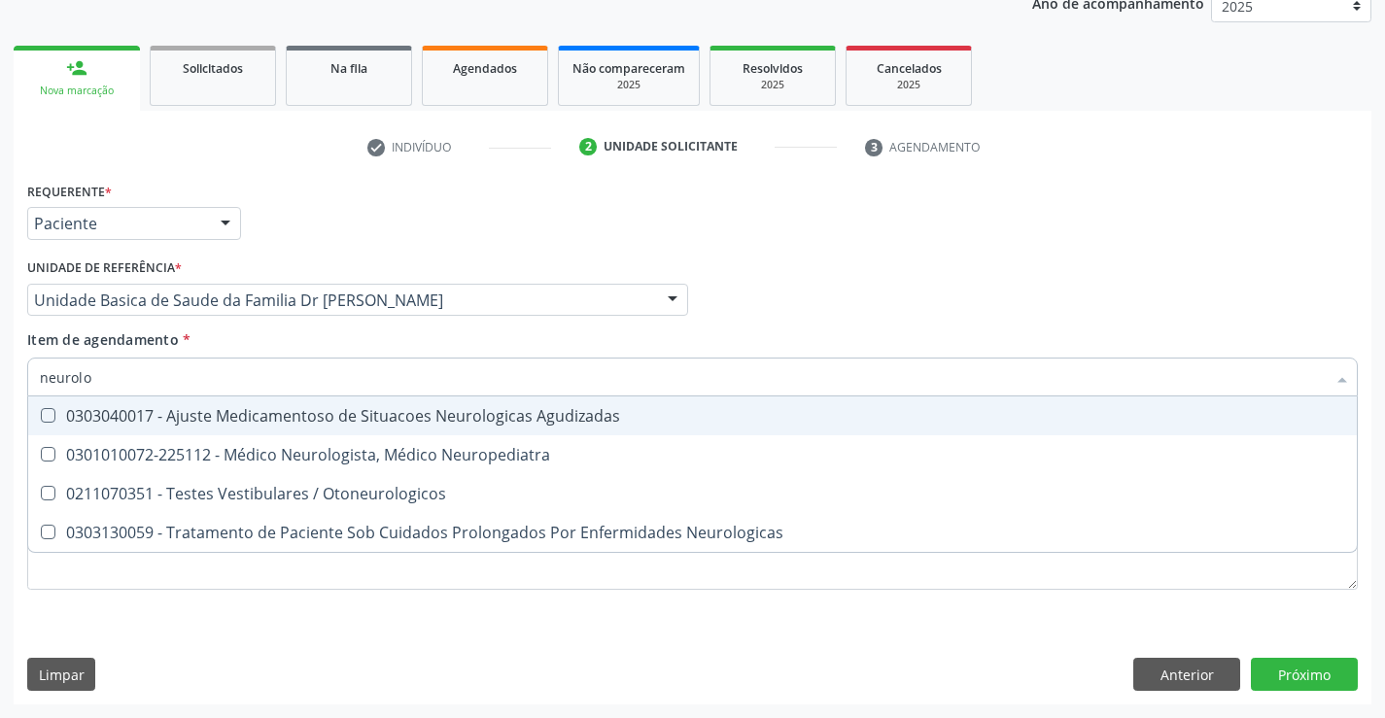
type input "neurolog"
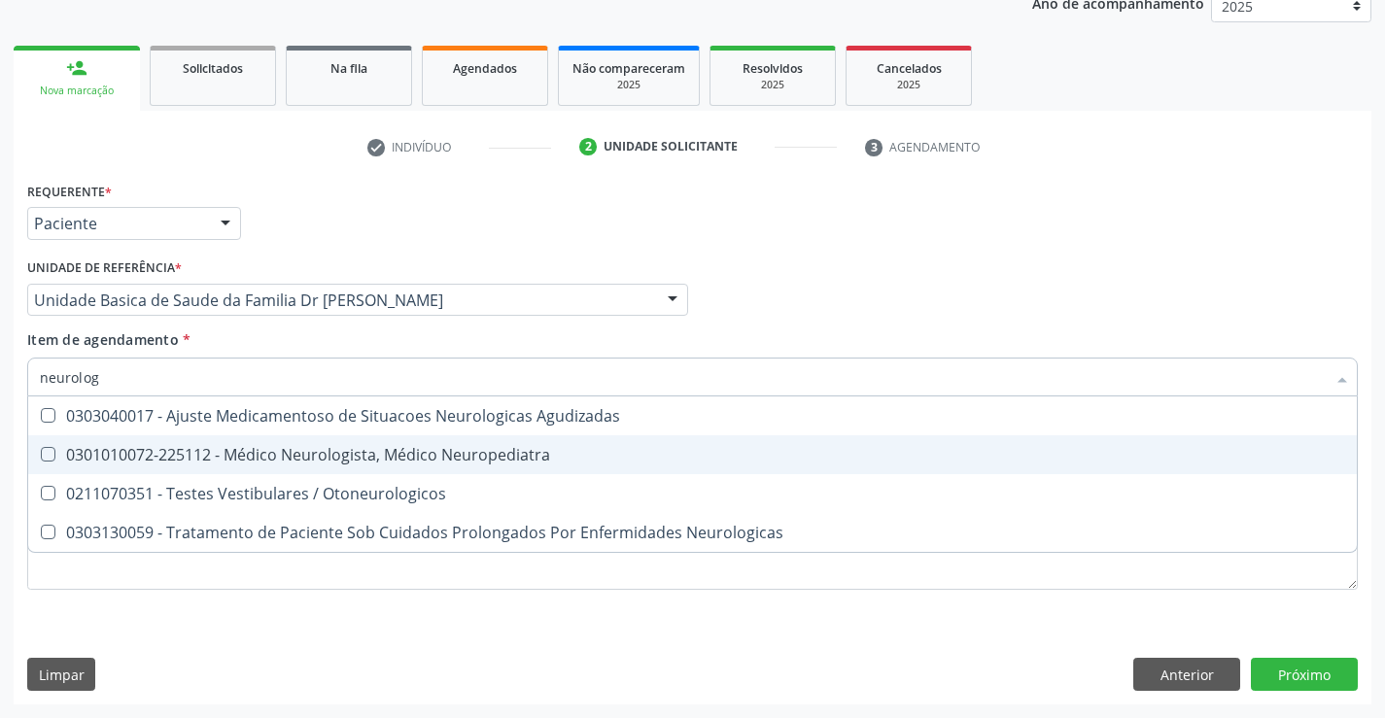
click at [257, 447] on div "0301010072-225112 - Médico Neurologista, Médico Neuropediatra" at bounding box center [692, 455] width 1305 height 16
checkbox Neuropediatra "true"
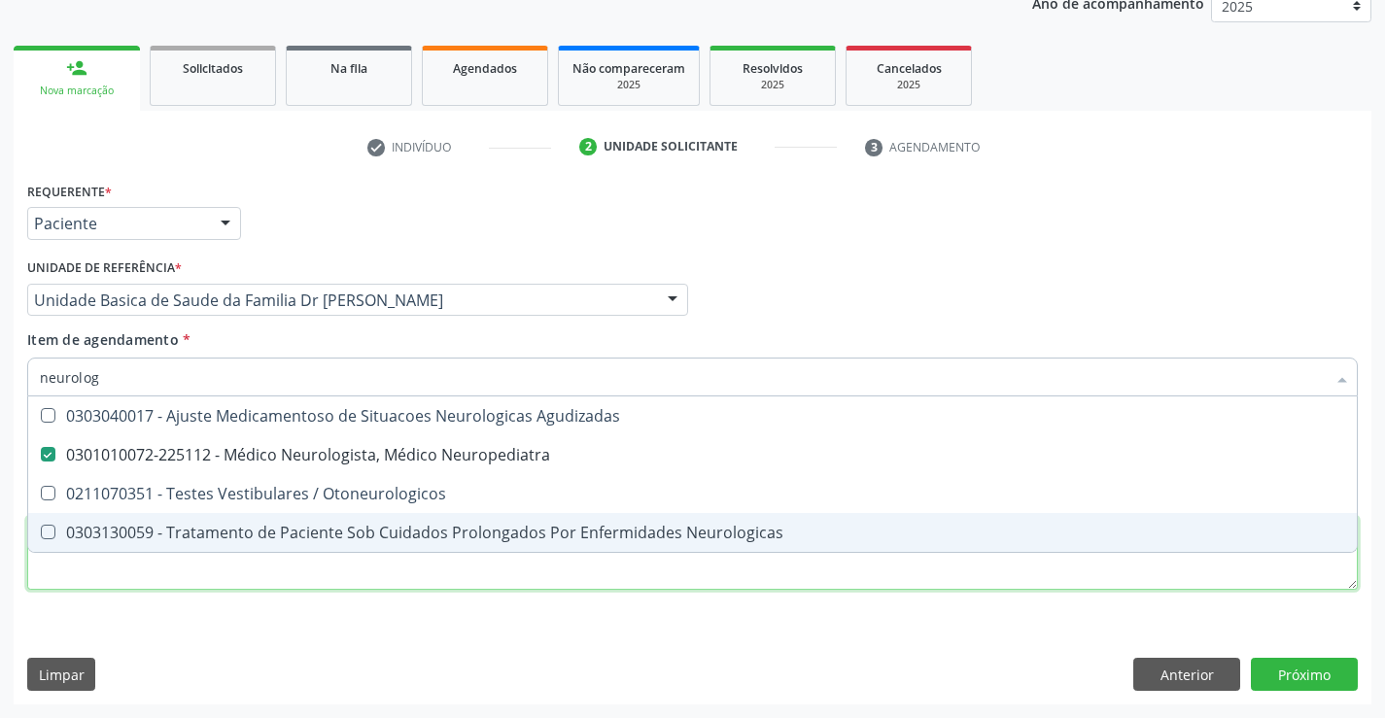
click at [138, 575] on div "Requerente * Paciente Médico(a) Enfermeiro(a) Paciente Nenhum resultado encontr…" at bounding box center [692, 397] width 1330 height 440
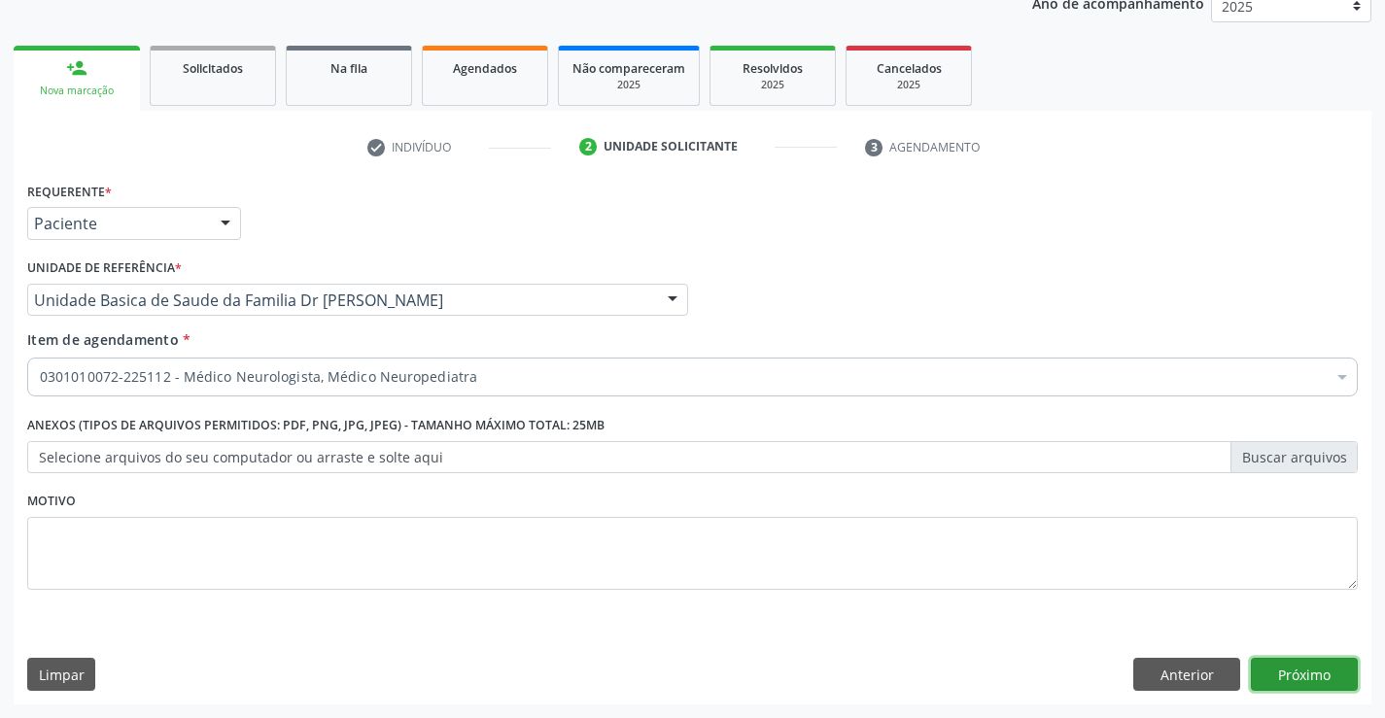
click at [1310, 673] on button "Próximo" at bounding box center [1304, 674] width 107 height 33
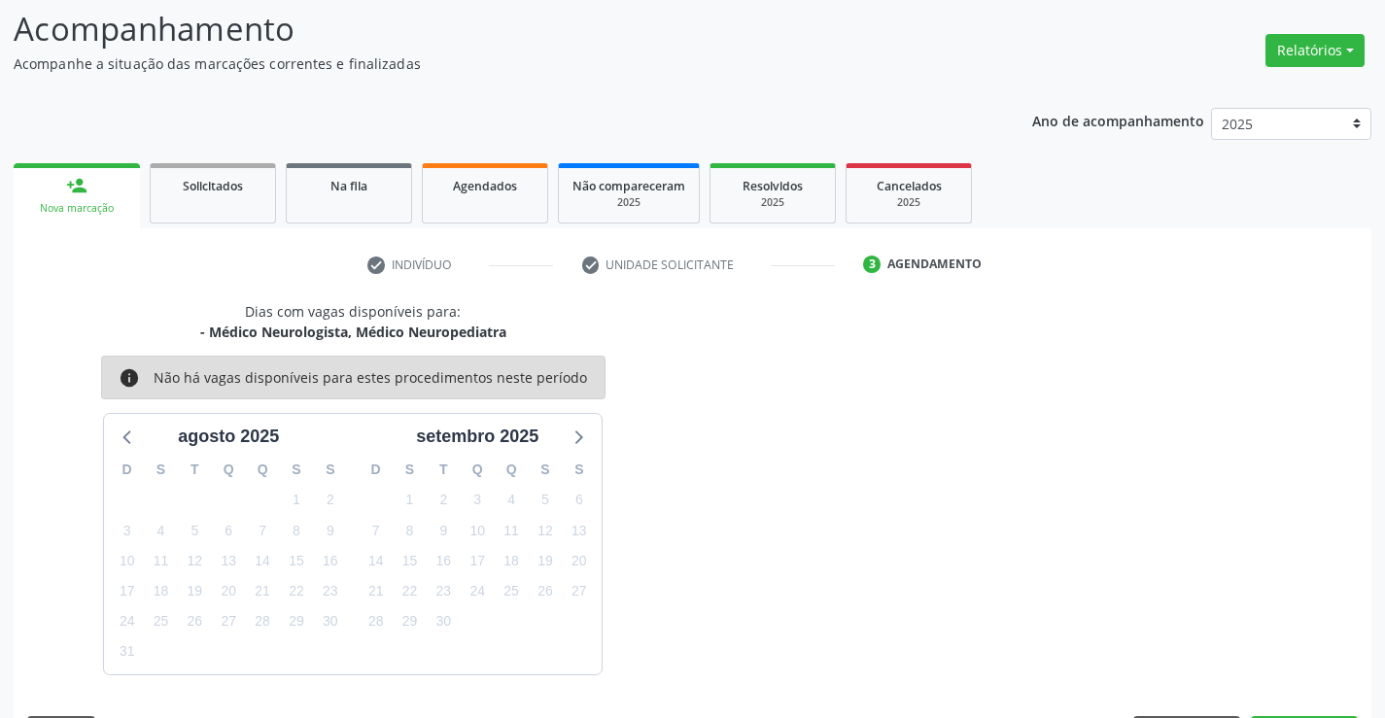
scroll to position [185, 0]
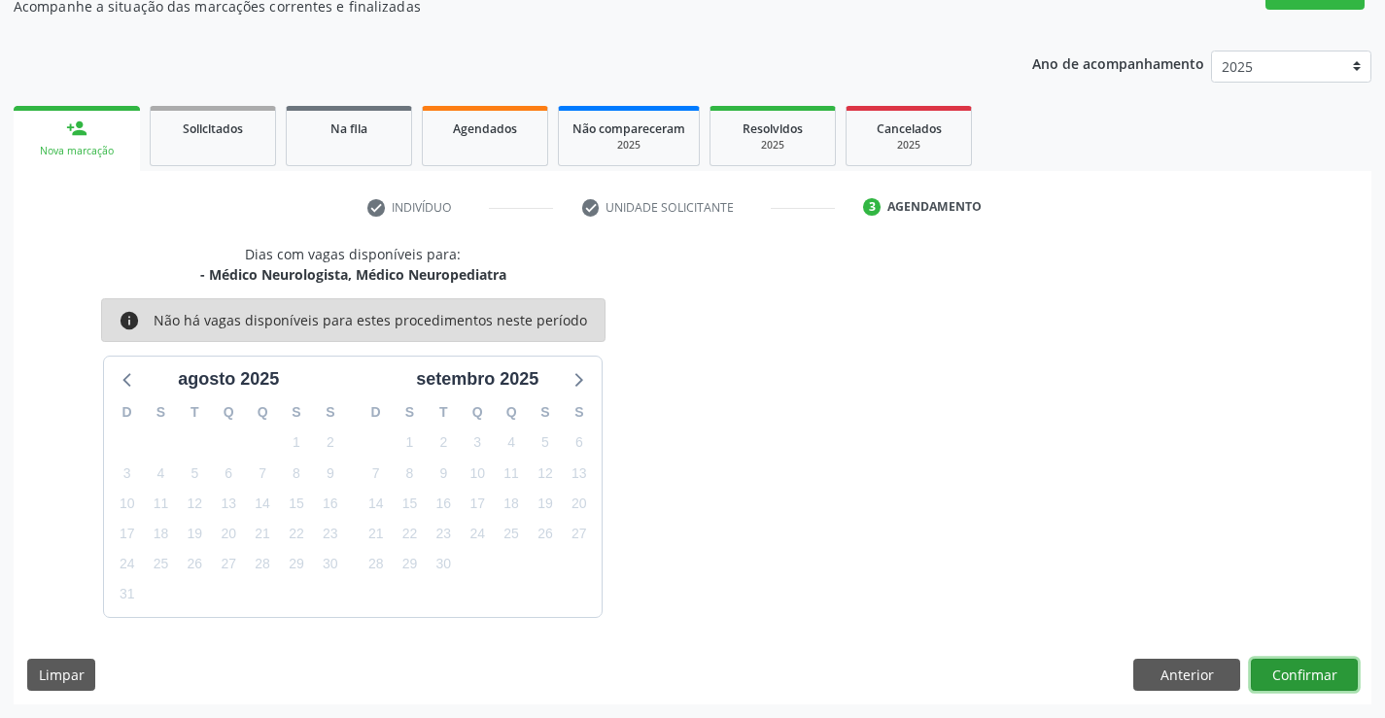
click at [1273, 681] on button "Confirmar" at bounding box center [1304, 675] width 107 height 33
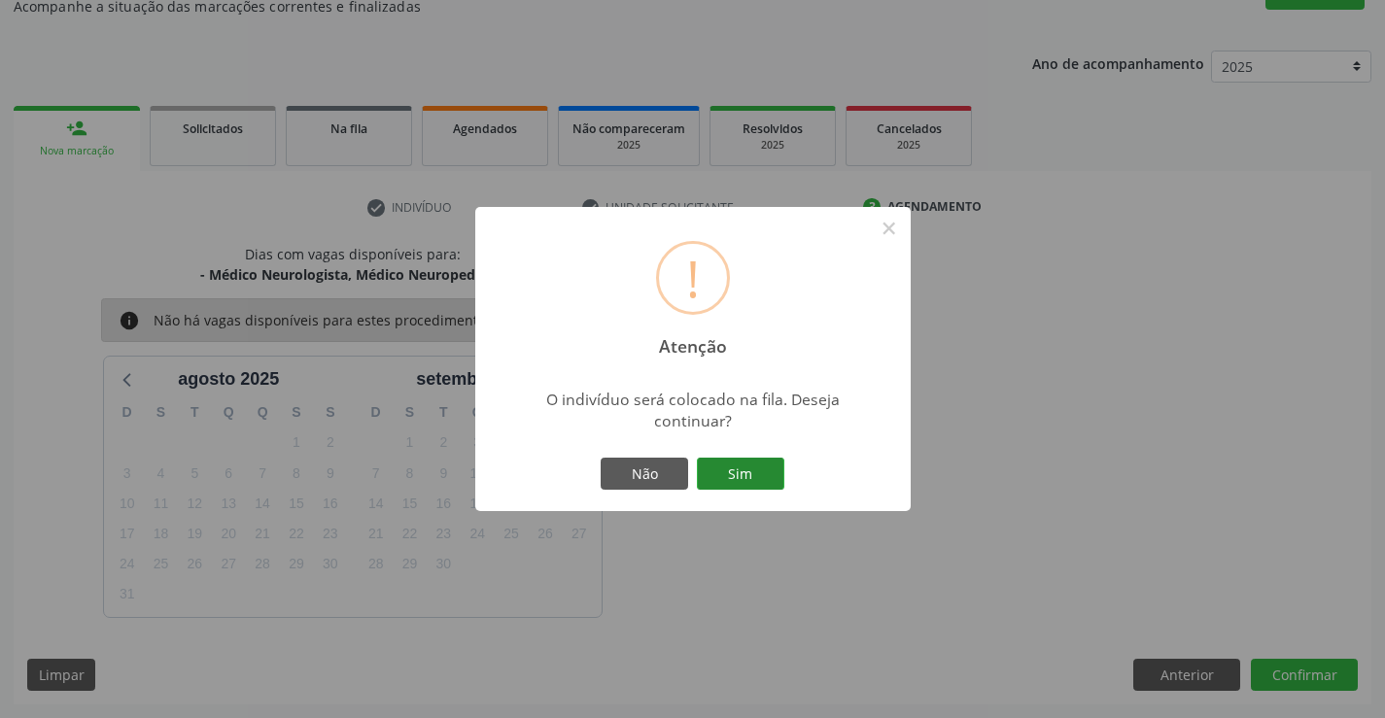
click at [755, 468] on button "Sim" at bounding box center [740, 474] width 87 height 33
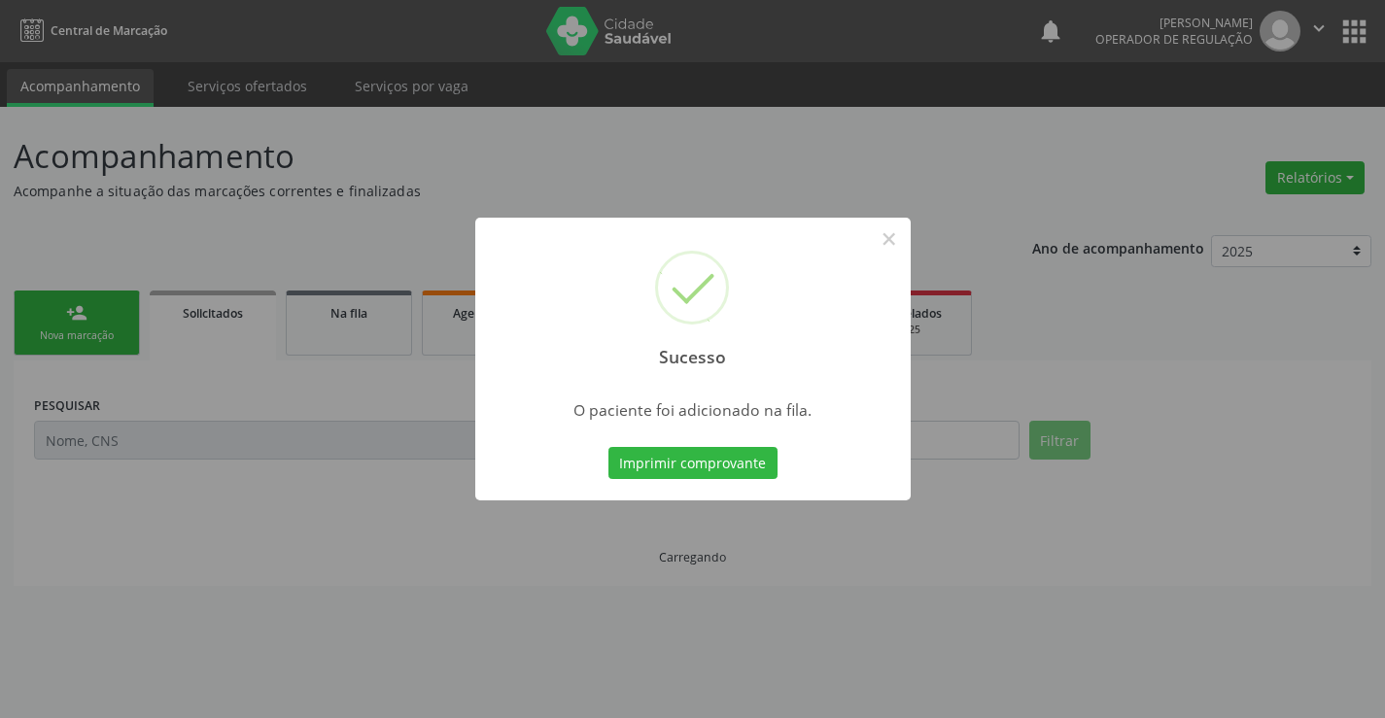
scroll to position [0, 0]
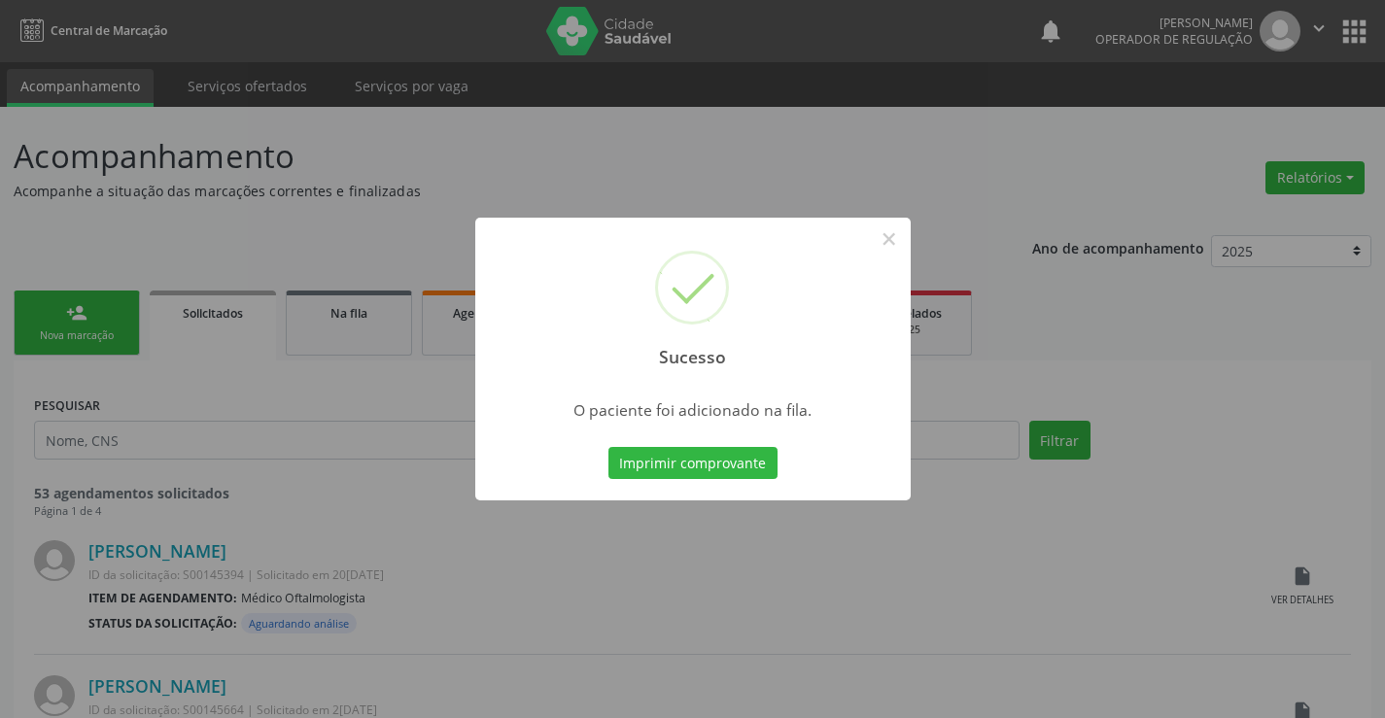
click at [755, 468] on button "Imprimir comprovante" at bounding box center [692, 463] width 169 height 33
